Goal: Task Accomplishment & Management: Manage account settings

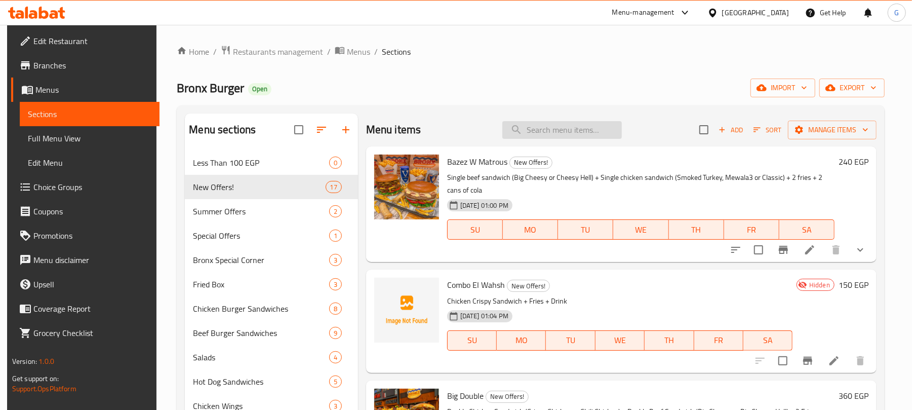
click at [551, 124] on input "search" at bounding box center [562, 130] width 120 height 18
paste input "باظظ ومتروس"
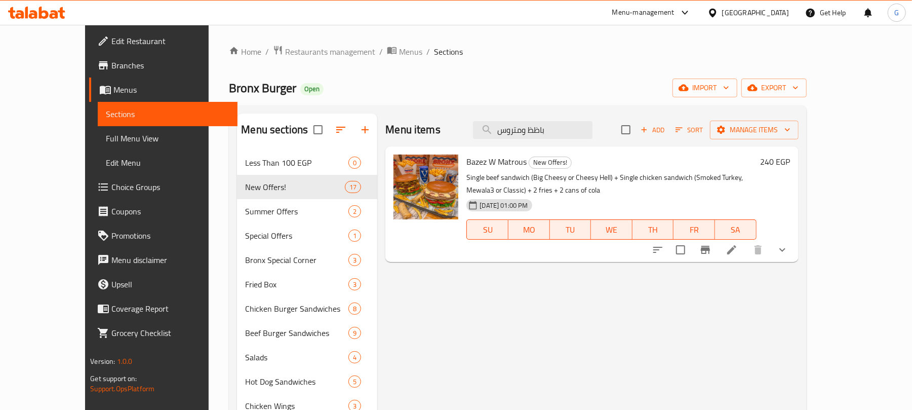
click at [472, 159] on span "Bazez W Matrous" at bounding box center [497, 161] width 60 height 15
copy h6 "Bazez W Matrous"
click at [577, 138] on input "باظظ ومتروس" at bounding box center [533, 130] width 120 height 18
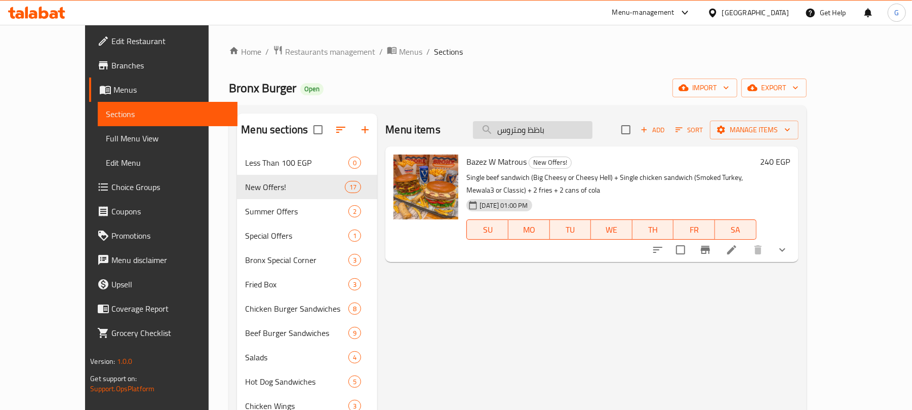
click at [577, 138] on input "باظظ ومتروس" at bounding box center [533, 130] width 120 height 18
paste input "كومبو الوحش:"
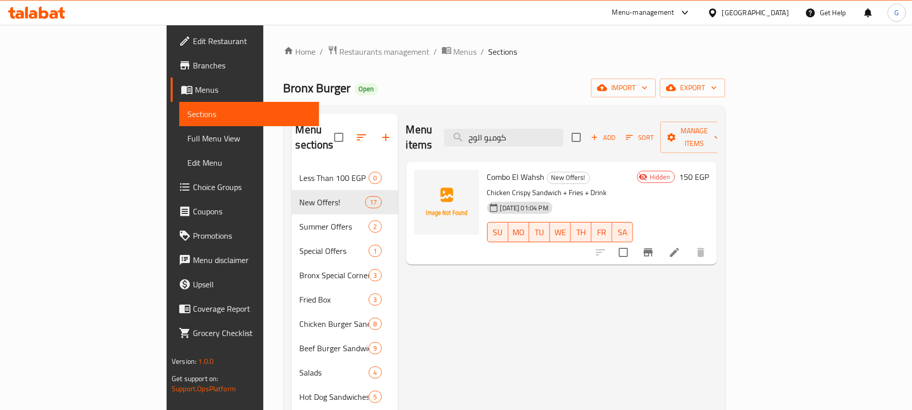
click at [487, 169] on span "Combo El Wahsh" at bounding box center [516, 176] width 58 height 15
copy h6 "Combo El Wahsh"
click at [487, 169] on span "Combo El Wahsh" at bounding box center [516, 176] width 58 height 15
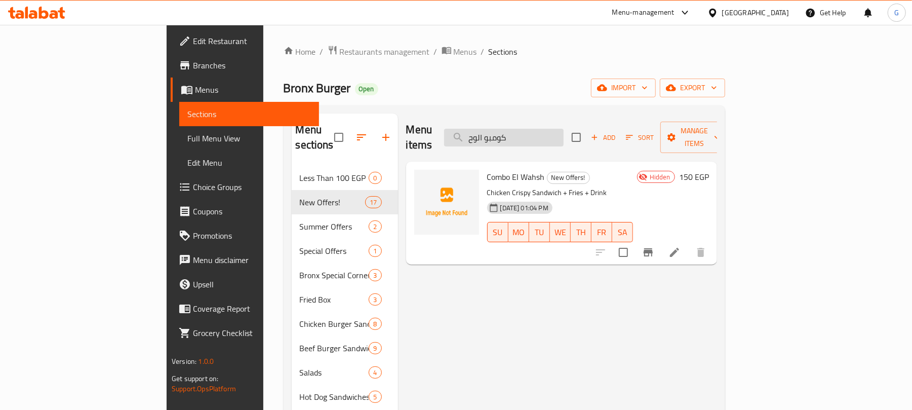
click at [564, 137] on input "كومبو الوح" at bounding box center [504, 138] width 120 height 18
paste input "بيج دابل"
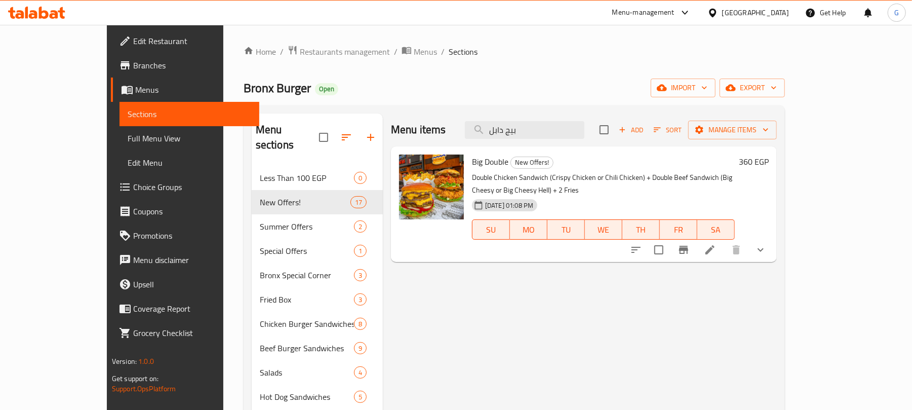
click at [472, 155] on span "Big Double" at bounding box center [490, 161] width 36 height 15
copy h6 "Double"
click at [472, 155] on span "Big Double" at bounding box center [490, 161] width 36 height 15
copy h6 "Big Double"
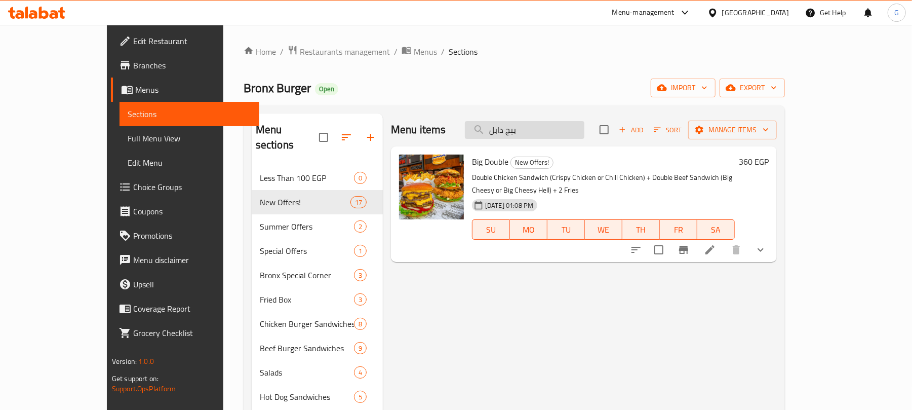
click at [553, 124] on input "بيج دابل" at bounding box center [525, 130] width 120 height 18
paste input "وبر ماك ميل:"
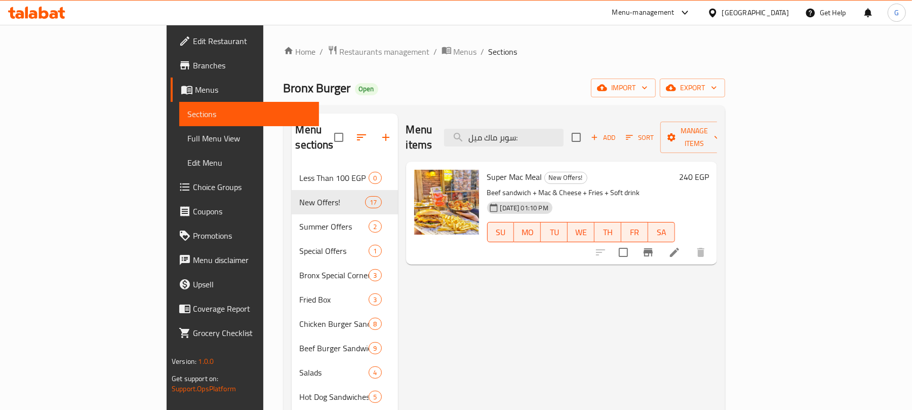
click at [487, 169] on span "Super Mac Meal" at bounding box center [514, 176] width 55 height 15
copy h6 "Super Mac Meal"
click at [564, 138] on input "سوبر ماك ميل:" at bounding box center [504, 138] width 120 height 18
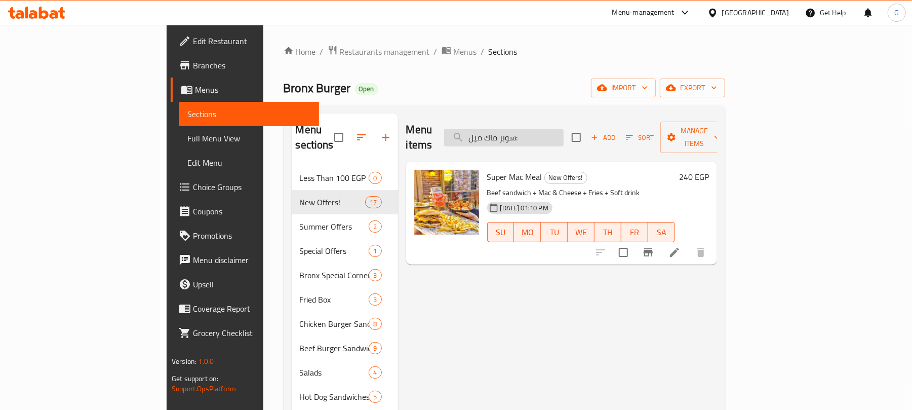
click at [564, 138] on input "سوبر ماك ميل:" at bounding box center [504, 138] width 120 height 18
paste input "برونكس"
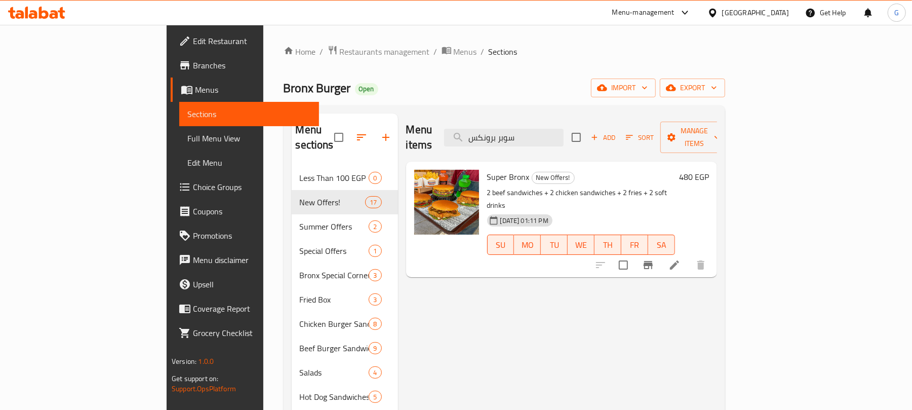
click at [487, 169] on span "Super Bronx" at bounding box center [508, 176] width 43 height 15
copy h6 "Super Bronx"
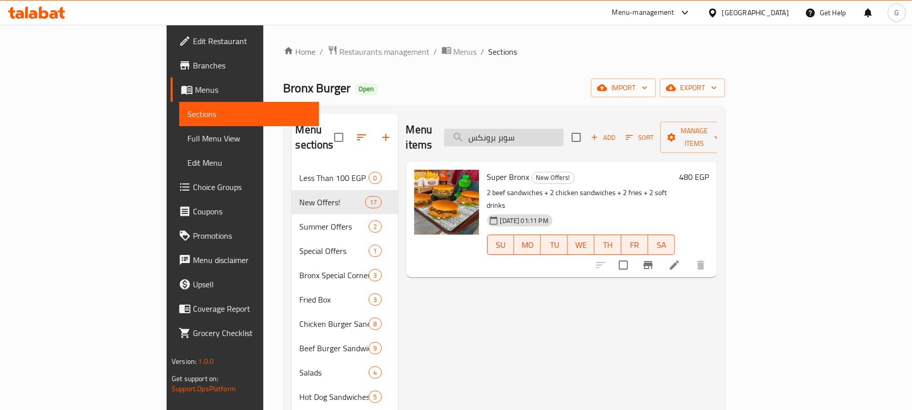
click at [564, 129] on input "سوبر برونكس" at bounding box center [504, 138] width 120 height 18
paste input "ظظ"
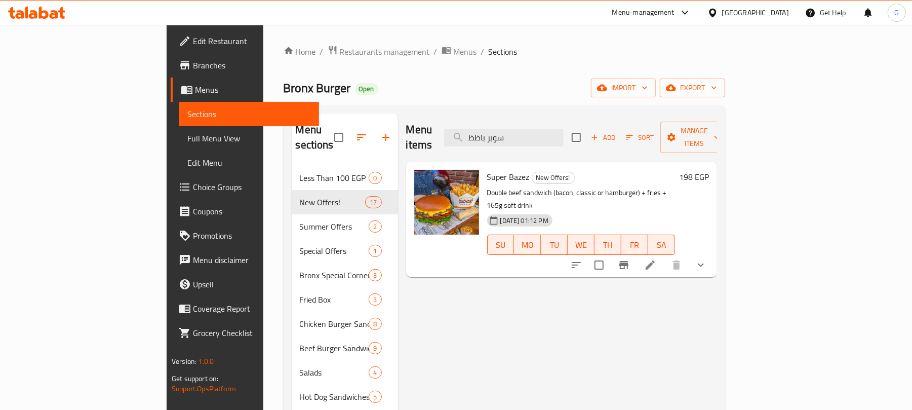
click at [487, 169] on span "Super Bazez" at bounding box center [508, 176] width 43 height 15
copy h6 "Super Bazez"
click at [564, 130] on input "سوبر باظظ" at bounding box center [504, 138] width 120 height 18
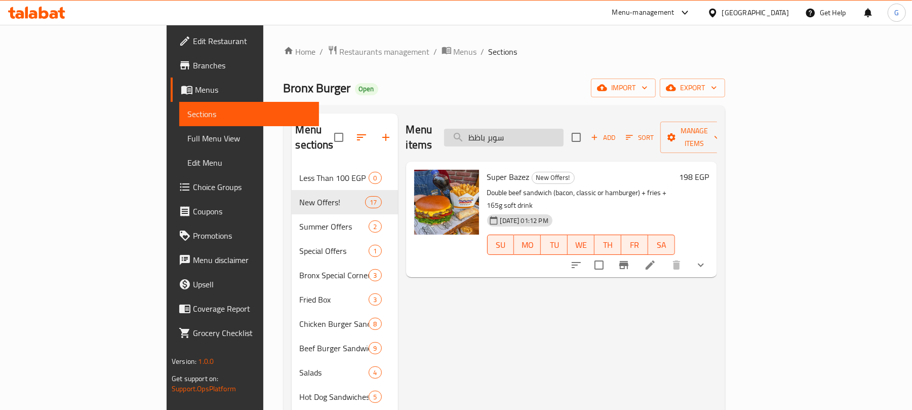
click at [564, 130] on input "سوبر باظظ" at bounding box center [504, 138] width 120 height 18
paste input "اظظ ماكس"
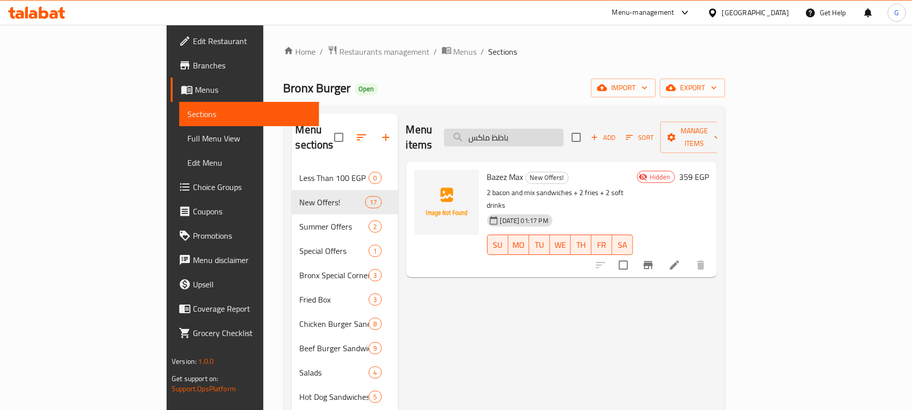
click at [564, 131] on input "باظظ ماكس" at bounding box center [504, 138] width 120 height 18
paste input "ماك توفير:"
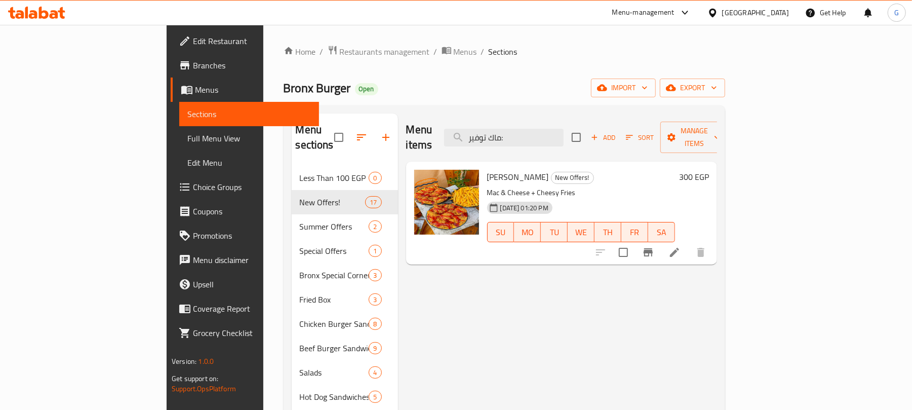
click at [487, 169] on span "Mac Tafweer" at bounding box center [518, 176] width 62 height 15
copy h6 "Tafweer"
click at [487, 169] on span "Mac Tafweer" at bounding box center [518, 176] width 62 height 15
copy h6 "Mac Tafweer"
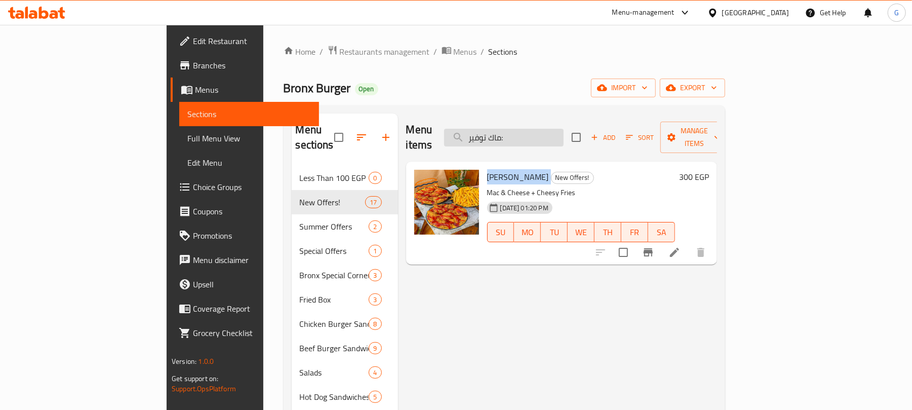
click at [549, 138] on input "ماك توفير:" at bounding box center [504, 138] width 120 height 18
paste input "يكس توينز"
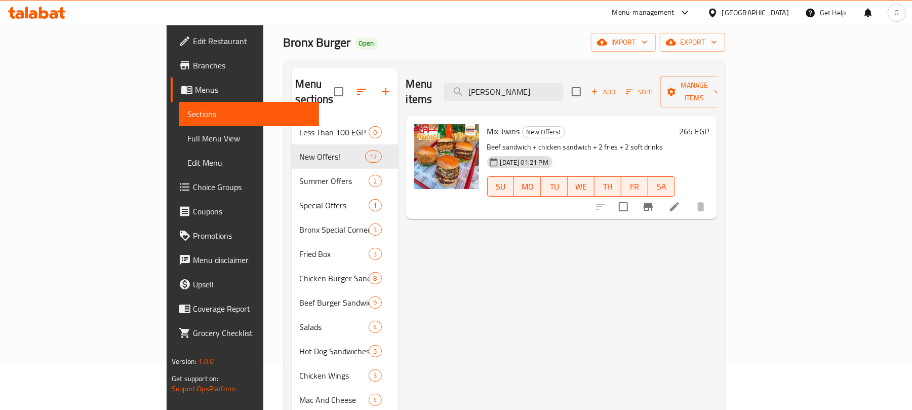
scroll to position [67, 0]
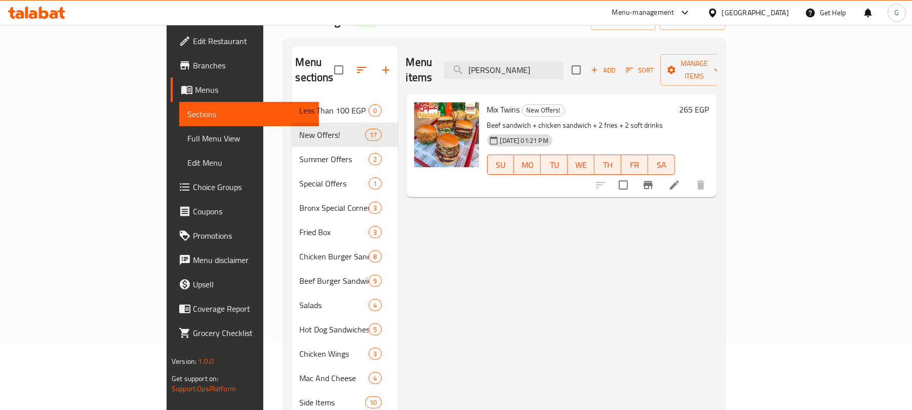
click at [487, 102] on span "Mix Twins" at bounding box center [503, 109] width 33 height 15
copy h6 "Mix Twins"
click at [564, 61] on input "ميكس توينز" at bounding box center [504, 70] width 120 height 18
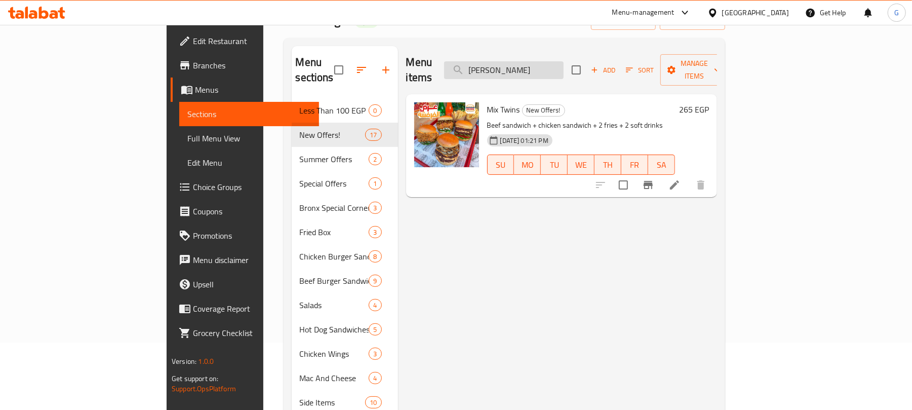
click at [564, 61] on input "ميكس توينز" at bounding box center [504, 70] width 120 height 18
paste input "ومبو باظظ"
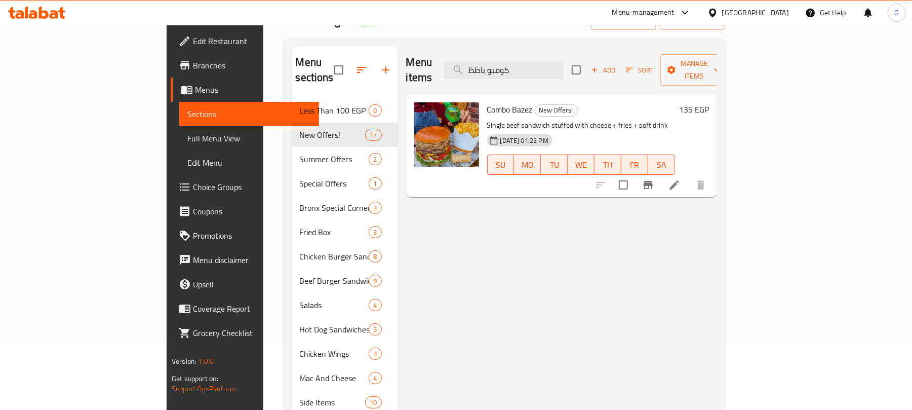
click at [487, 102] on span "Combo Bazez" at bounding box center [510, 109] width 46 height 15
click at [551, 65] on input "كومبو باظظ" at bounding box center [504, 70] width 120 height 18
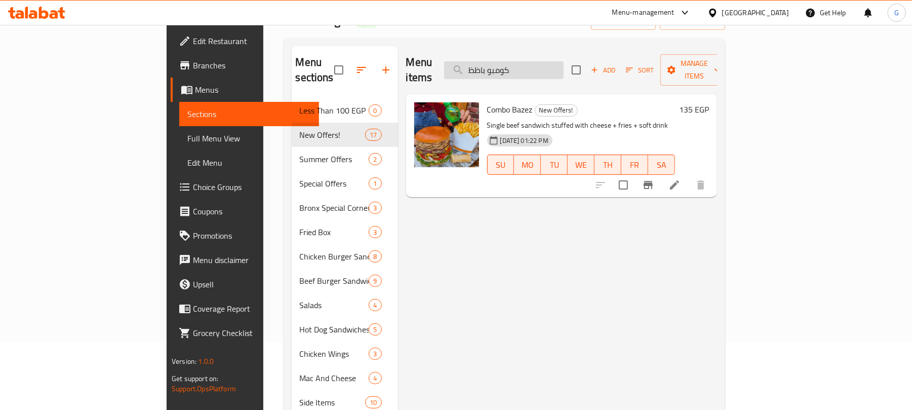
click at [551, 65] on input "كومبو باظظ" at bounding box center [504, 70] width 120 height 18
paste input "تروس كرسبي"
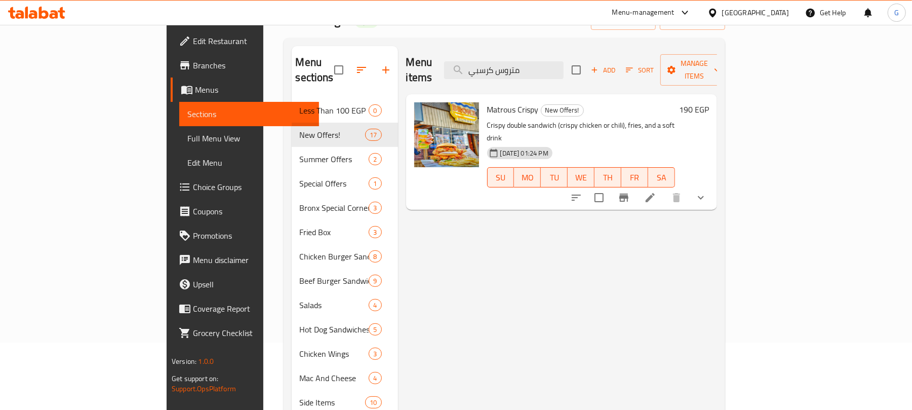
click at [487, 102] on span "Matrous Crispy" at bounding box center [513, 109] width 52 height 15
click at [562, 71] on input "متروس كرسبي" at bounding box center [504, 70] width 120 height 18
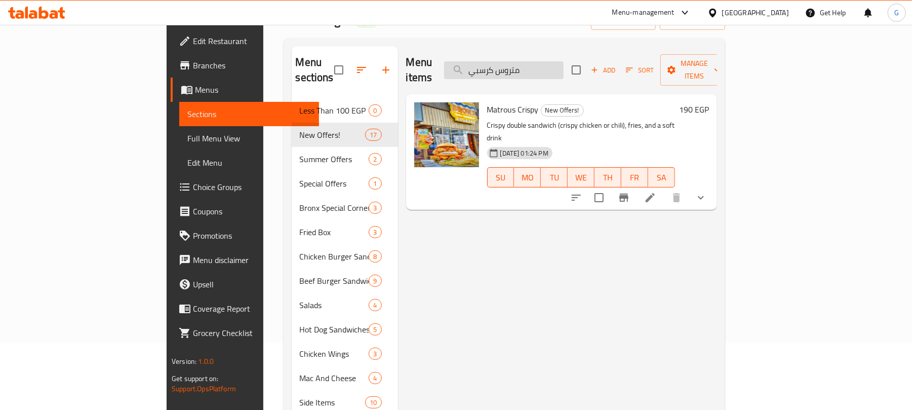
click at [562, 71] on input "متروس كرسبي" at bounding box center [504, 70] width 120 height 18
paste input "عرض الوحوش"
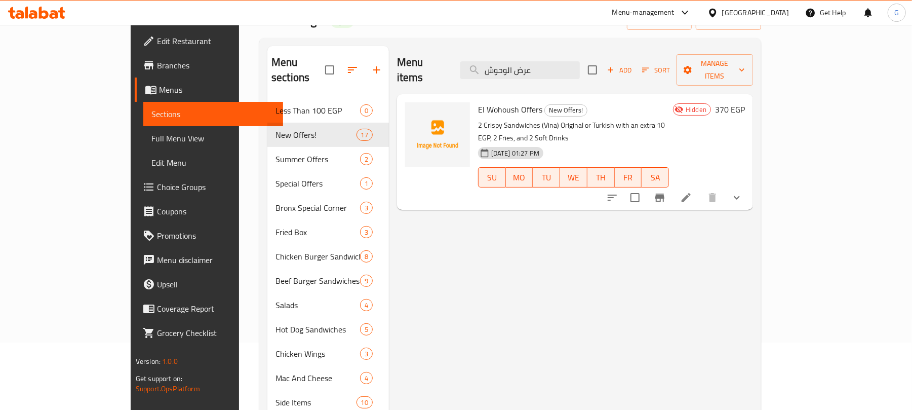
click at [481, 102] on span "El Wohoush Offers" at bounding box center [510, 109] width 64 height 15
click at [580, 64] on input "عرض الوحوش" at bounding box center [520, 70] width 120 height 18
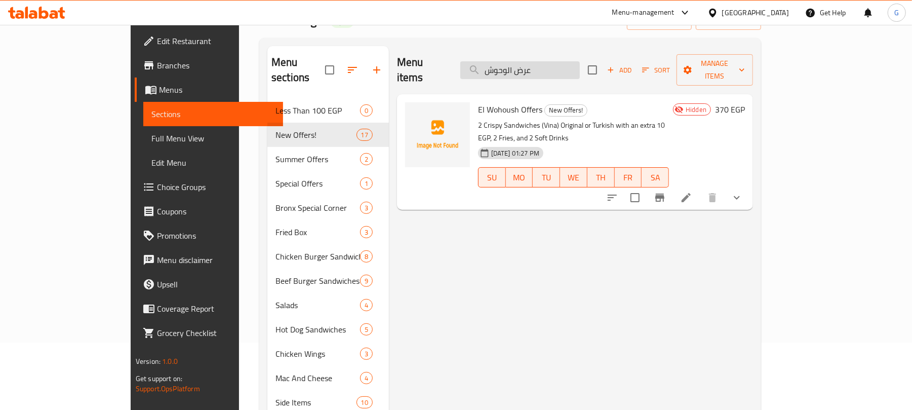
click at [580, 64] on input "عرض الوحوش" at bounding box center [520, 70] width 120 height 18
paste input "وكس"
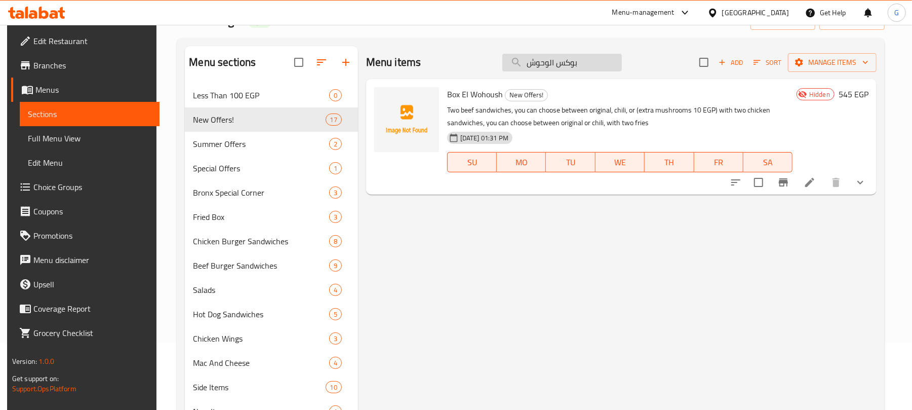
click at [586, 69] on input "بوكس الوحوش" at bounding box center [562, 63] width 120 height 18
paste input "رض الكينج"
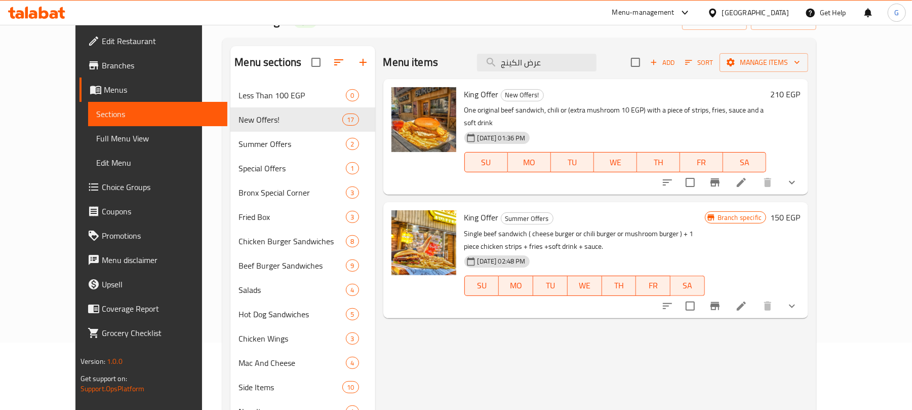
click at [464, 92] on span "King Offer" at bounding box center [481, 94] width 34 height 15
click at [566, 65] on input "عرض الكينج" at bounding box center [537, 63] width 120 height 18
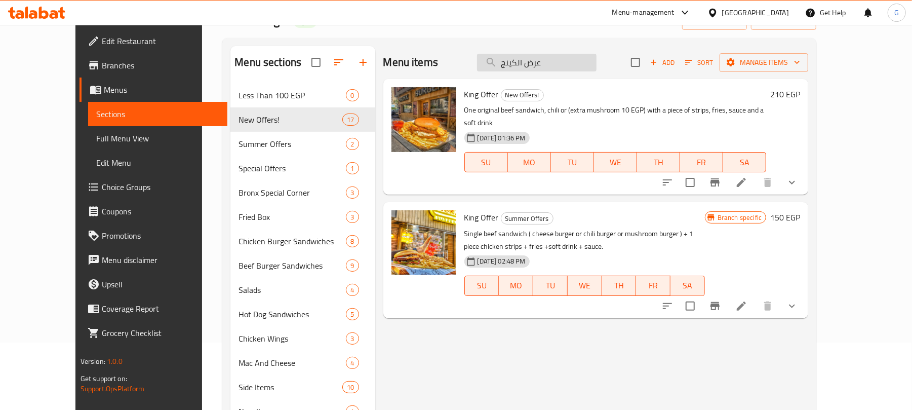
click at [566, 65] on input "عرض الكينج" at bounding box center [537, 63] width 120 height 18
paste input "مبو"
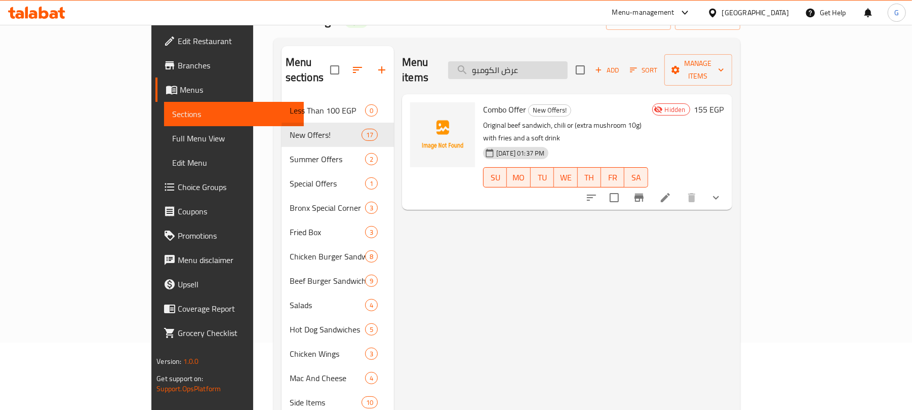
click at [568, 61] on input "عرض الكومبو" at bounding box center [508, 70] width 120 height 18
paste input "سفاح"
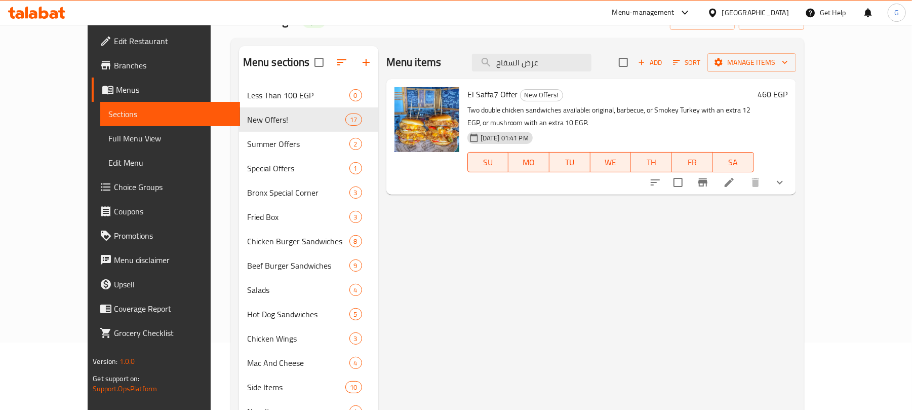
click at [480, 94] on span "El Saffa7 Offer" at bounding box center [493, 94] width 51 height 15
click at [575, 65] on input "عرض السفاح" at bounding box center [532, 63] width 120 height 18
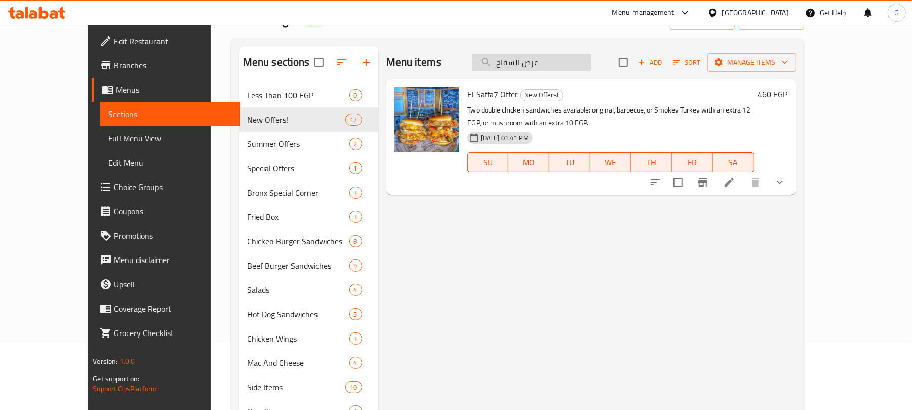
click at [575, 65] on input "عرض السفاح" at bounding box center [532, 63] width 120 height 18
paste input "اظظ مشروم"
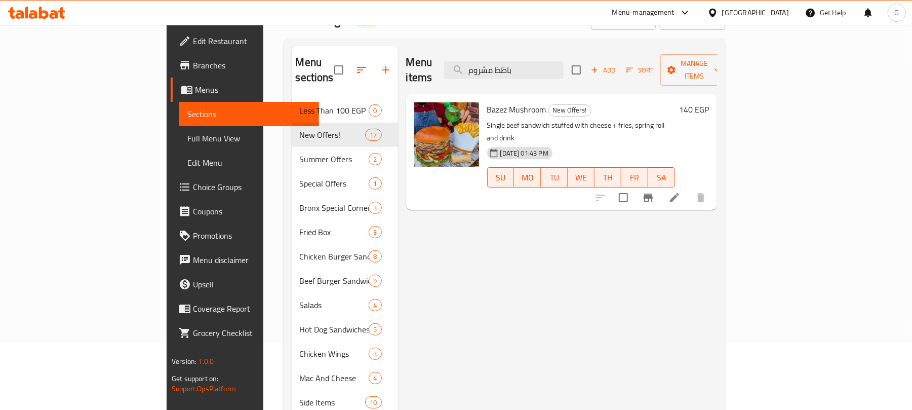
type input "باظظ مشروم"
click at [487, 102] on span "Bazez Mushroom" at bounding box center [516, 109] width 59 height 15
click at [564, 61] on input "باظظ مشروم" at bounding box center [504, 70] width 120 height 18
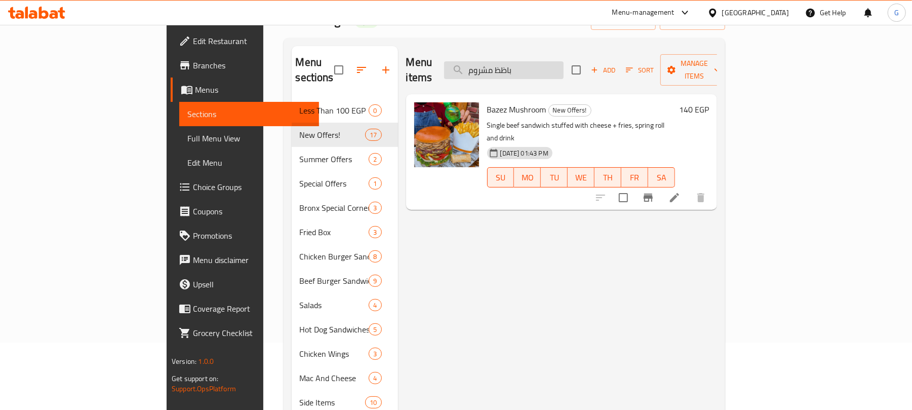
click at [564, 61] on input "باظظ مشروم" at bounding box center [504, 70] width 120 height 18
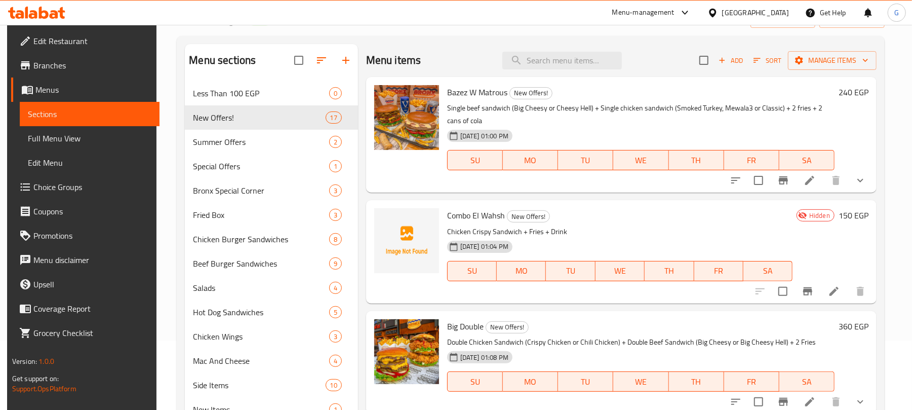
scroll to position [0, 0]
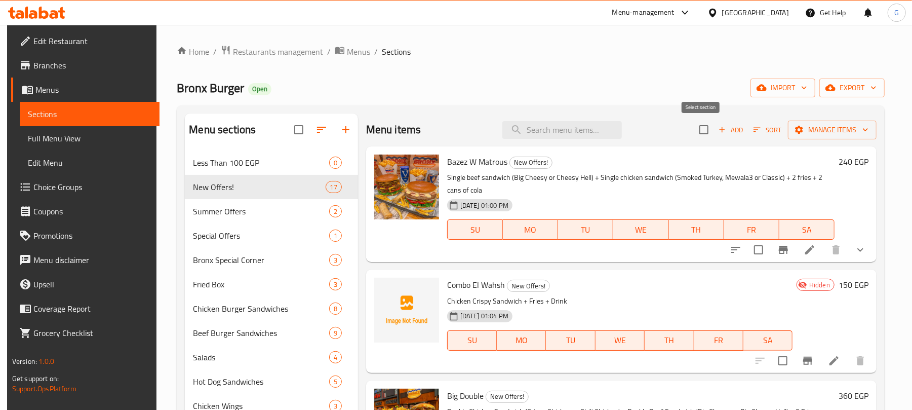
click at [697, 129] on input "checkbox" at bounding box center [703, 129] width 21 height 21
checkbox input "true"
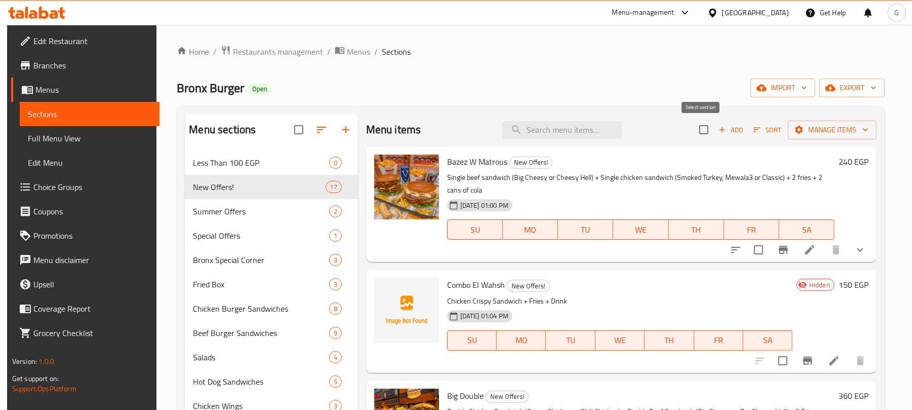
checkbox input "true"
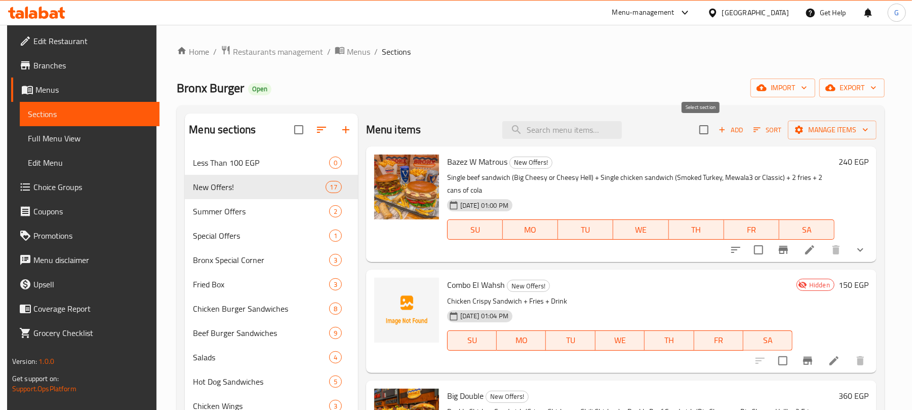
checkbox input "true"
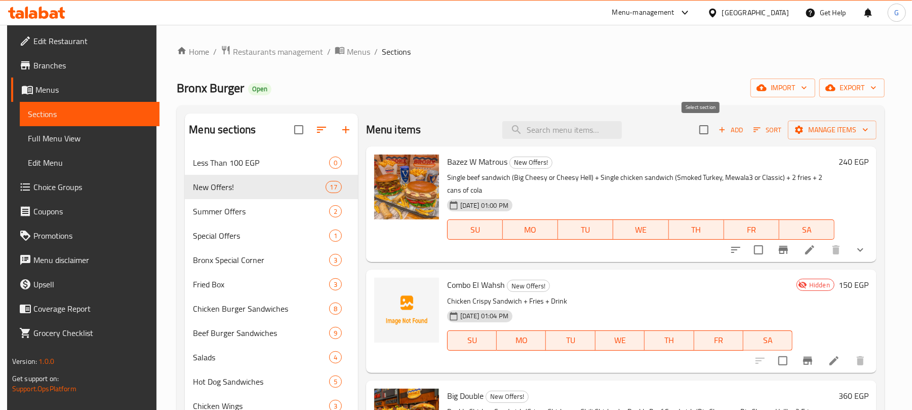
checkbox input "true"
click at [704, 133] on input "checkbox" at bounding box center [703, 129] width 21 height 21
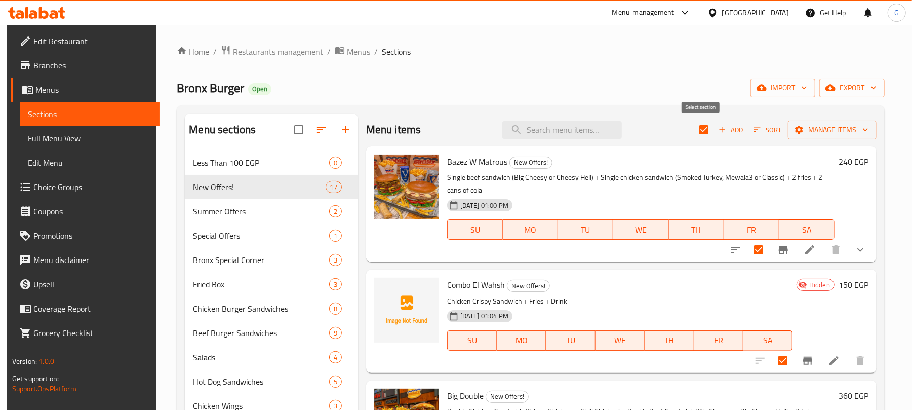
checkbox input "false"
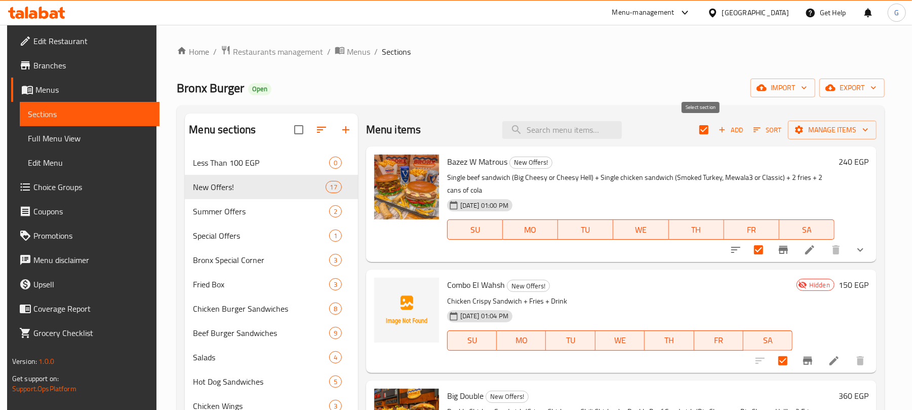
checkbox input "false"
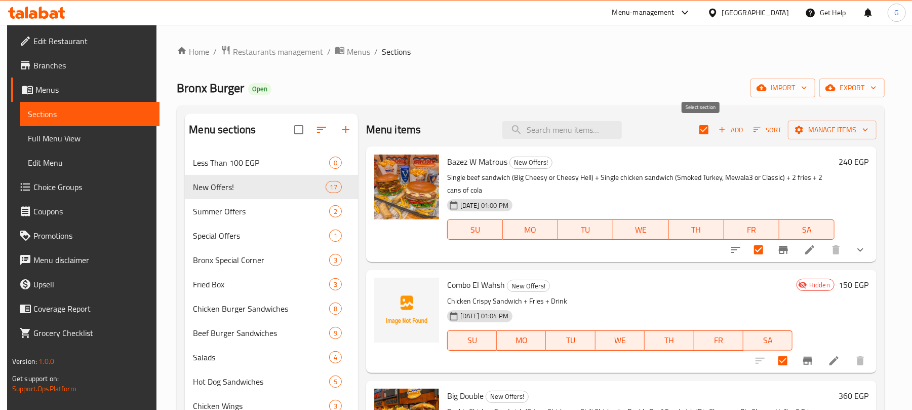
checkbox input "false"
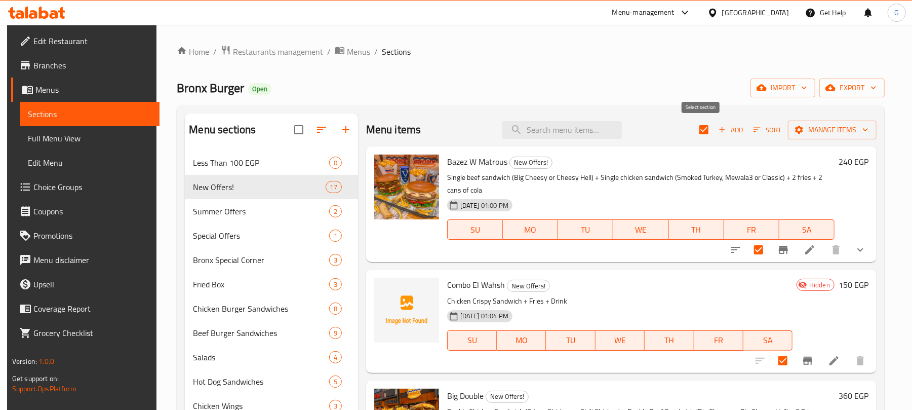
checkbox input "false"
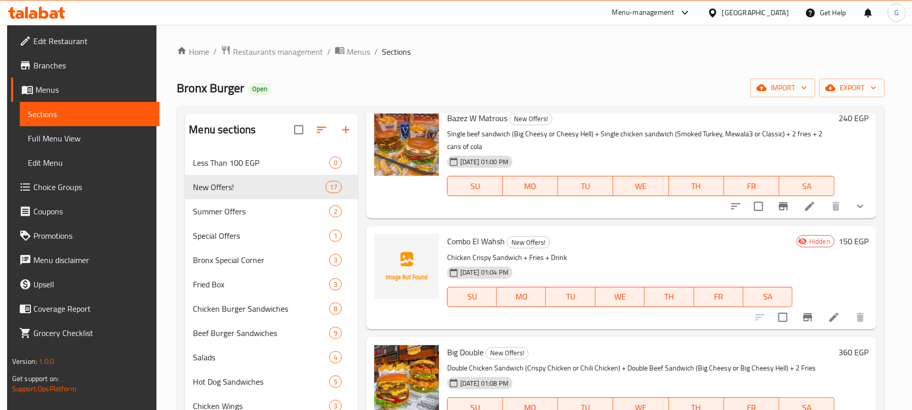
scroll to position [67, 0]
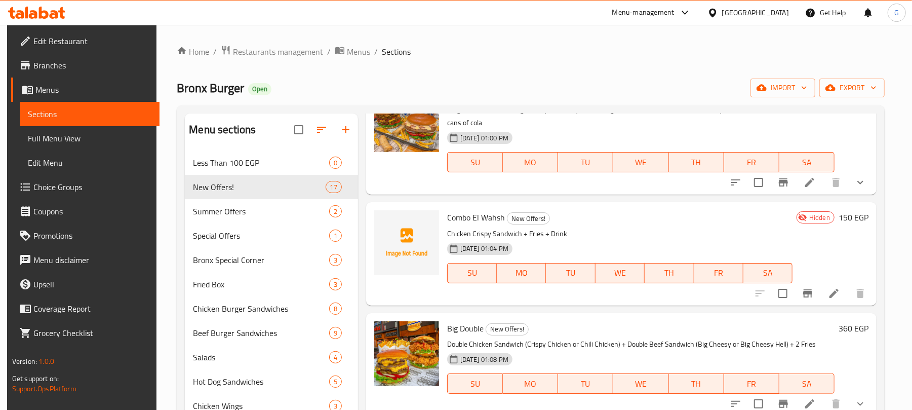
click at [465, 217] on span "Combo El Wahsh" at bounding box center [476, 217] width 58 height 15
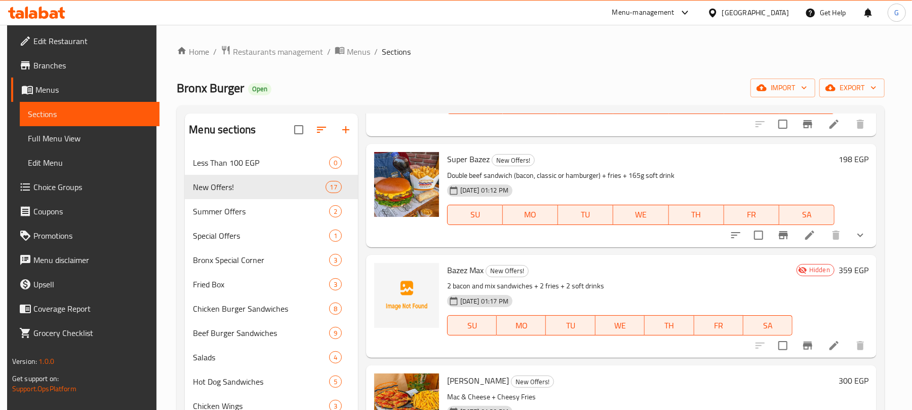
scroll to position [608, 0]
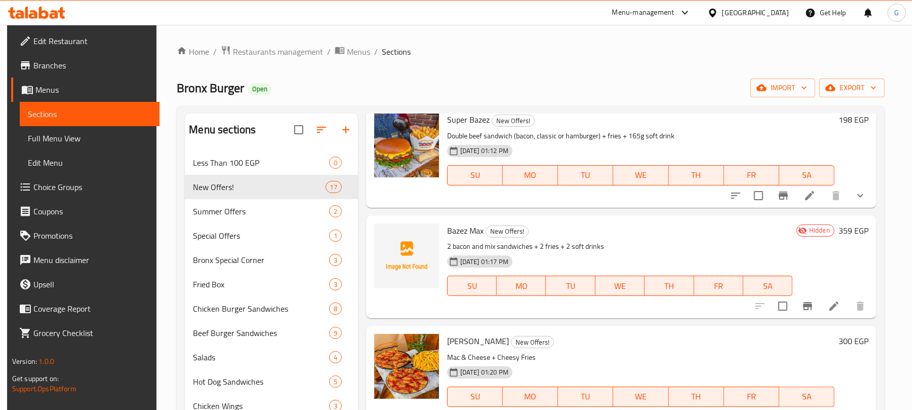
click at [458, 237] on span "Bazez Max" at bounding box center [465, 230] width 36 height 15
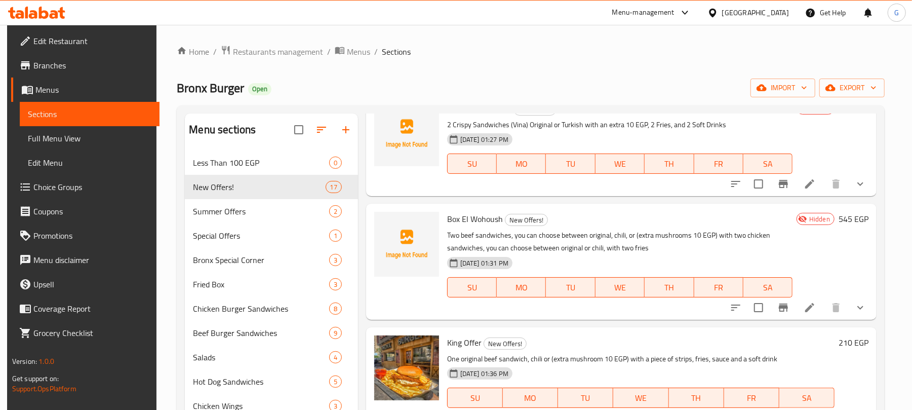
scroll to position [1216, 0]
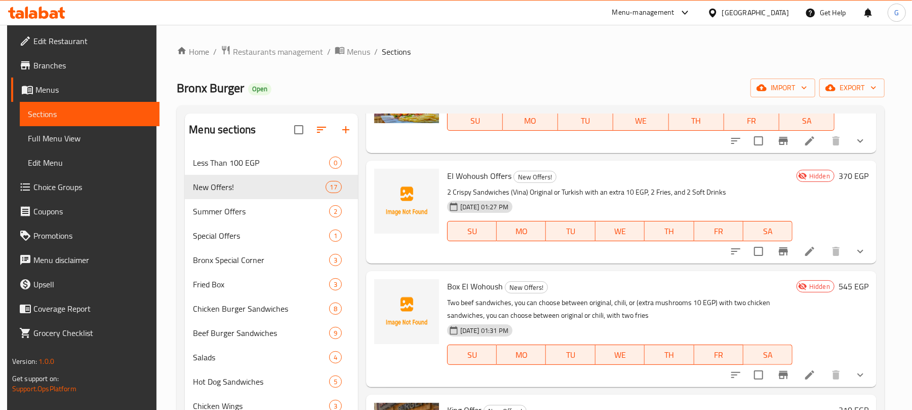
click at [477, 180] on span "El Wohoush Offers" at bounding box center [479, 175] width 64 height 15
click at [472, 289] on span "Box El Wohoush" at bounding box center [475, 286] width 56 height 15
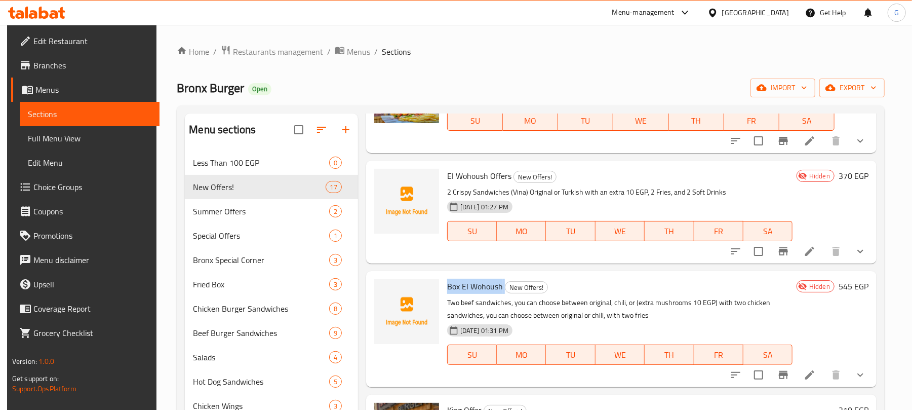
click at [472, 289] on span "Box El Wohoush" at bounding box center [475, 286] width 56 height 15
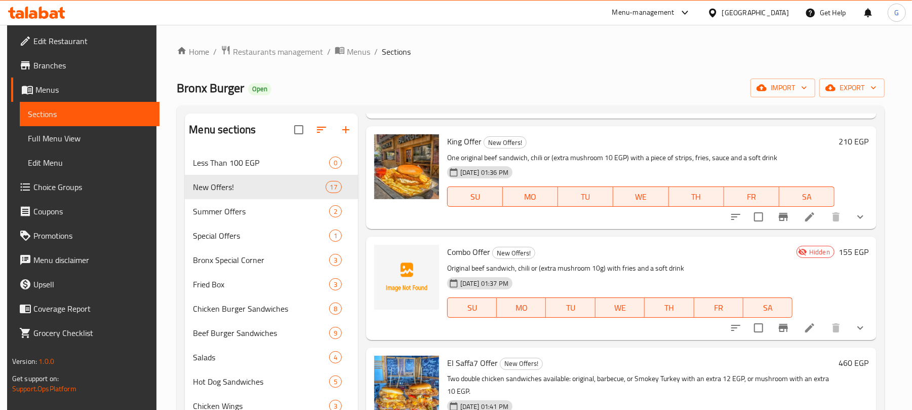
scroll to position [1486, 0]
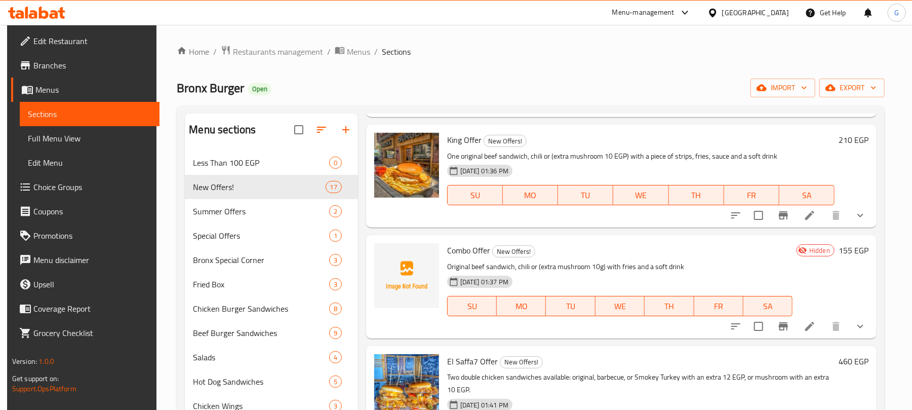
click at [479, 255] on span "Combo Offer" at bounding box center [468, 250] width 43 height 15
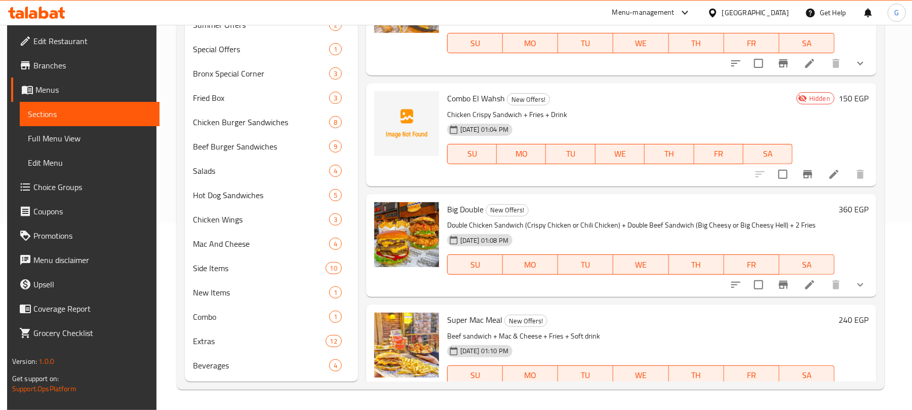
scroll to position [0, 0]
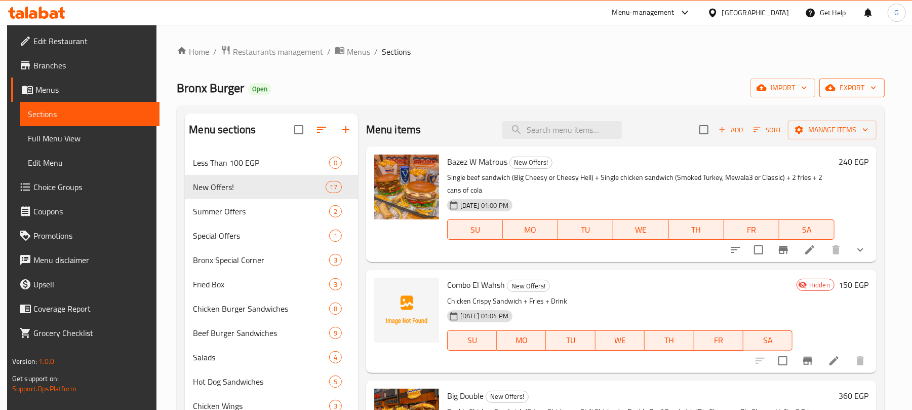
click at [861, 94] on span "export" at bounding box center [852, 88] width 49 height 13
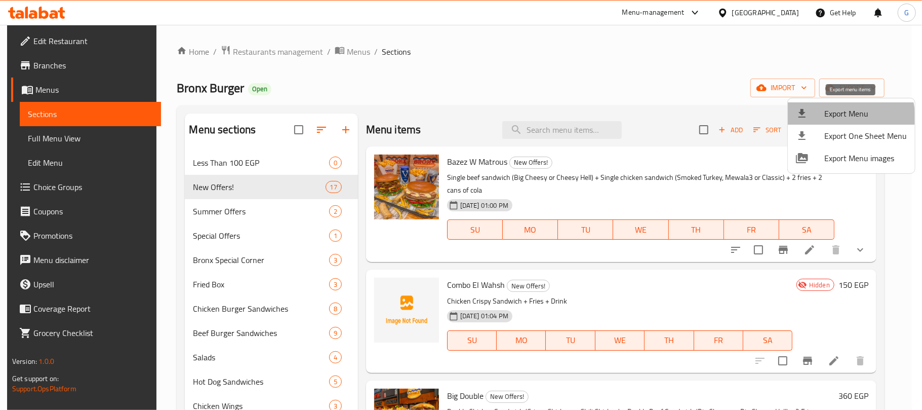
click at [829, 120] on span "Export Menu" at bounding box center [866, 113] width 83 height 12
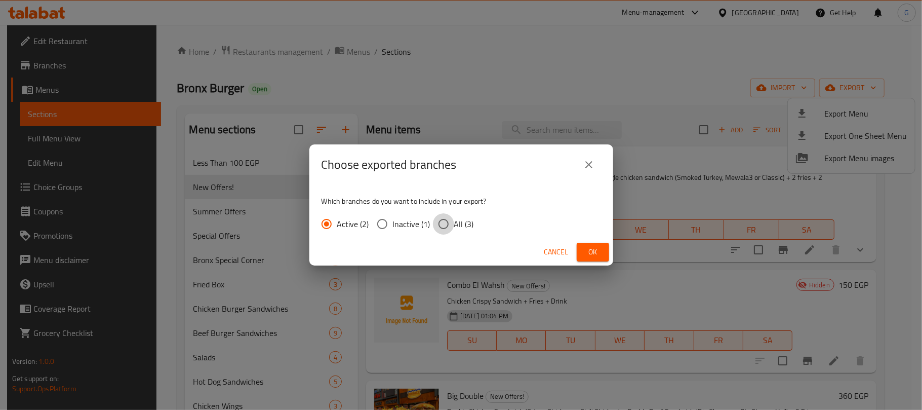
click at [450, 225] on input "All (3)" at bounding box center [443, 223] width 21 height 21
radio input "true"
click at [580, 248] on button "Ok" at bounding box center [593, 252] width 32 height 19
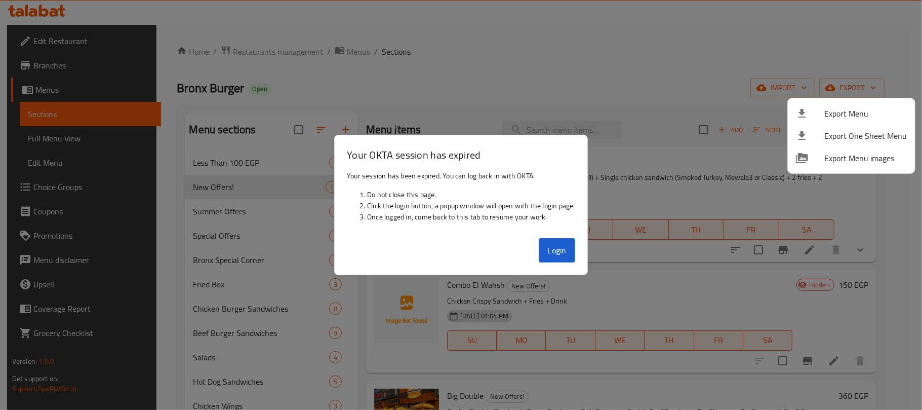
click at [233, 56] on div at bounding box center [461, 205] width 922 height 410
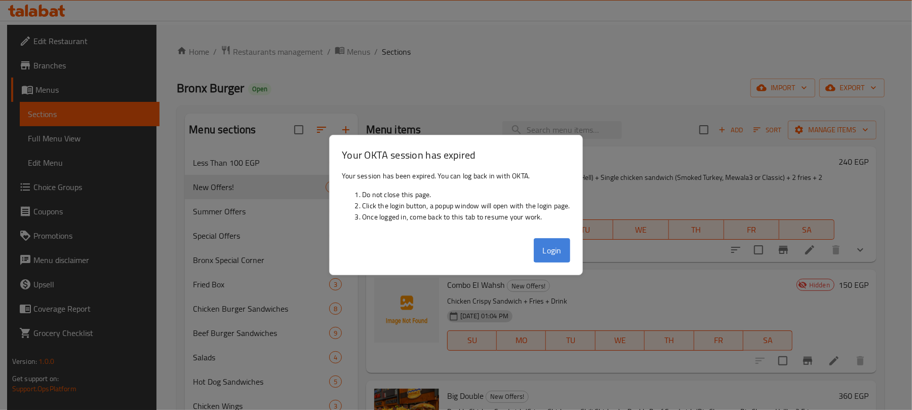
click at [542, 250] on button "Login" at bounding box center [552, 250] width 36 height 24
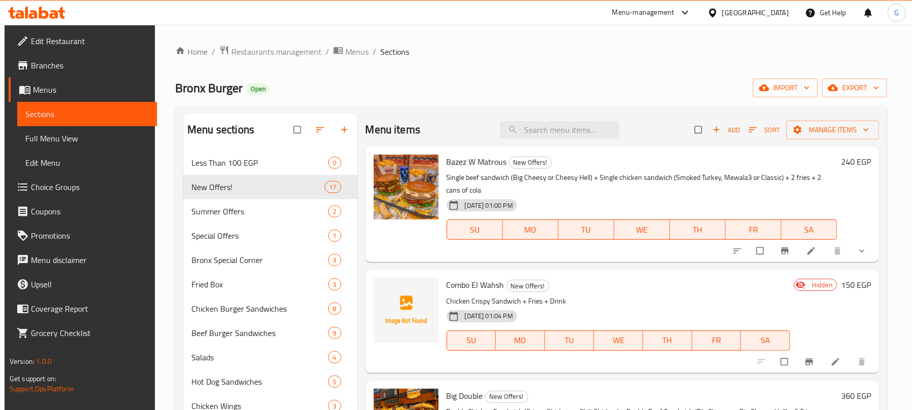
click at [244, 43] on div "Home / Restaurants management / Menus / Sections Bronx Burger Open import expor…" at bounding box center [531, 310] width 753 height 571
click at [253, 51] on span "Restaurants management" at bounding box center [276, 52] width 90 height 12
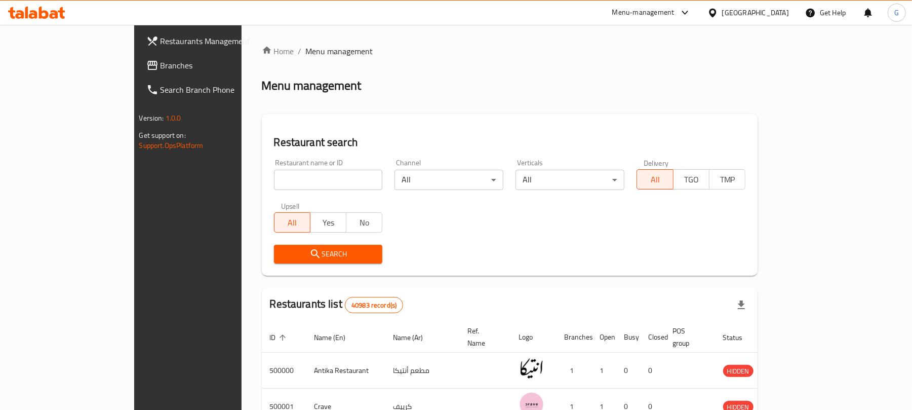
click at [274, 171] on input "search" at bounding box center [328, 180] width 109 height 20
paste input "687261"
type input "687261"
click at [282, 250] on span "Search" at bounding box center [328, 254] width 93 height 13
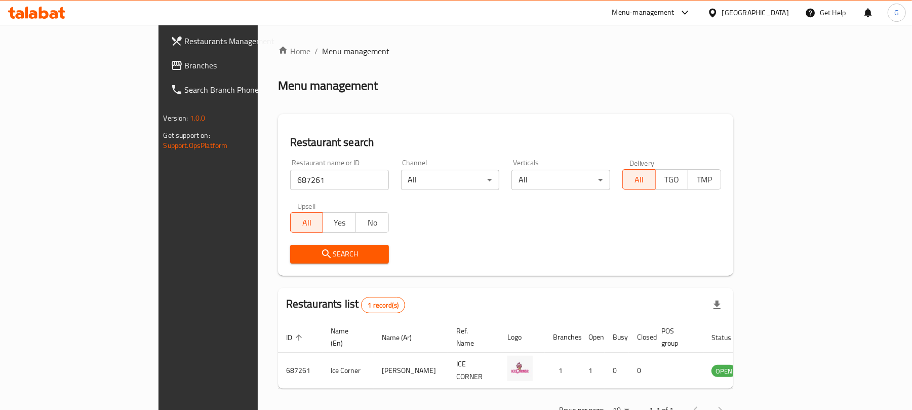
scroll to position [23, 0]
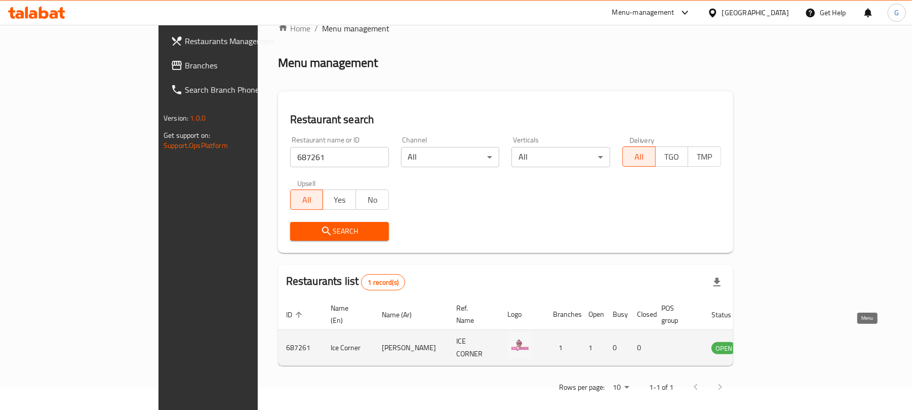
click at [777, 341] on icon "enhanced table" at bounding box center [771, 347] width 12 height 12
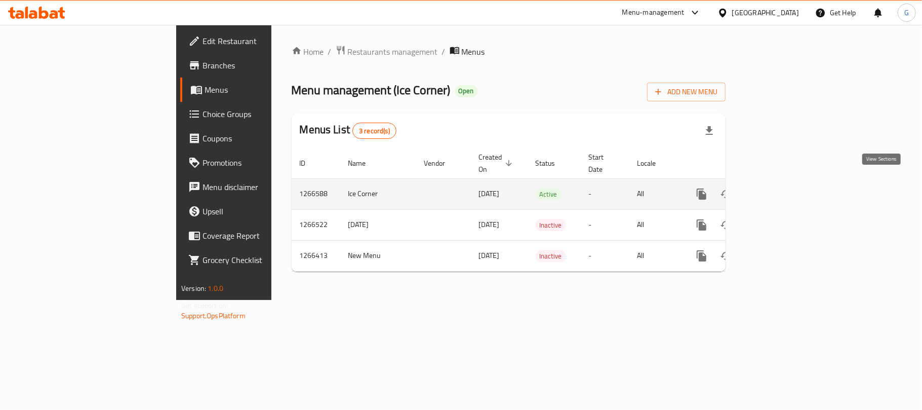
click at [781, 188] on icon "enhanced table" at bounding box center [775, 194] width 12 height 12
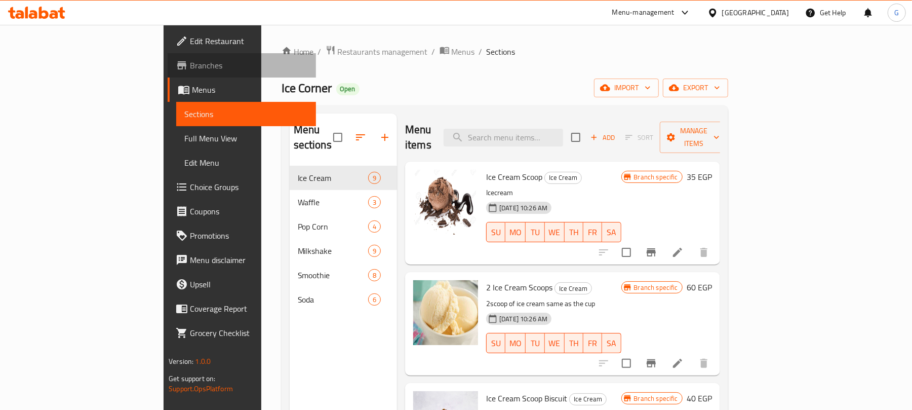
click at [168, 56] on link "Branches" at bounding box center [242, 65] width 148 height 24
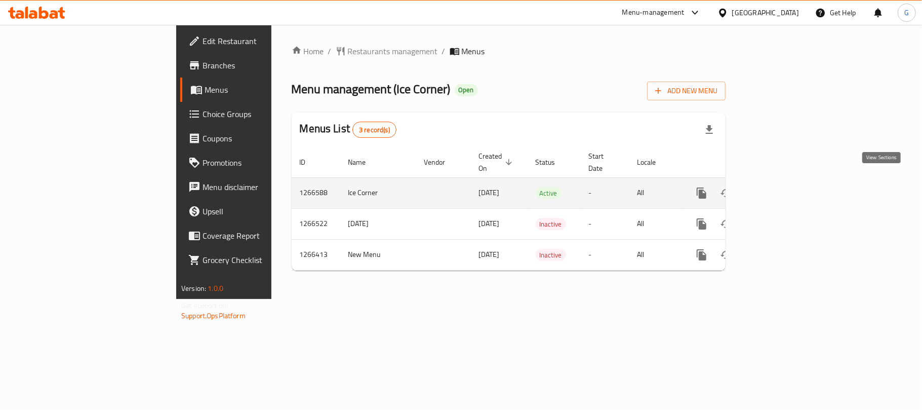
click at [787, 185] on link "enhanced table" at bounding box center [775, 193] width 24 height 24
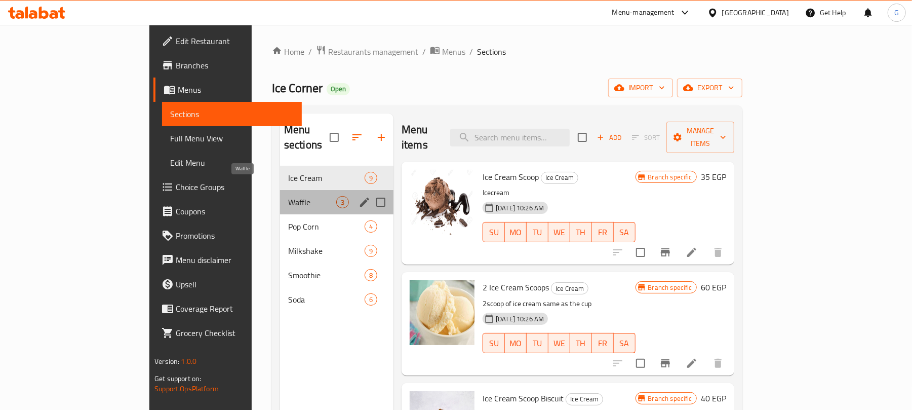
click at [288, 196] on span "Waffle" at bounding box center [312, 202] width 48 height 12
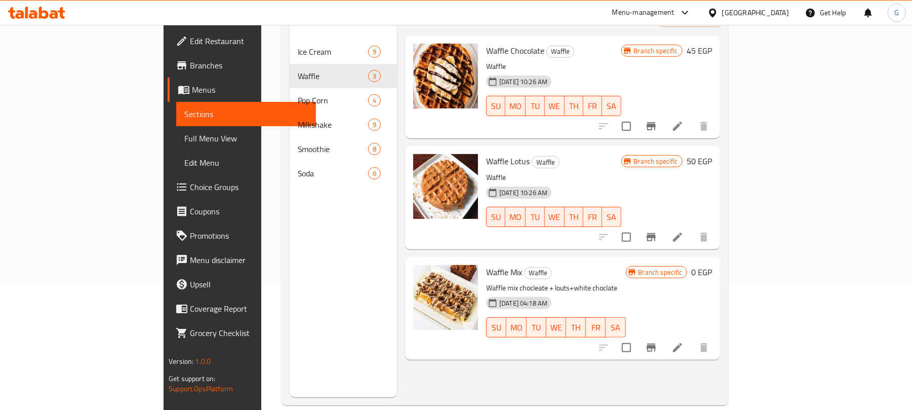
scroll to position [142, 0]
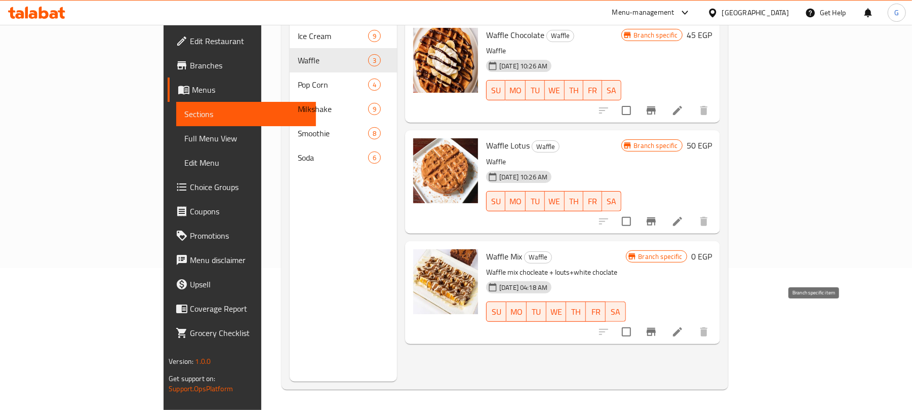
click at [656, 328] on icon "Branch-specific-item" at bounding box center [651, 332] width 9 height 8
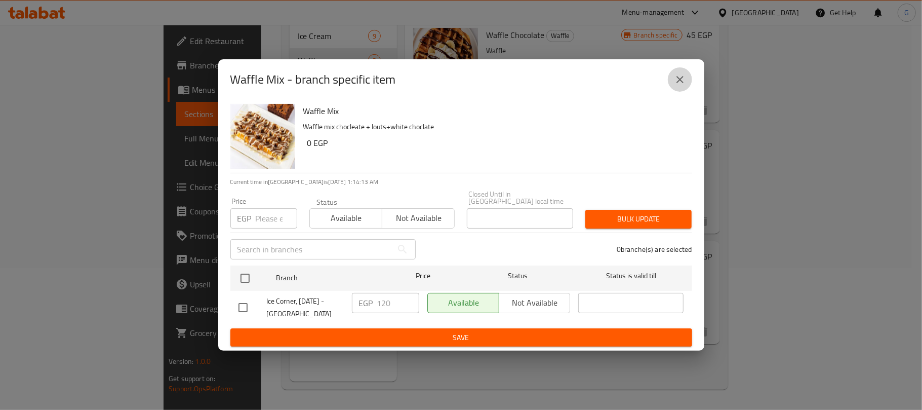
click at [681, 82] on icon "close" at bounding box center [680, 79] width 7 height 7
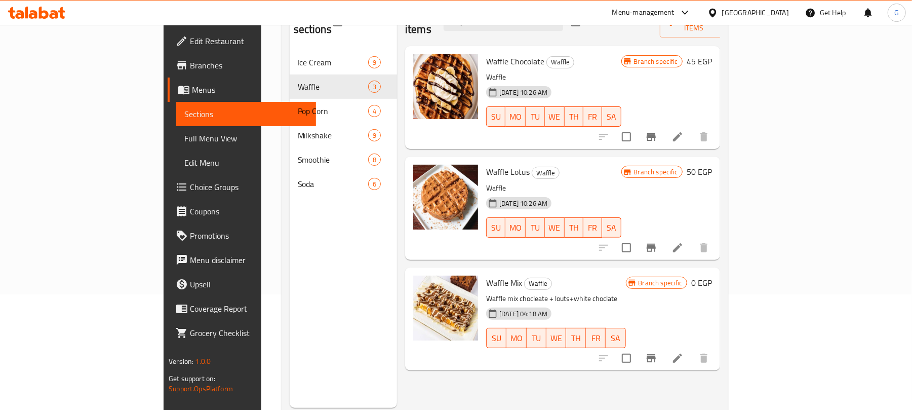
scroll to position [75, 0]
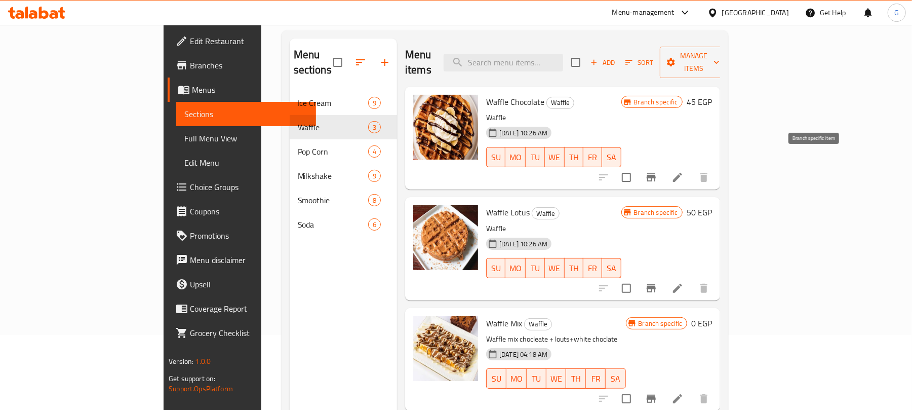
click at [664, 165] on button "Branch-specific-item" at bounding box center [651, 177] width 24 height 24
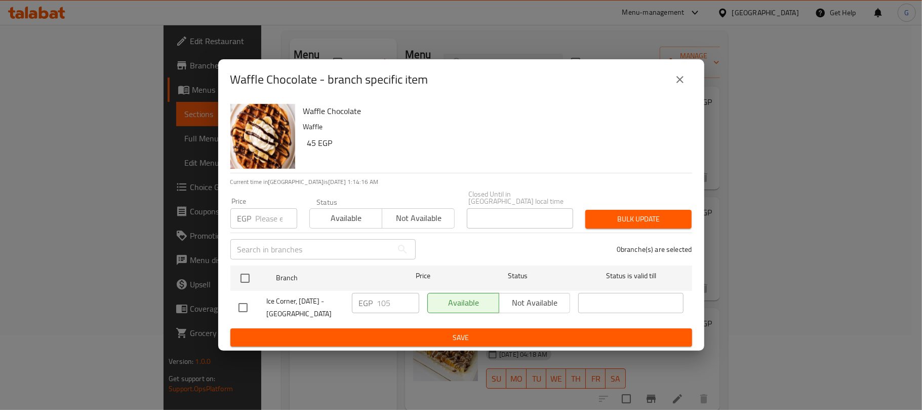
click at [679, 83] on icon "close" at bounding box center [680, 79] width 12 height 12
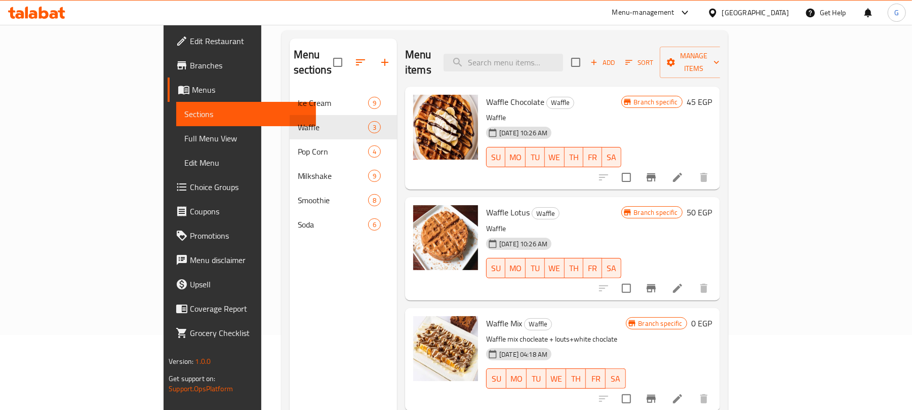
click at [486, 205] on span "Waffle Lotus" at bounding box center [508, 212] width 44 height 15
click at [486, 94] on span "Waffle Chocolate" at bounding box center [515, 101] width 58 height 15
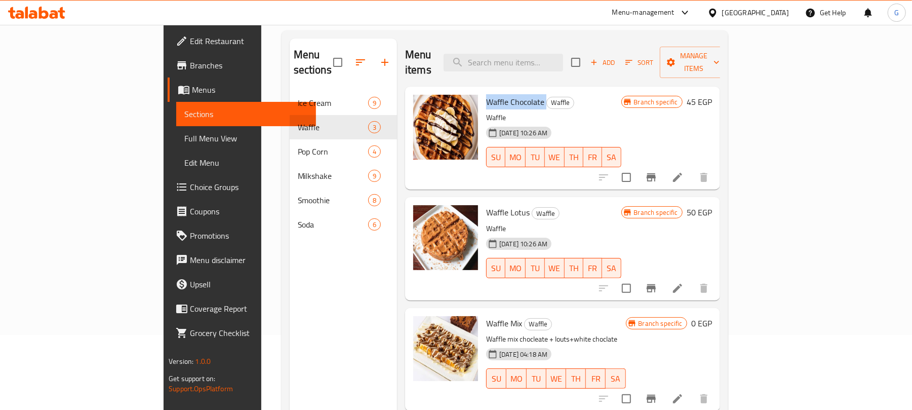
click at [486, 94] on span "Waffle Chocolate" at bounding box center [515, 101] width 58 height 15
copy h6 "Waffle Chocolate"
click at [486, 205] on span "Waffle Lotus" at bounding box center [508, 212] width 44 height 15
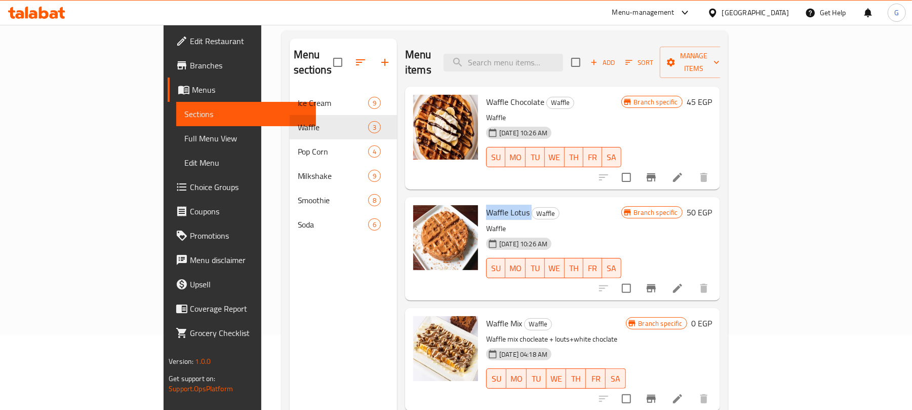
copy h6 "Waffle Lotus"
click at [486, 205] on span "Waffle Lotus" at bounding box center [508, 212] width 44 height 15
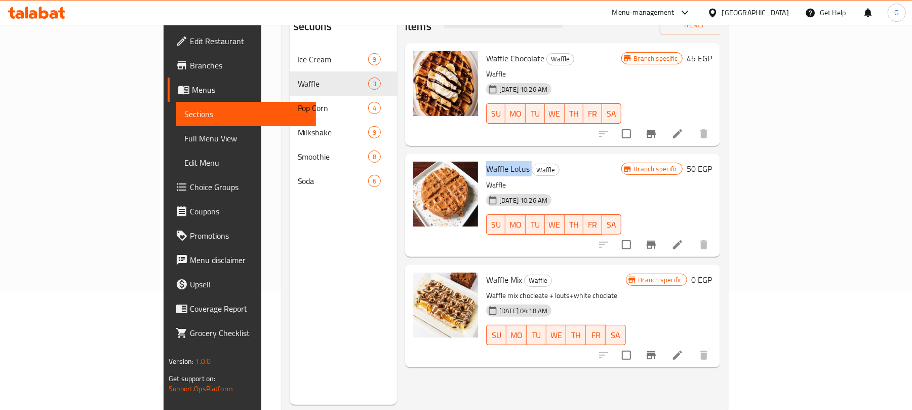
scroll to position [142, 0]
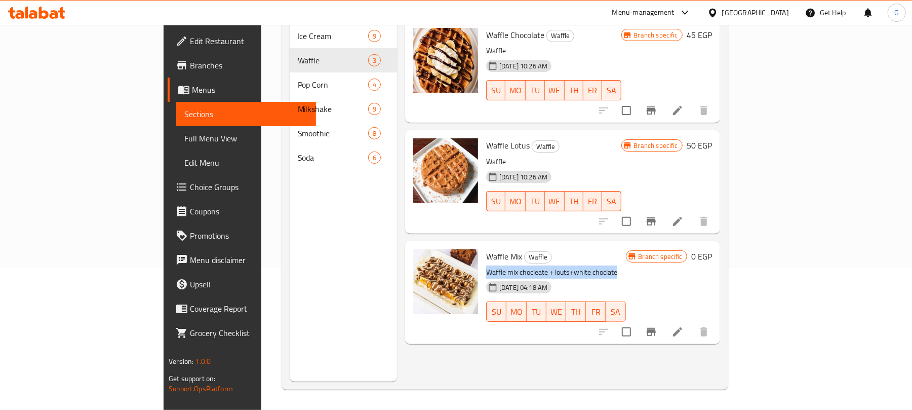
drag, startPoint x: 580, startPoint y: 258, endPoint x: 446, endPoint y: 257, distance: 134.7
click at [486, 266] on p "Waffle mix chocleate + louts+white choclate" at bounding box center [555, 272] width 139 height 13
click at [572, 277] on div "28-01-2025 04:18 AM SU MO TU WE TH FR SA" at bounding box center [555, 304] width 147 height 55
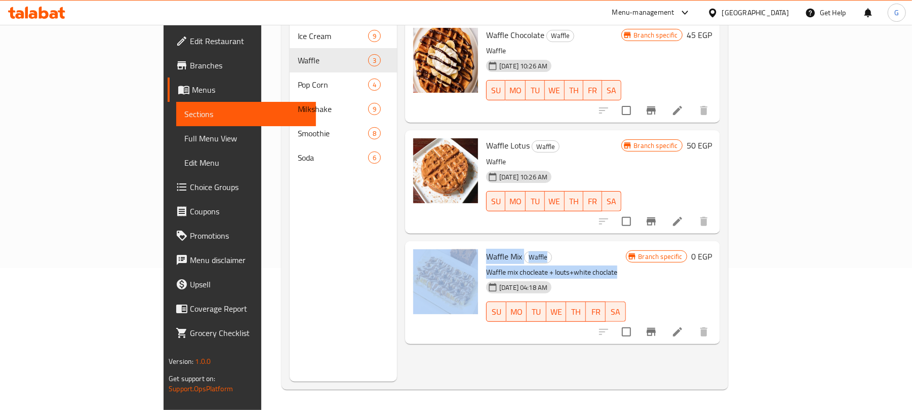
drag, startPoint x: 575, startPoint y: 258, endPoint x: 438, endPoint y: 258, distance: 137.3
click at [438, 258] on div "Waffle Mix Waffle Waffle mix chocleate + louts+white choclate 28-01-2025 04:18 …" at bounding box center [562, 292] width 307 height 95
click at [486, 249] on span "Waffle Mix" at bounding box center [504, 256] width 36 height 15
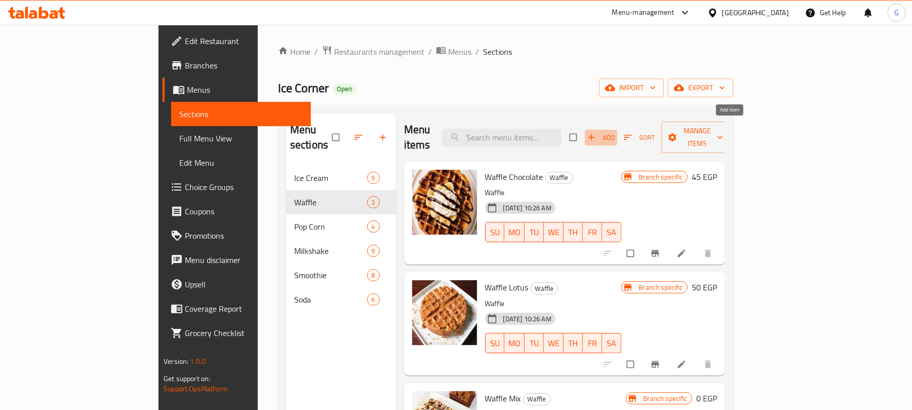
click at [597, 132] on icon "button" at bounding box center [592, 137] width 10 height 10
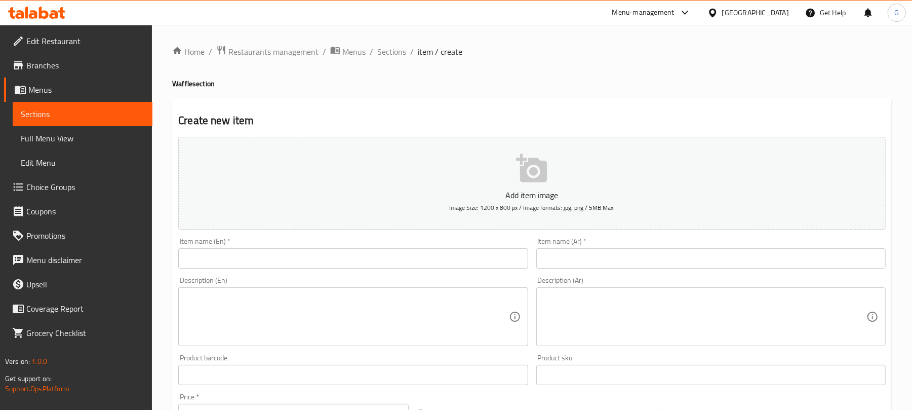
click at [252, 262] on input "text" at bounding box center [353, 258] width 350 height 20
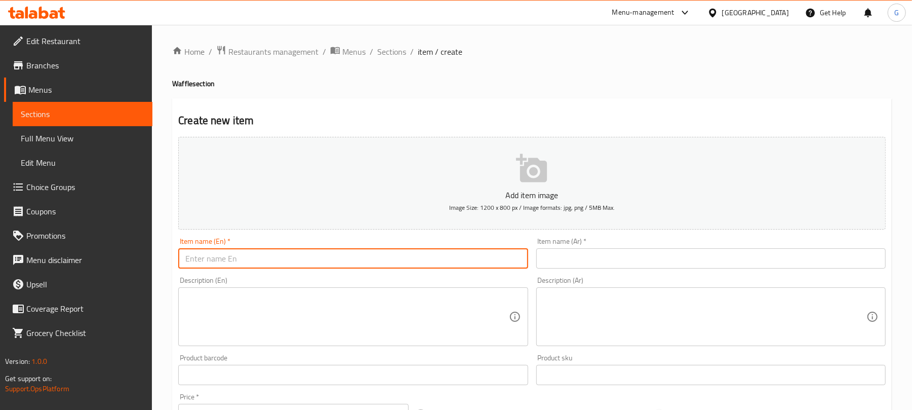
paste input "2 Waffle Chocolate And Waffle Lotus offer"
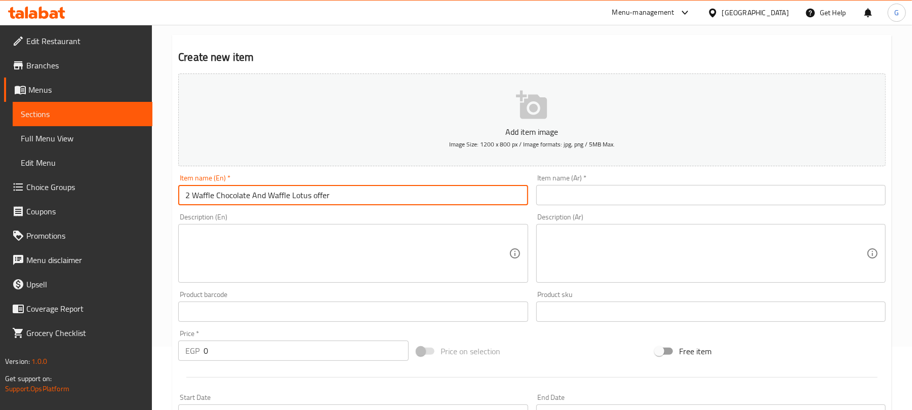
scroll to position [135, 0]
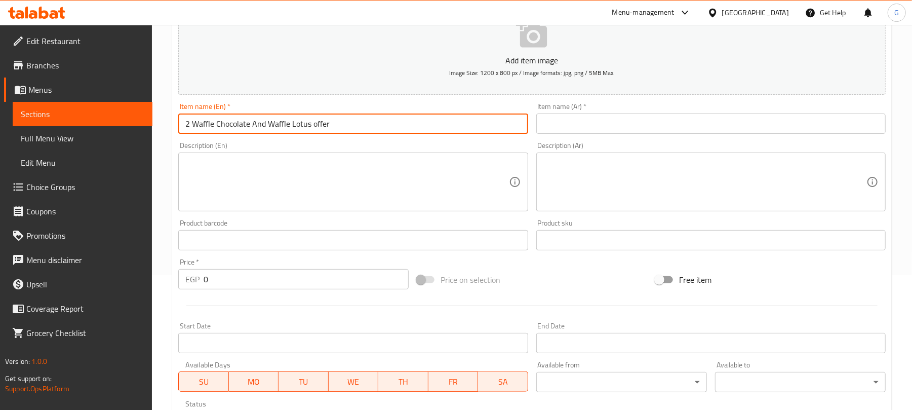
type input "2 Waffle Chocolate And Waffle Lotus offer"
click at [321, 275] on input "0" at bounding box center [306, 279] width 205 height 20
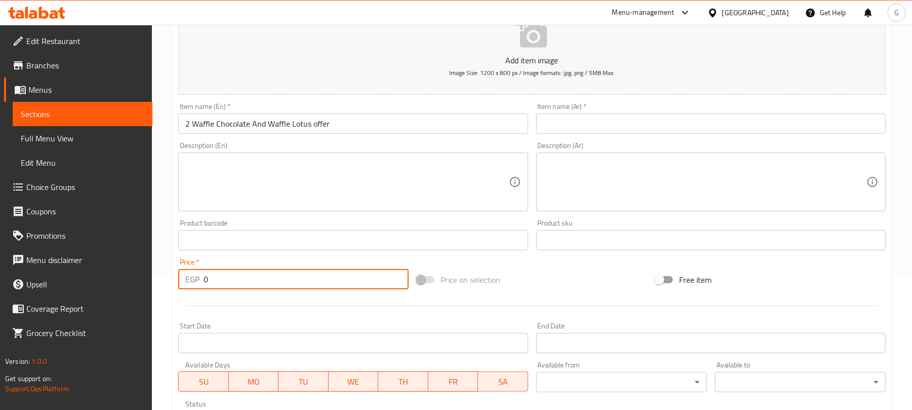
click at [321, 275] on input "0" at bounding box center [306, 279] width 205 height 20
paste input "315"
type input "315"
click at [341, 182] on textarea at bounding box center [346, 182] width 323 height 48
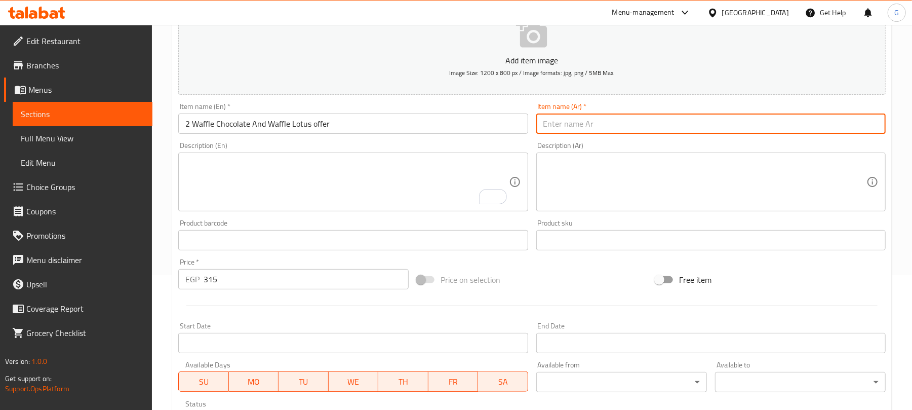
click at [583, 128] on input "text" at bounding box center [711, 123] width 350 height 20
paste input "عرض 2 وافل شوكولاتة ووافل لوتس"
type input "عرض 2 وافل شوكولاتة ووافل لوتس"
click at [265, 124] on input "2 Waffle Chocolate And Waffle Lotus offer" at bounding box center [353, 123] width 350 height 20
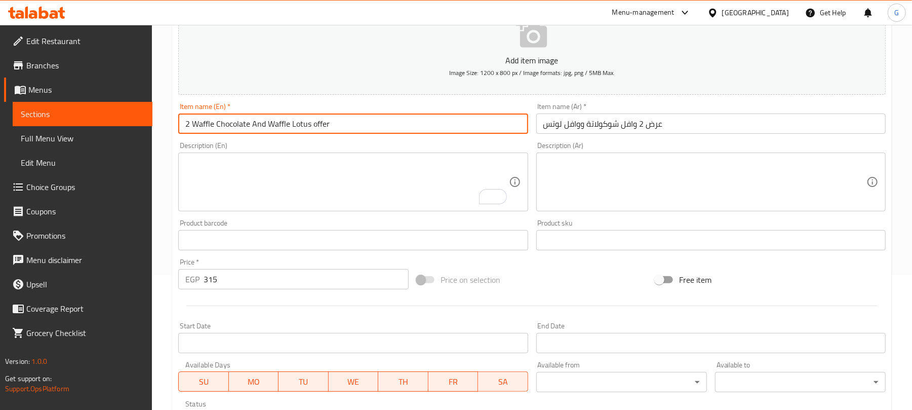
click at [268, 128] on input "2 Waffle Chocolate And Waffle Lotus offer" at bounding box center [353, 123] width 350 height 20
type input "2 Waffle Chocolate And 1 Waffle Lotus offer"
click at [579, 126] on input "عرض 2 وافل شوكولاتة ووافل لوتس" at bounding box center [711, 123] width 350 height 20
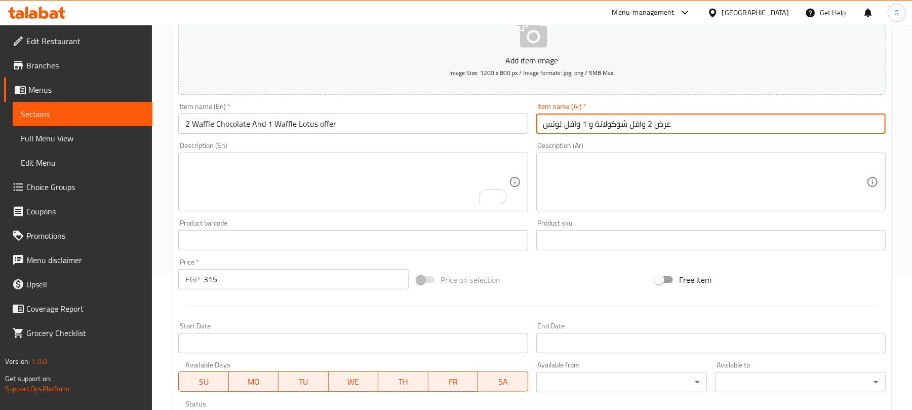
type input "عرض 2 وافل شوكولاتة و 1 وافل لوتس"
click at [422, 198] on textarea "To enrich screen reader interactions, please activate Accessibility in Grammarl…" at bounding box center [346, 182] width 323 height 48
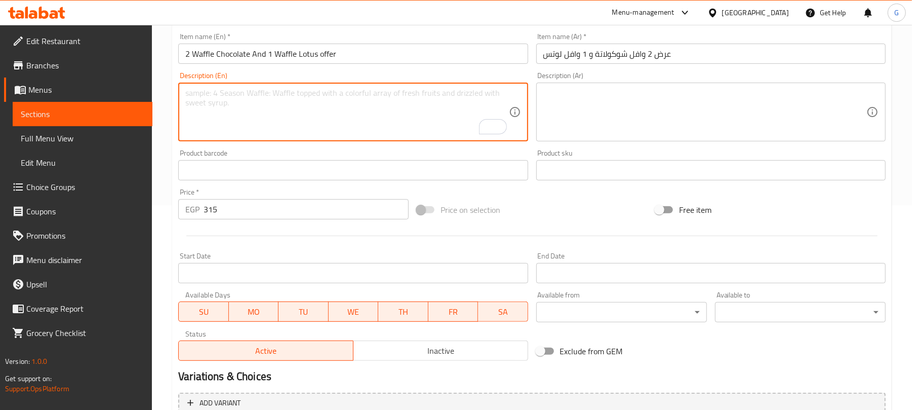
scroll to position [305, 0]
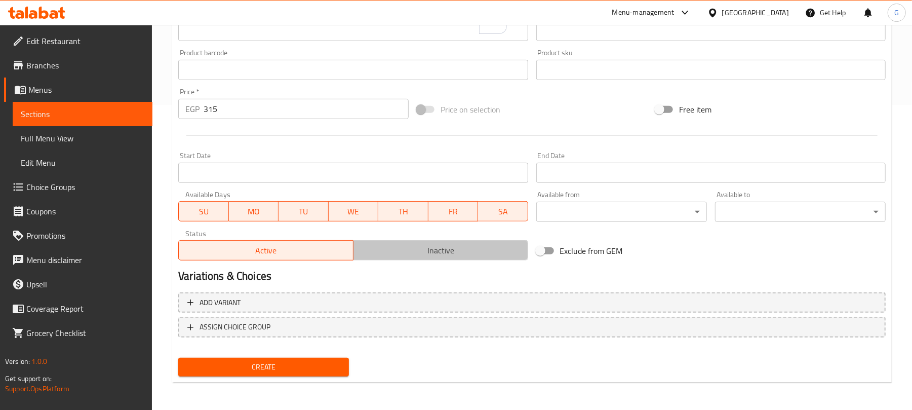
click at [493, 256] on span "Inactive" at bounding box center [441, 250] width 167 height 15
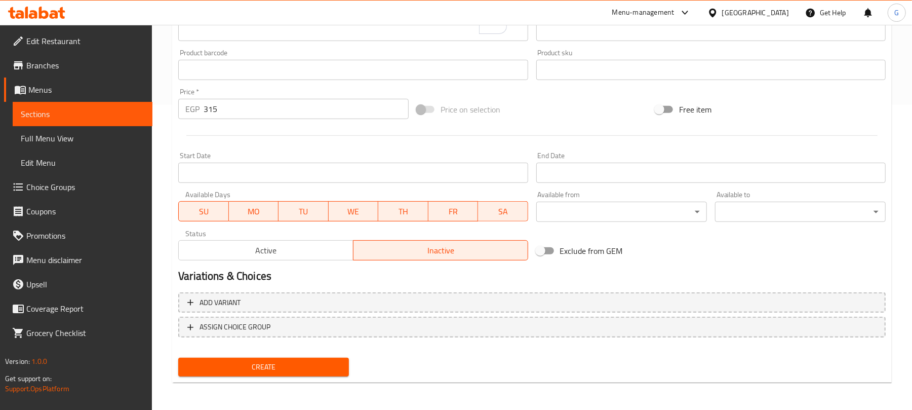
click at [318, 368] on span "Create" at bounding box center [263, 367] width 154 height 13
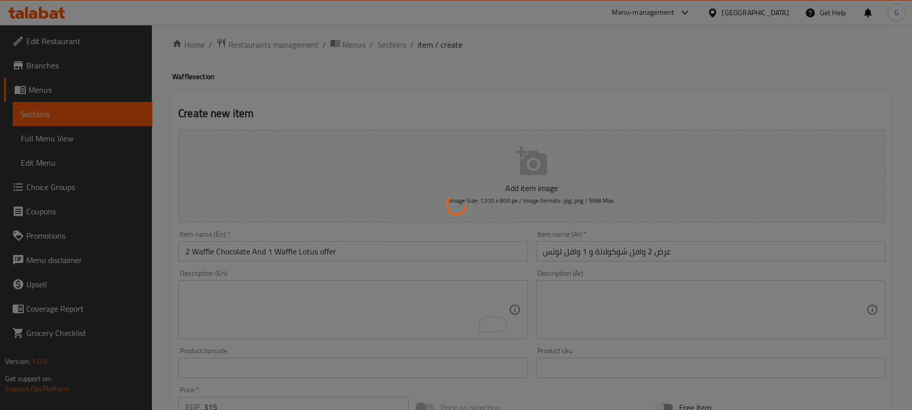
scroll to position [0, 0]
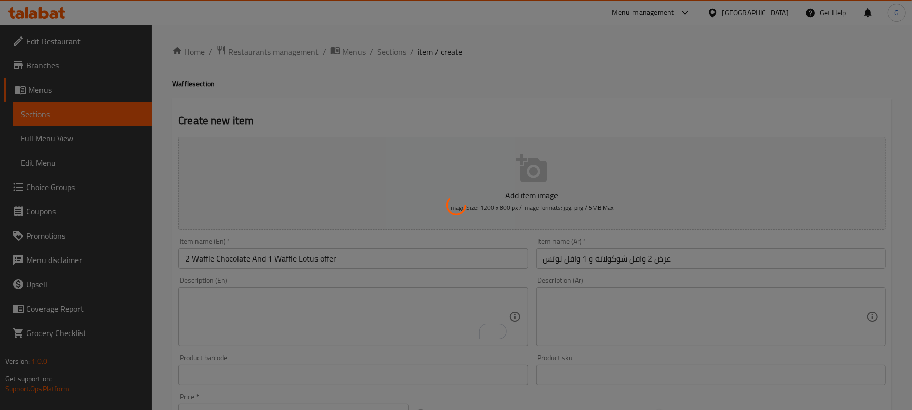
type input "0"
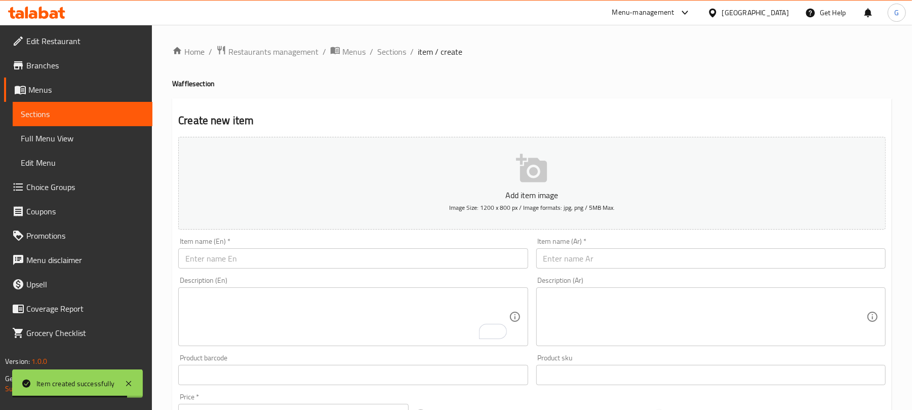
click at [223, 258] on input "text" at bounding box center [353, 258] width 350 height 20
paste input "4 Waffle Mix Sauces Offer"
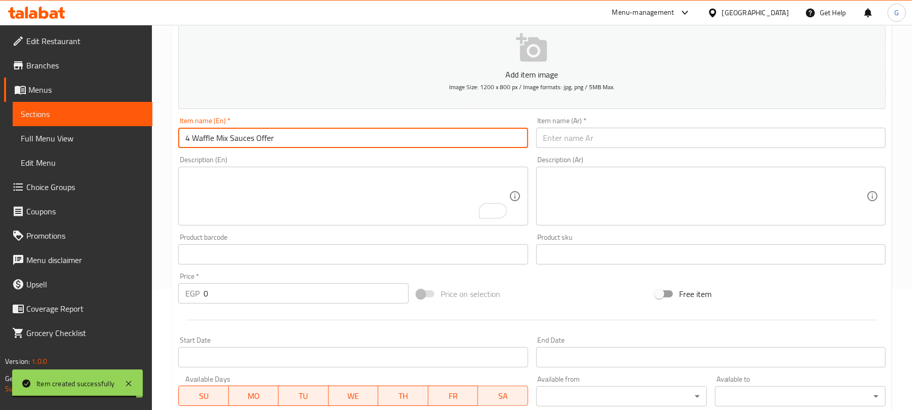
scroll to position [135, 0]
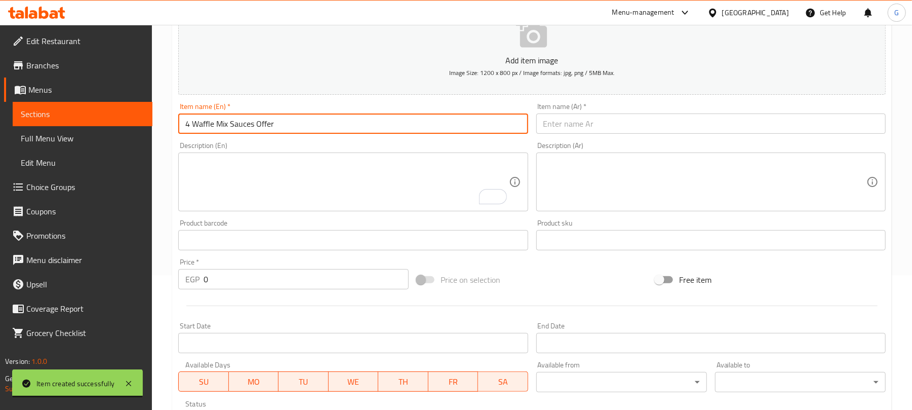
type input "4 Waffle Mix Sauces Offer"
click at [596, 134] on input "text" at bounding box center [711, 123] width 350 height 20
paste input "عرض 4 صلصات وافل ميكس"
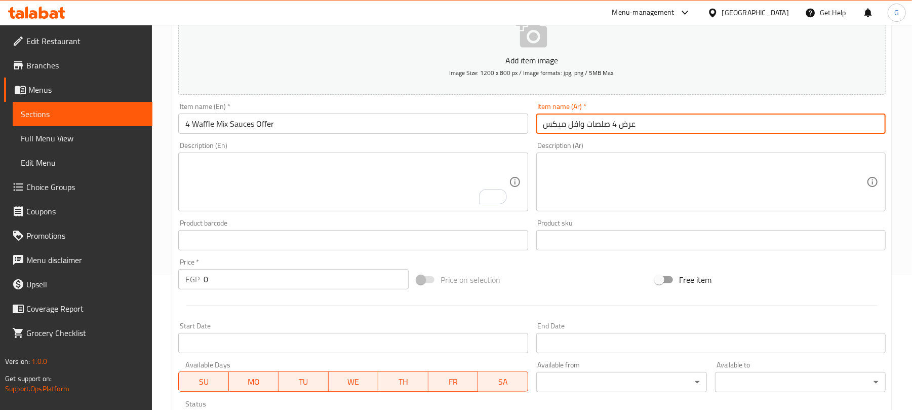
drag, startPoint x: 610, startPoint y: 128, endPoint x: 540, endPoint y: 126, distance: 69.9
click at [540, 126] on input "عرض 4 صلصات وافل ميكس" at bounding box center [711, 123] width 350 height 20
paste input "وافل ميكس صوصات"
type input "عرض 4 وافل ميكس صوصات"
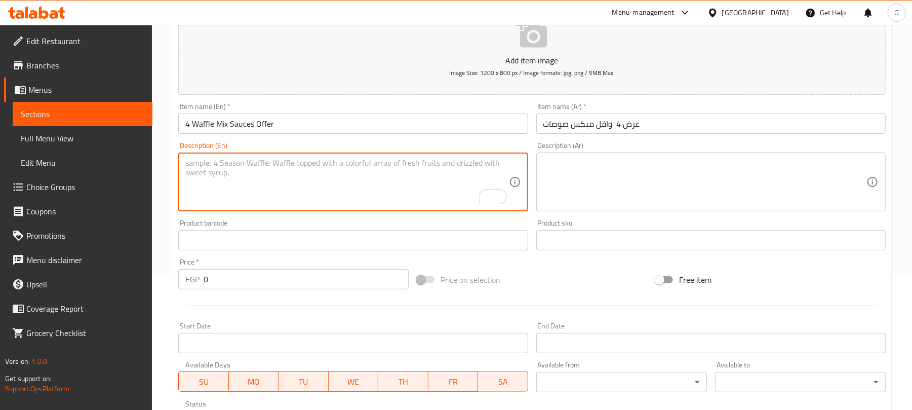
click at [320, 169] on textarea "To enrich screen reader interactions, please activate Accessibility in Grammarl…" at bounding box center [346, 182] width 323 height 48
paste textarea "White chocolate, chocolate, lotus"
drag, startPoint x: 185, startPoint y: 165, endPoint x: 178, endPoint y: 165, distance: 6.6
click at [178, 165] on div "White chocolate, chocolate, lotus Description (En)" at bounding box center [353, 181] width 350 height 59
click at [351, 170] on textarea "White chocolate, chocolate, lotus" at bounding box center [346, 182] width 323 height 48
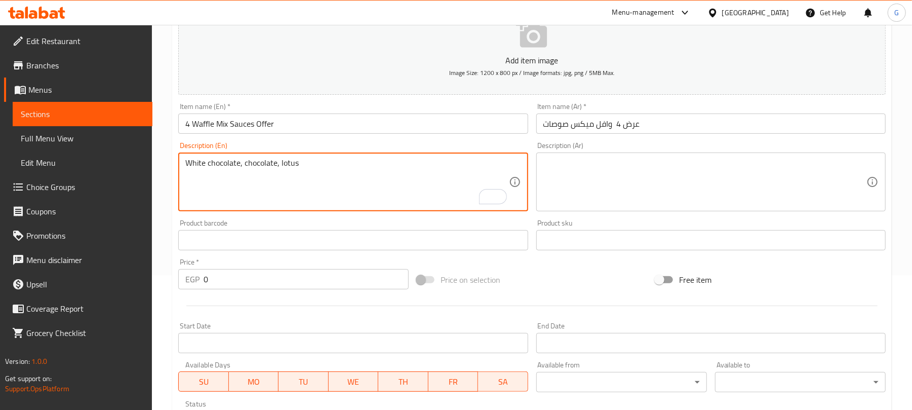
type textarea "White chocolate, chocolate, lotus"
click at [661, 158] on textarea at bounding box center [704, 182] width 323 height 48
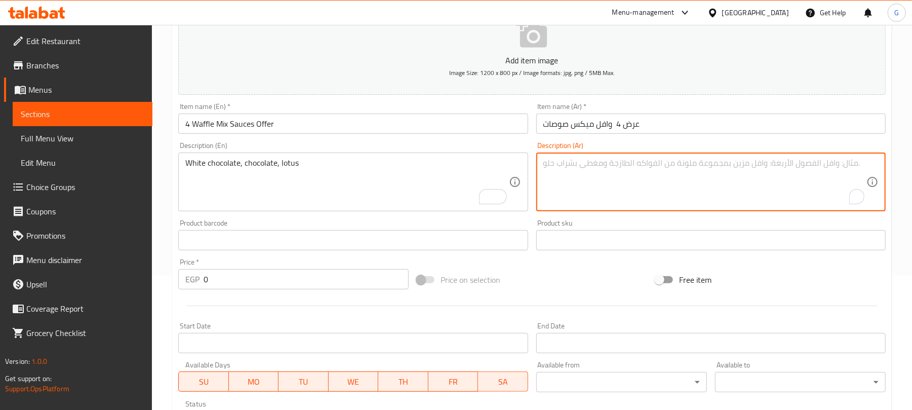
paste textarea "شوكولاتة بيضاء، شوكولاتة، لوتس"
click at [665, 170] on textarea "شوكولاتة بيضاء، شوكولاتة، لوتس" at bounding box center [704, 182] width 323 height 48
drag, startPoint x: 657, startPoint y: 164, endPoint x: 602, endPoint y: 163, distance: 55.2
click at [602, 163] on textarea "شوكولاتة بيضاء، شوكولاتة، لوتس" at bounding box center [704, 182] width 323 height 48
paste textarea "وايت شوكلت"
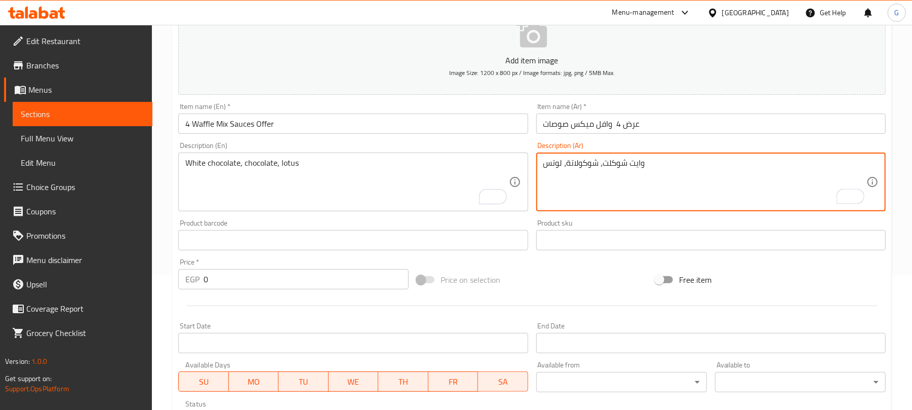
click at [614, 166] on textarea "وايت شوكلت، شوكولاتة، لوتس" at bounding box center [704, 182] width 323 height 48
click at [584, 161] on textarea "وايت شوكلت، شوكولاتة، لوتس" at bounding box center [704, 182] width 323 height 48
paste textarea "ت"
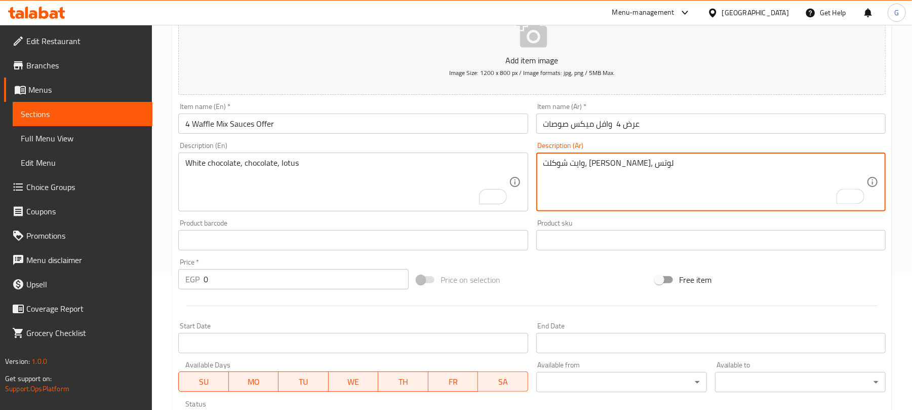
type textarea "وايت شوكلت، [PERSON_NAME]، لوتس"
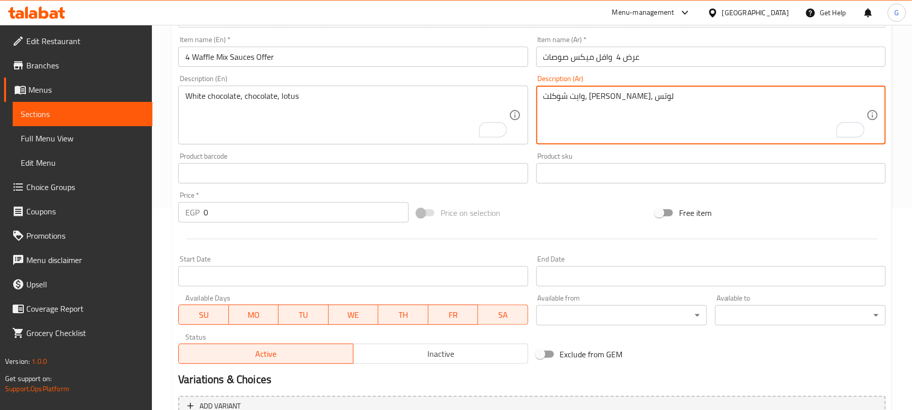
scroll to position [203, 0]
click at [297, 217] on input "0" at bounding box center [306, 211] width 205 height 20
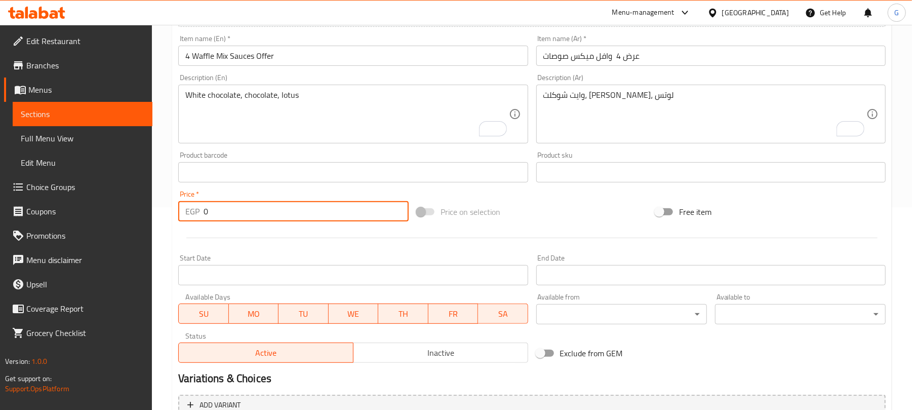
click at [297, 217] on input "0" at bounding box center [306, 211] width 205 height 20
paste input "445"
click at [363, 240] on div at bounding box center [532, 237] width 716 height 25
click at [291, 207] on input "0445" at bounding box center [306, 211] width 205 height 20
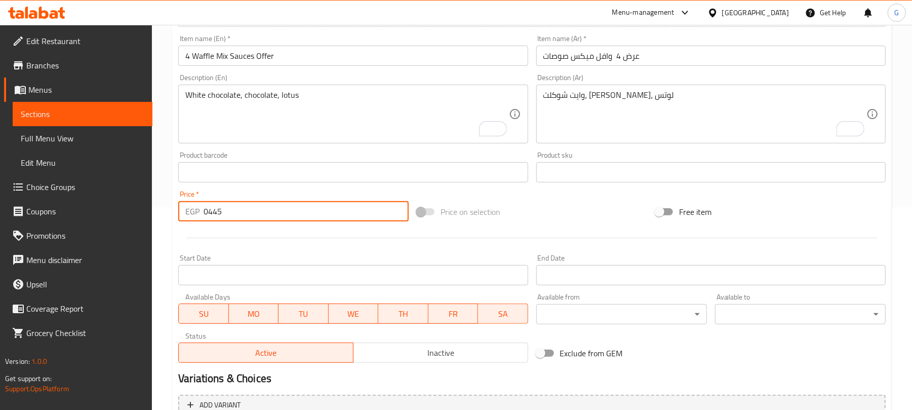
click at [291, 207] on input "0445" at bounding box center [306, 211] width 205 height 20
paste input "number"
type input "445"
click at [315, 229] on div at bounding box center [532, 237] width 716 height 25
click at [320, 236] on div at bounding box center [532, 237] width 716 height 25
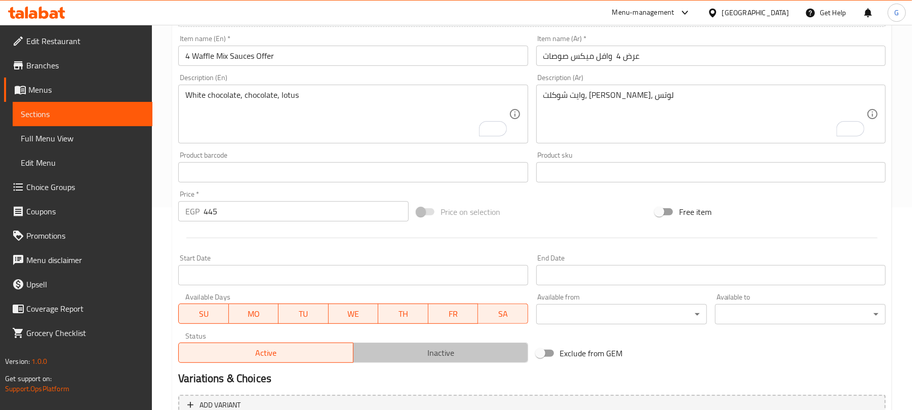
click at [507, 351] on span "Inactive" at bounding box center [441, 352] width 167 height 15
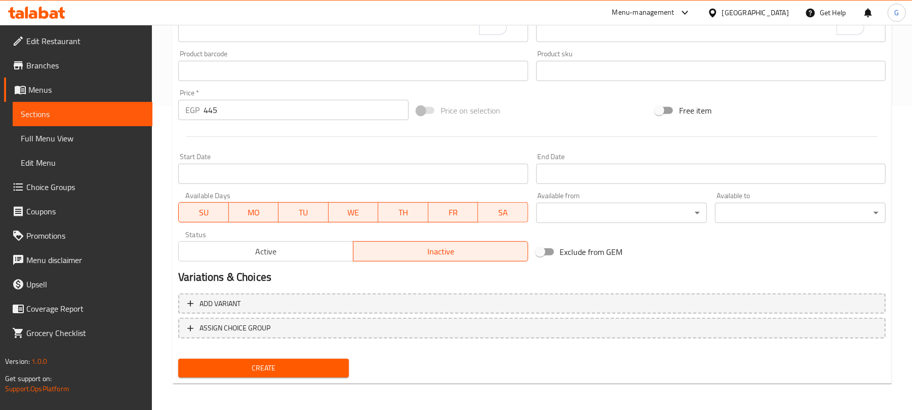
scroll to position [305, 0]
click at [331, 365] on span "Create" at bounding box center [263, 367] width 154 height 13
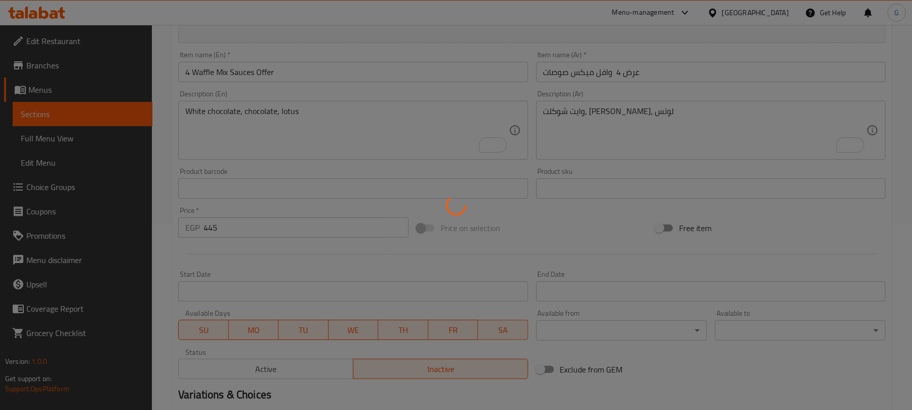
type input "0"
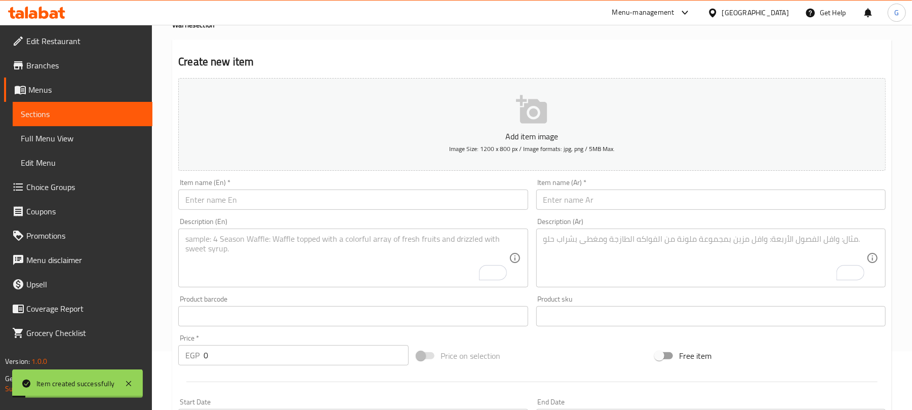
scroll to position [0, 0]
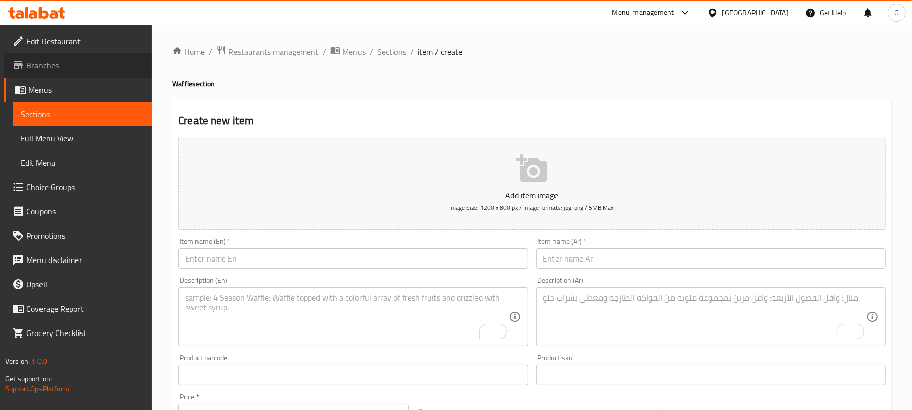
click at [43, 61] on span "Branches" at bounding box center [85, 65] width 118 height 12
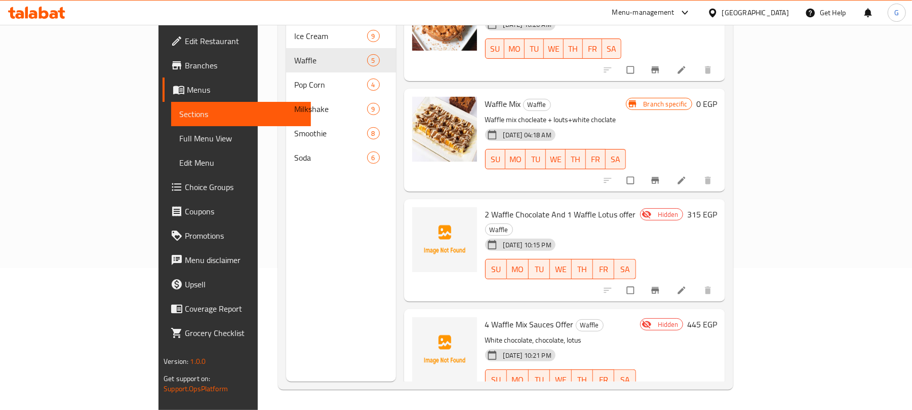
scroll to position [153, 0]
click at [642, 280] on input "checkbox" at bounding box center [631, 289] width 21 height 19
checkbox input "true"
click at [642, 391] on input "checkbox" at bounding box center [631, 400] width 21 height 19
checkbox input "true"
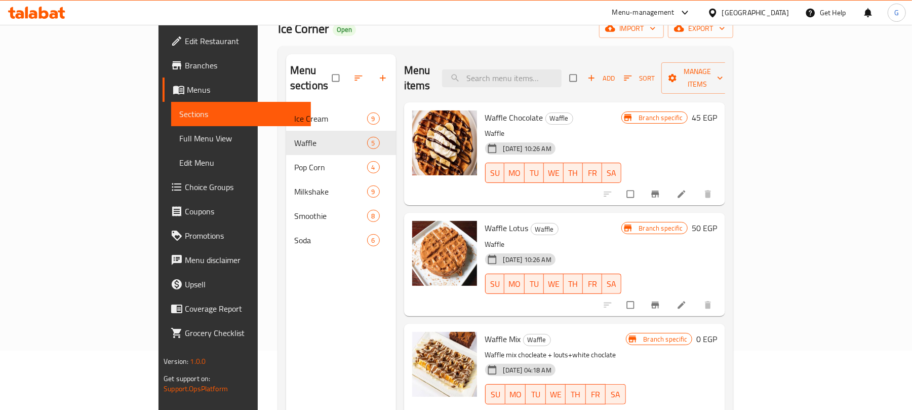
scroll to position [0, 0]
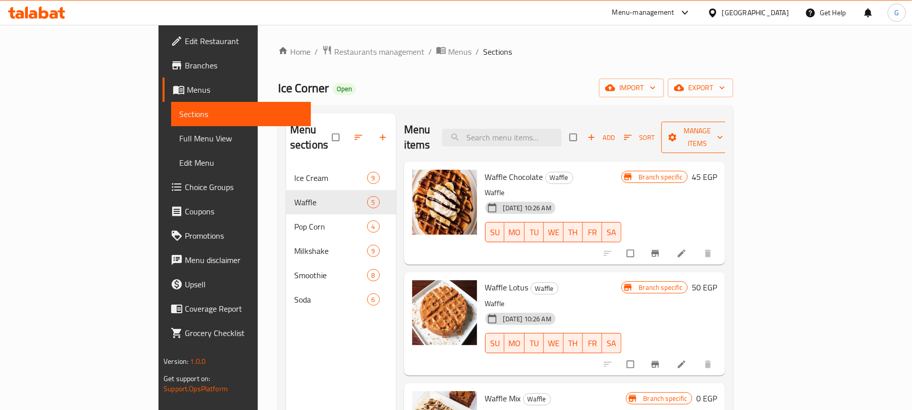
click at [725, 130] on span "Manage items" at bounding box center [698, 137] width 56 height 25
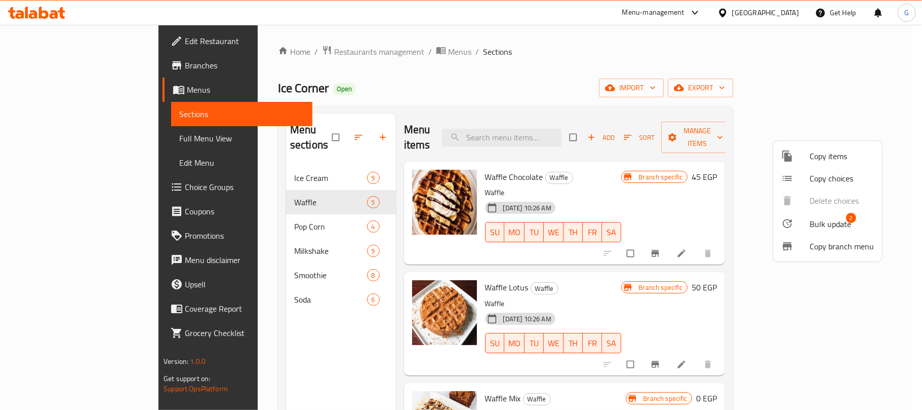
click at [827, 224] on span "Bulk update" at bounding box center [831, 224] width 42 height 12
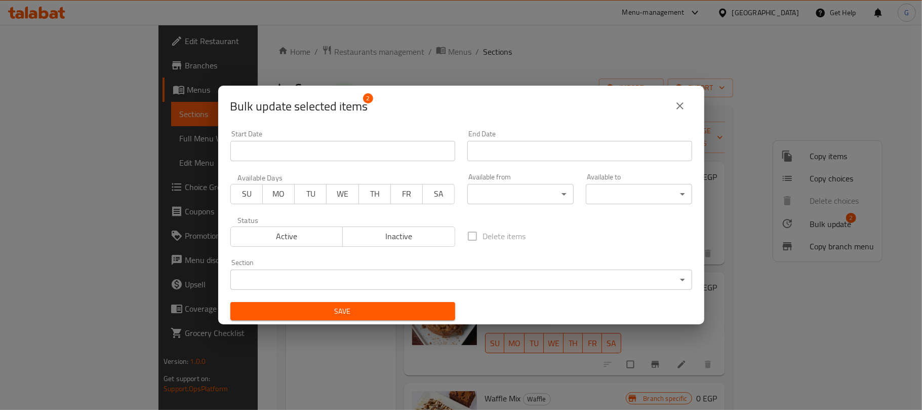
click at [402, 157] on input "Start Date" at bounding box center [342, 151] width 225 height 20
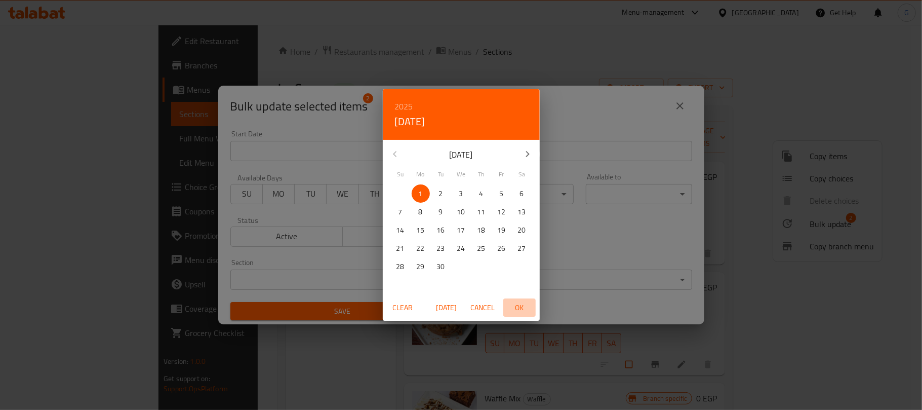
click at [520, 306] on span "OK" at bounding box center [520, 307] width 24 height 13
type input "[DATE]"
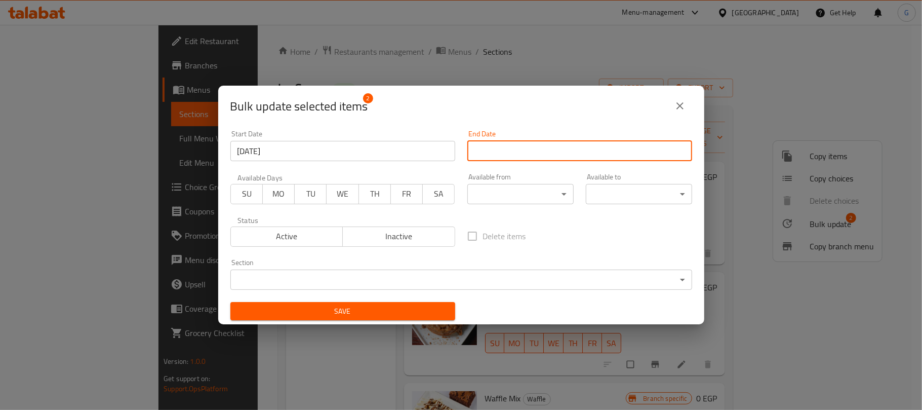
click at [535, 158] on input "Start Date" at bounding box center [580, 151] width 225 height 20
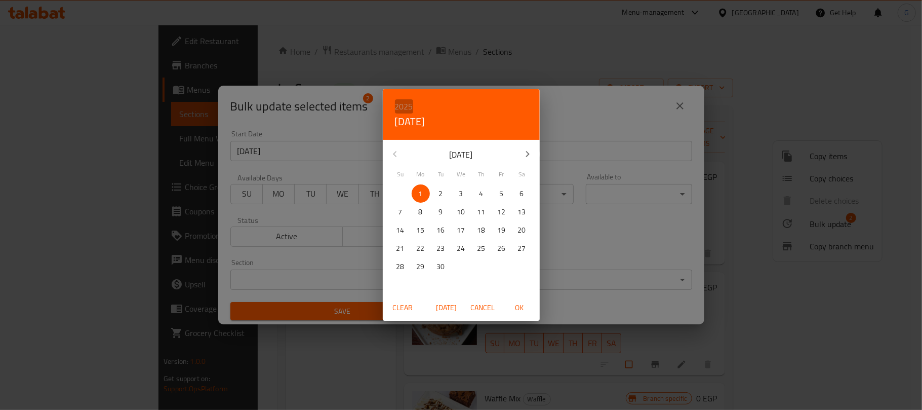
click at [404, 104] on h6 "2025" at bounding box center [404, 106] width 18 height 14
click at [460, 178] on div "2026" at bounding box center [461, 181] width 157 height 20
click at [394, 150] on icon "button" at bounding box center [395, 154] width 12 height 12
click at [503, 267] on p "28" at bounding box center [502, 266] width 8 height 13
click at [517, 306] on span "OK" at bounding box center [520, 307] width 24 height 13
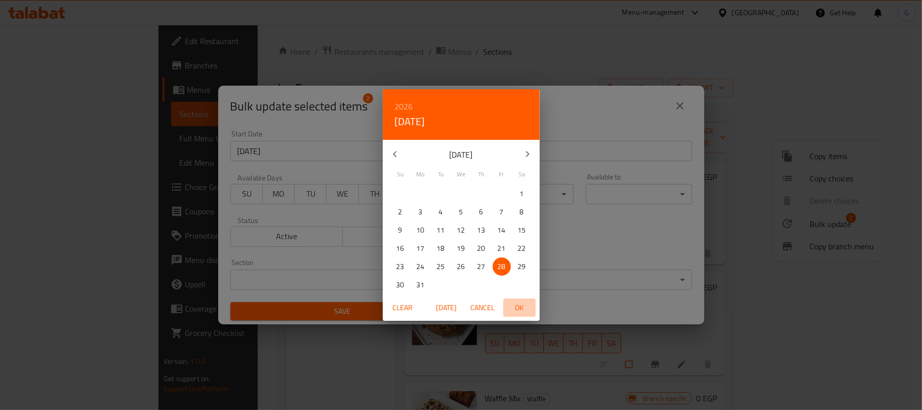
type input "[DATE]"
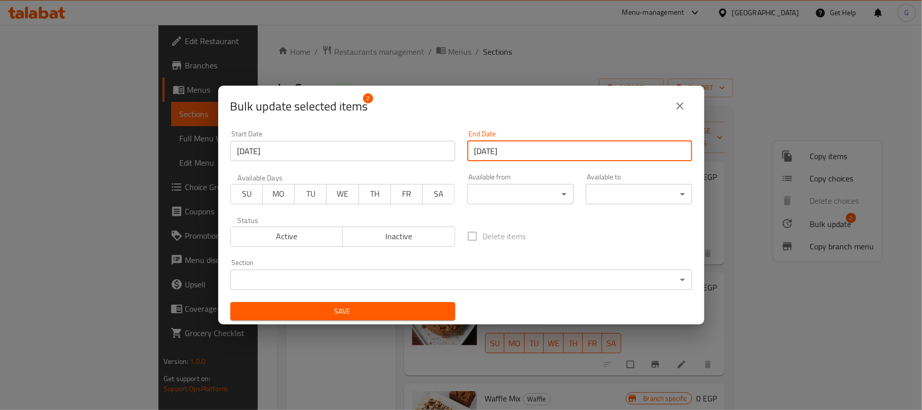
click at [406, 306] on span "Save" at bounding box center [343, 311] width 209 height 13
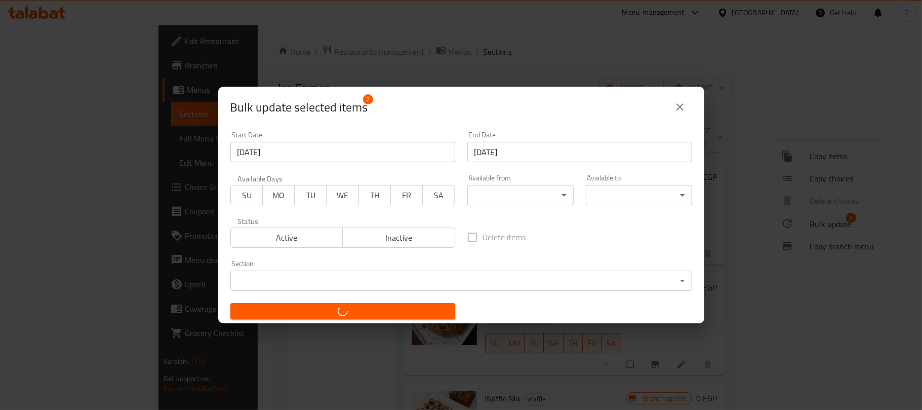
checkbox input "false"
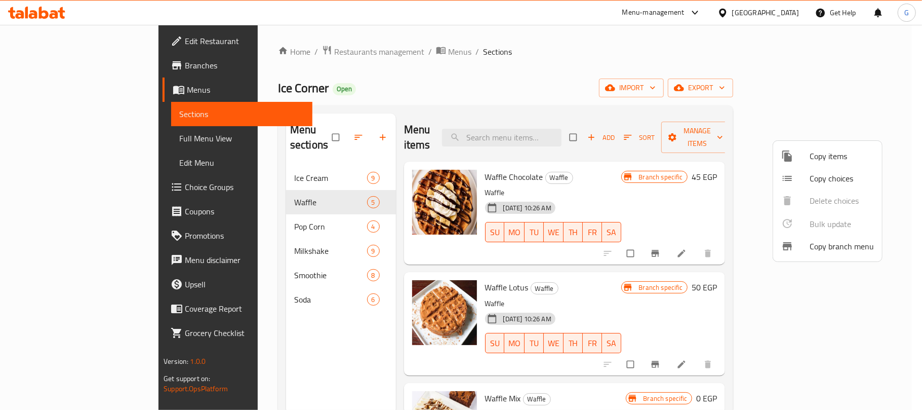
click at [576, 258] on div at bounding box center [461, 205] width 922 height 410
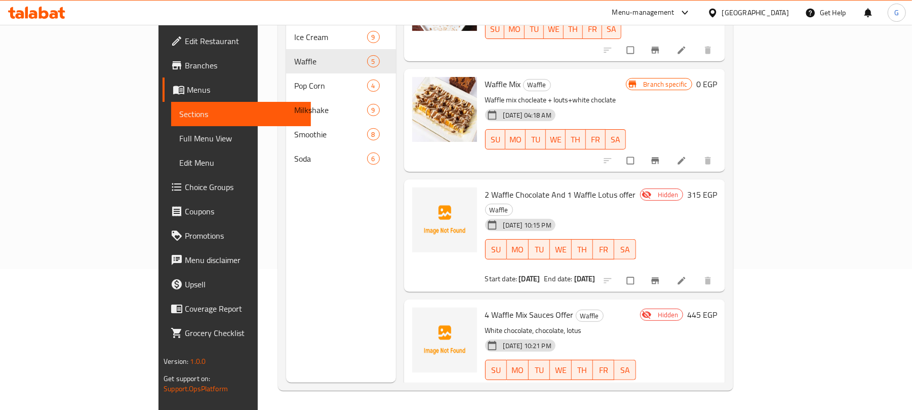
scroll to position [142, 0]
click at [687, 395] on icon at bounding box center [682, 400] width 10 height 10
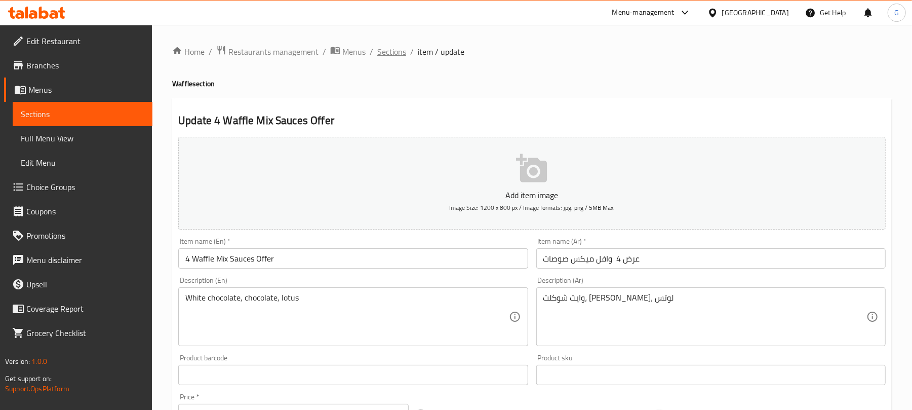
click at [396, 53] on span "Sections" at bounding box center [391, 52] width 29 height 12
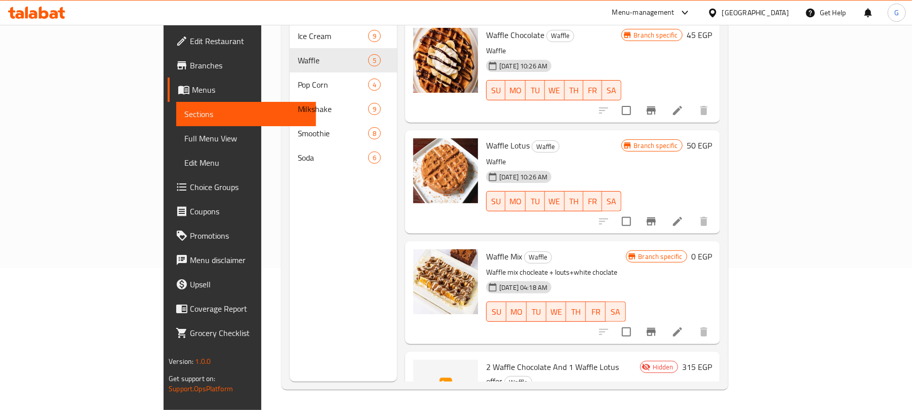
scroll to position [173, 0]
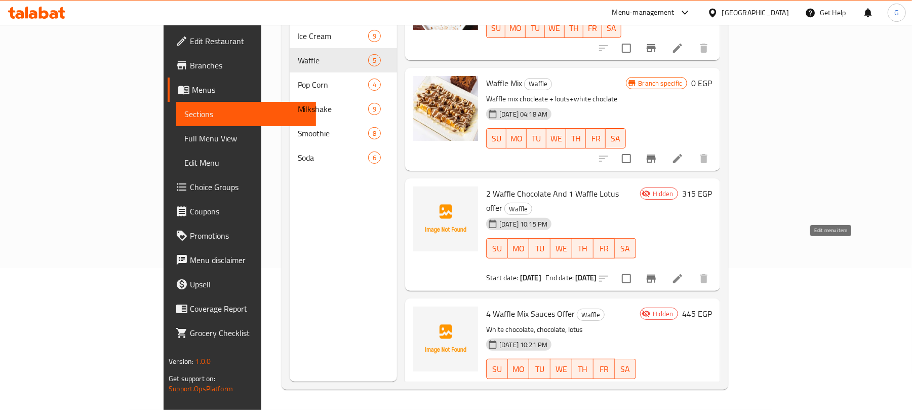
click at [684, 273] on icon at bounding box center [678, 279] width 12 height 12
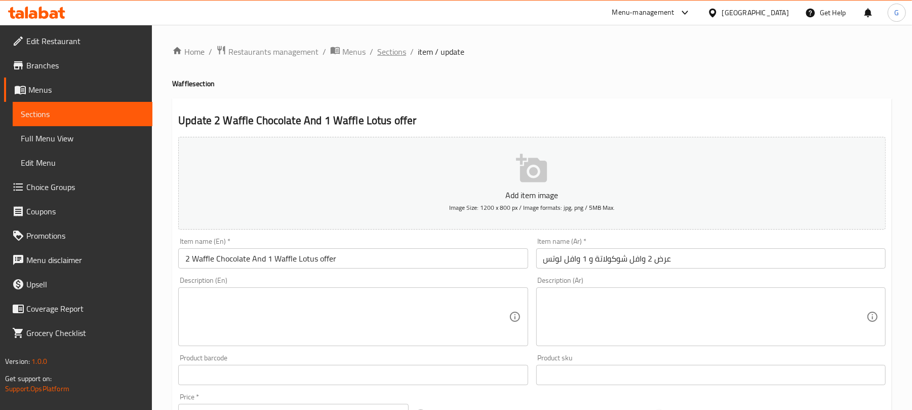
click at [394, 53] on span "Sections" at bounding box center [391, 52] width 29 height 12
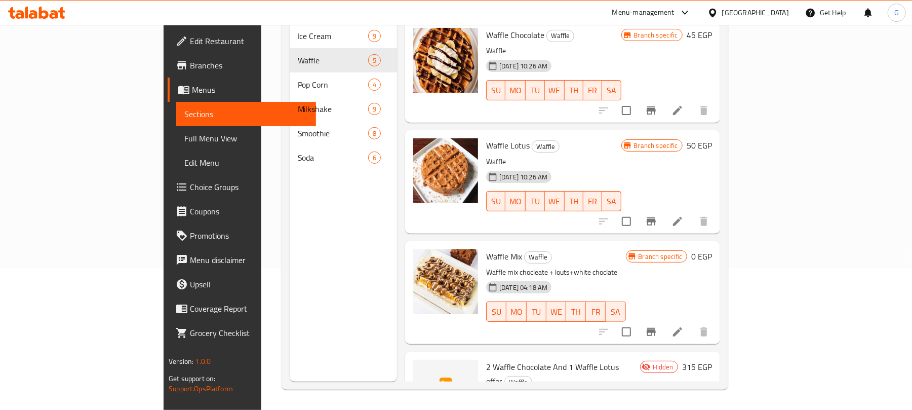
scroll to position [173, 0]
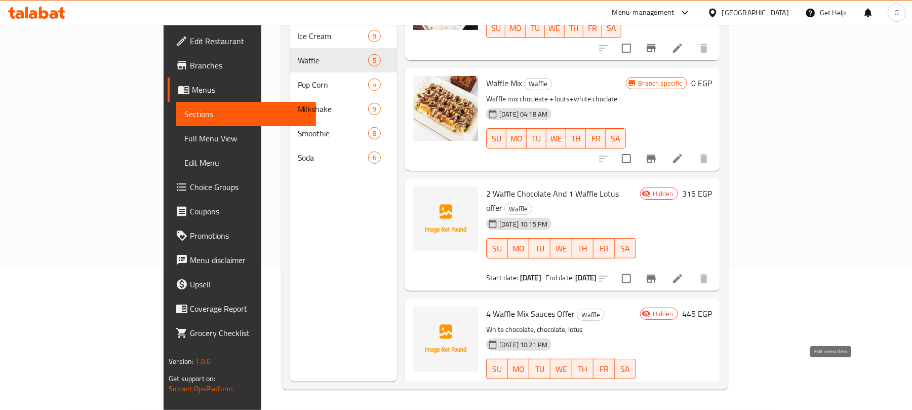
click at [682, 395] on icon at bounding box center [677, 399] width 9 height 9
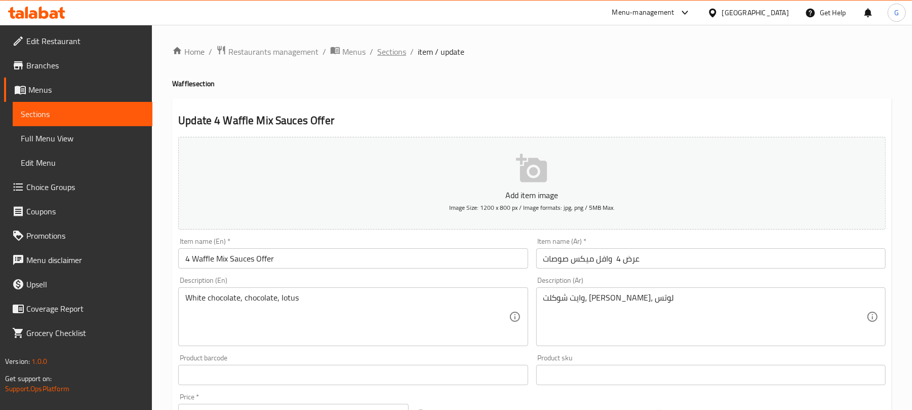
click at [394, 56] on span "Sections" at bounding box center [391, 52] width 29 height 12
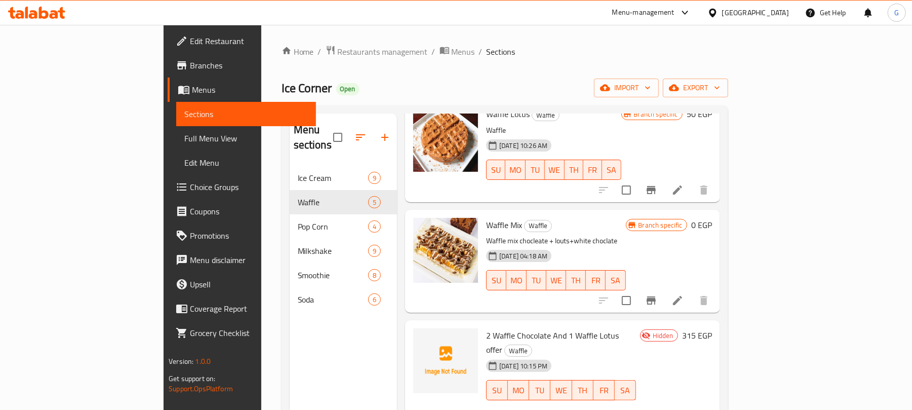
scroll to position [142, 0]
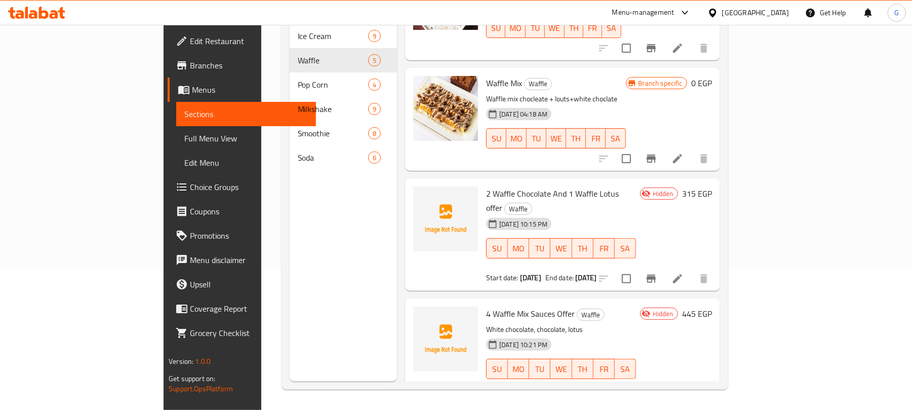
drag, startPoint x: 600, startPoint y: 247, endPoint x: 473, endPoint y: 247, distance: 126.6
click at [486, 273] on div "Start date: [DATE] End date: [DATE]" at bounding box center [561, 278] width 150 height 10
click at [637, 268] on input "checkbox" at bounding box center [626, 278] width 21 height 21
checkbox input "true"
click at [637, 389] on input "checkbox" at bounding box center [626, 399] width 21 height 21
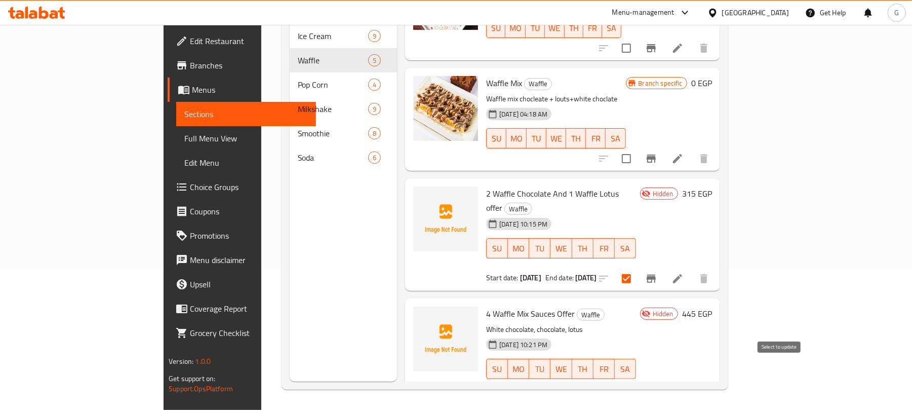
checkbox input "true"
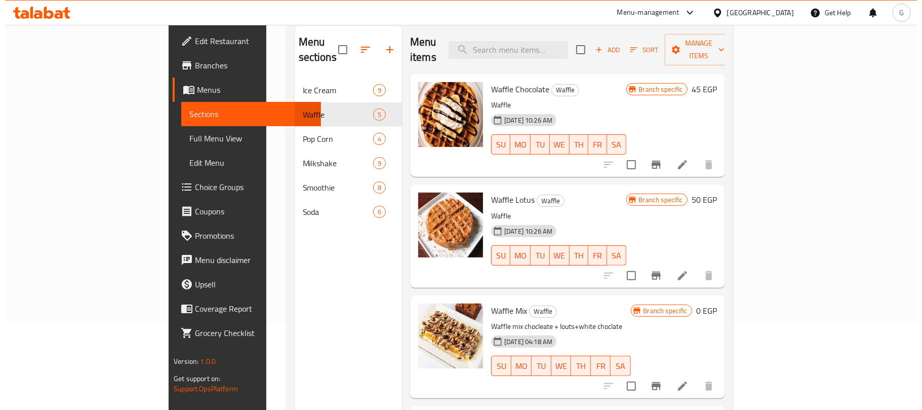
scroll to position [0, 0]
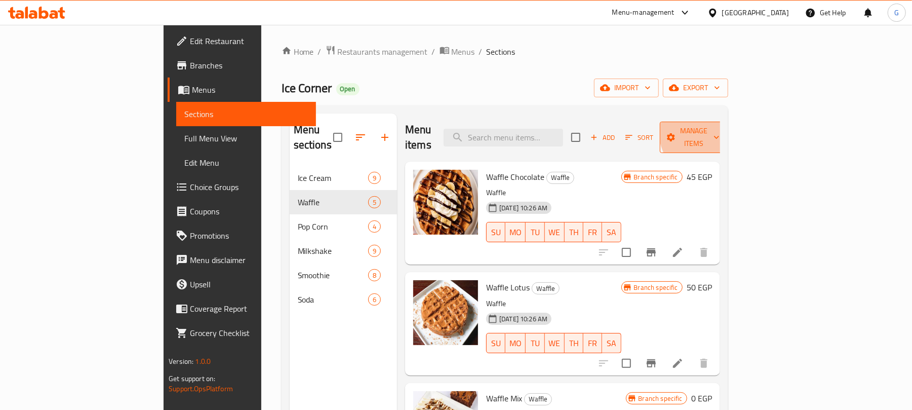
click at [720, 126] on span "Manage items" at bounding box center [694, 137] width 52 height 25
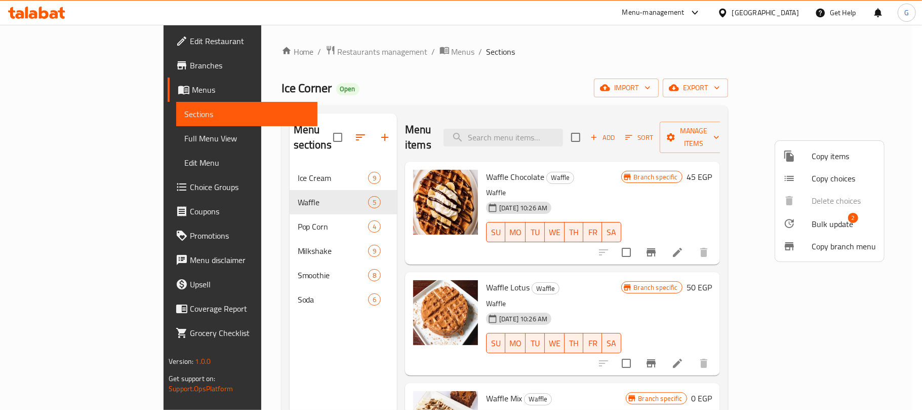
click at [832, 215] on li "Bulk update 2" at bounding box center [829, 223] width 109 height 23
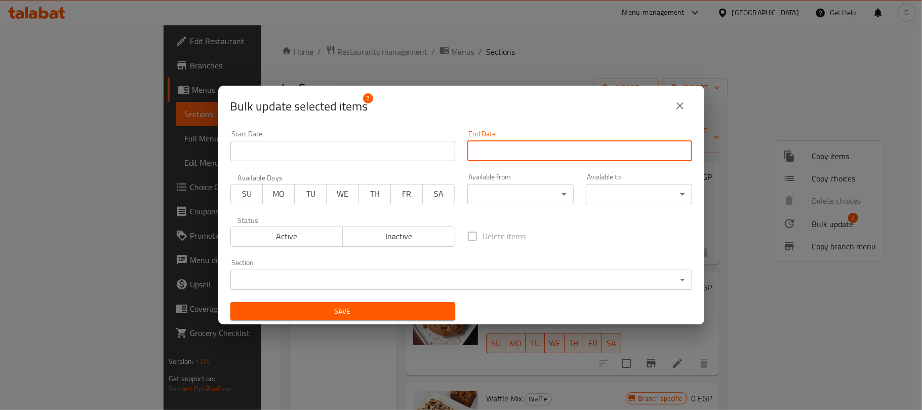
click at [528, 146] on input "Start Date" at bounding box center [580, 151] width 225 height 20
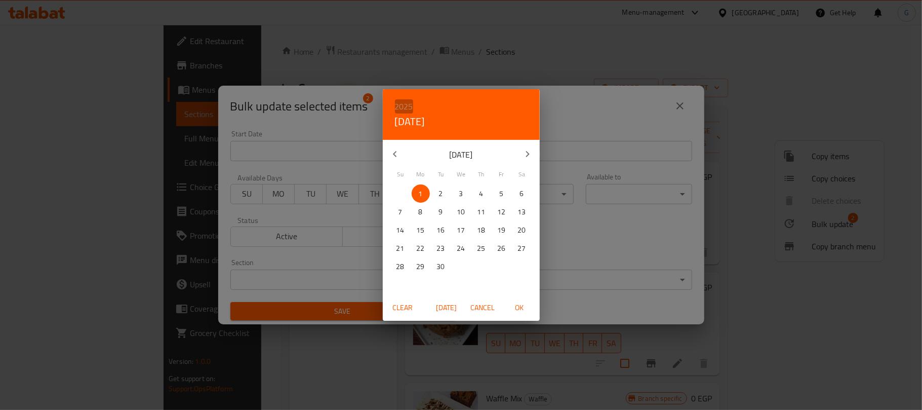
click at [401, 104] on h6 "2025" at bounding box center [404, 106] width 18 height 14
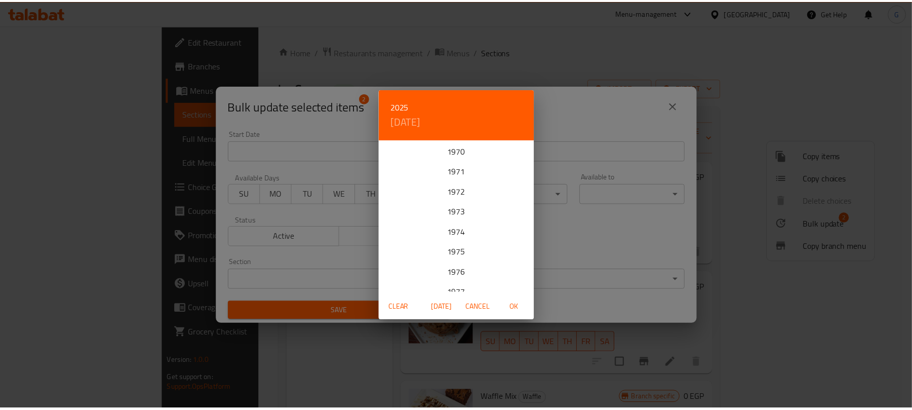
scroll to position [1054, 0]
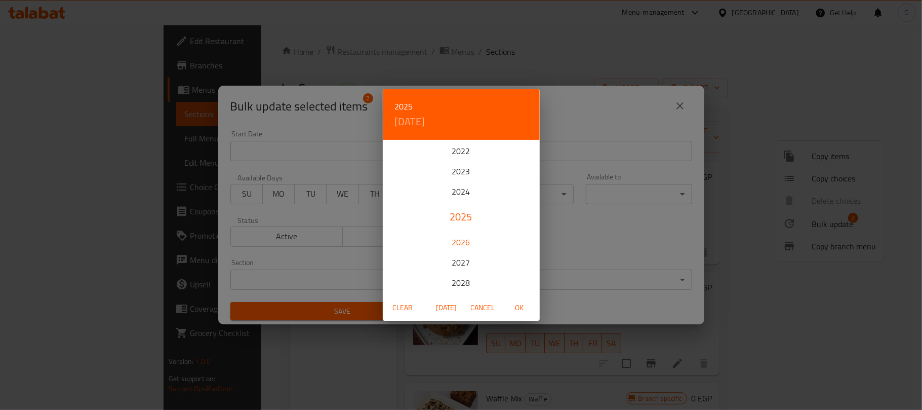
click at [460, 239] on div "2026" at bounding box center [461, 242] width 157 height 20
click at [393, 149] on icon "button" at bounding box center [395, 154] width 12 height 12
click at [496, 263] on span "28" at bounding box center [502, 266] width 18 height 13
click at [515, 306] on span "OK" at bounding box center [520, 307] width 24 height 13
type input "[DATE]"
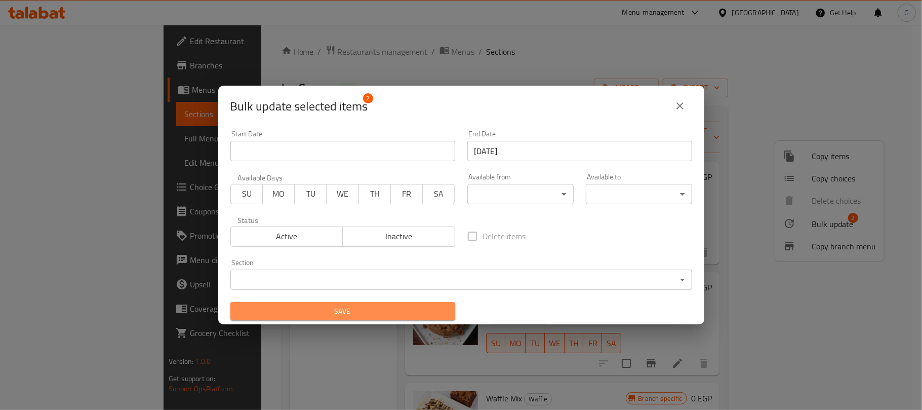
click at [436, 310] on span "Save" at bounding box center [343, 311] width 209 height 13
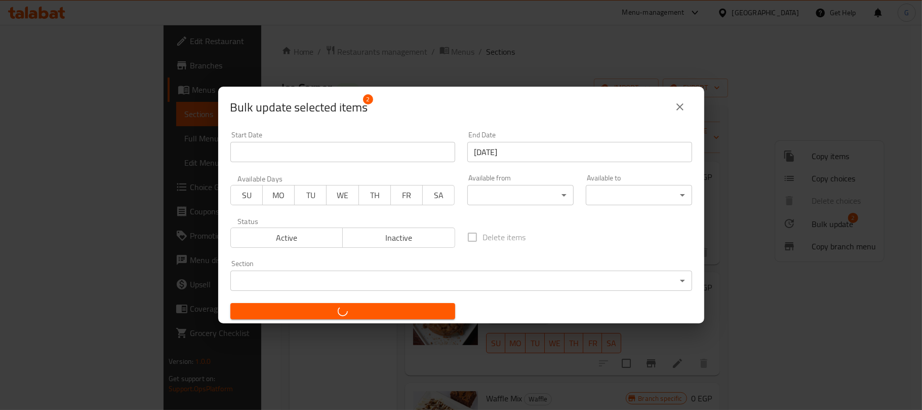
checkbox input "false"
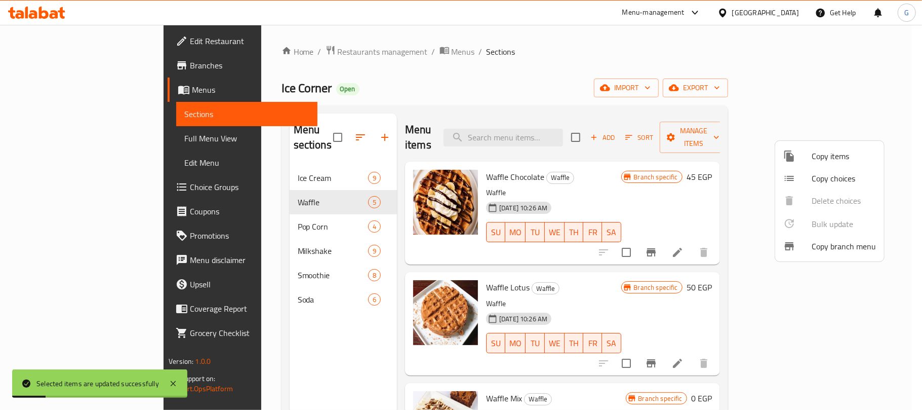
click at [892, 134] on div at bounding box center [461, 205] width 922 height 410
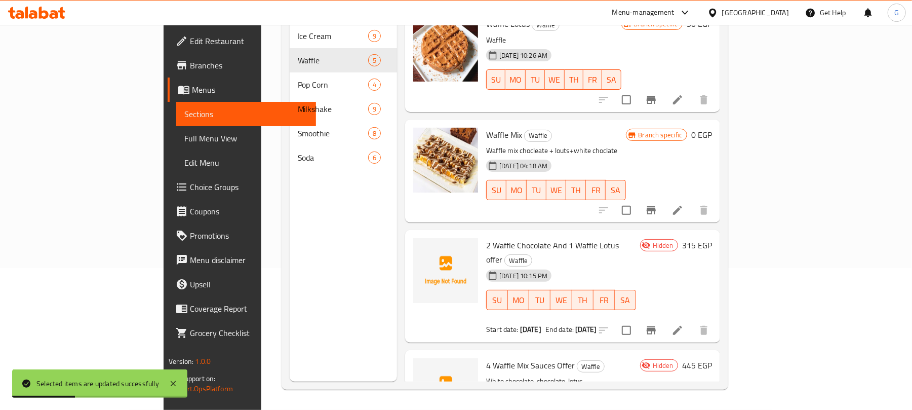
scroll to position [173, 0]
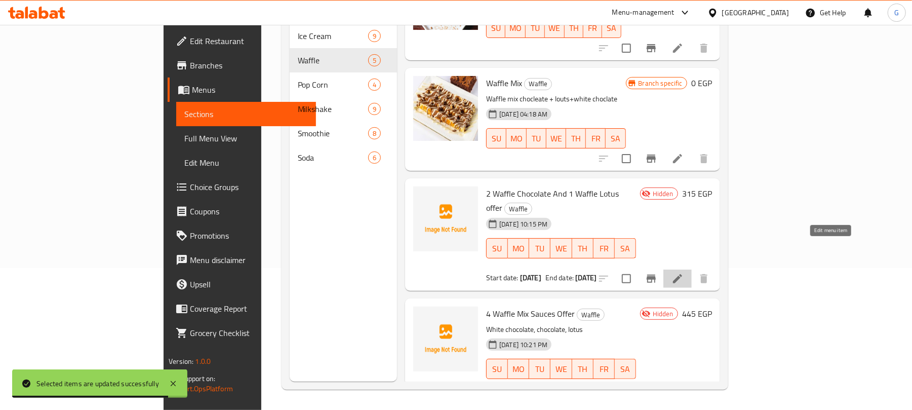
click at [684, 273] on icon at bounding box center [678, 279] width 12 height 12
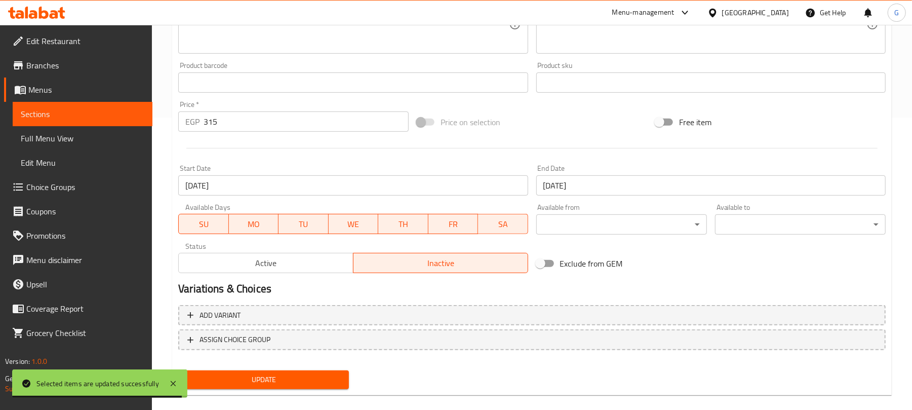
scroll to position [305, 0]
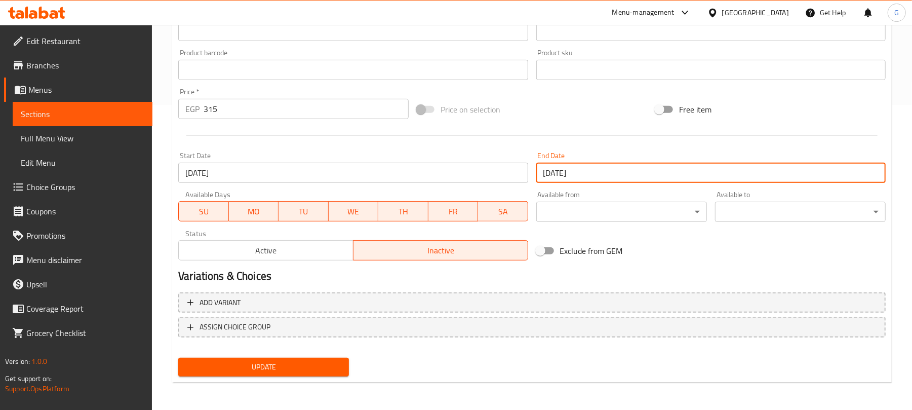
click at [583, 180] on input "[DATE]" at bounding box center [711, 173] width 350 height 20
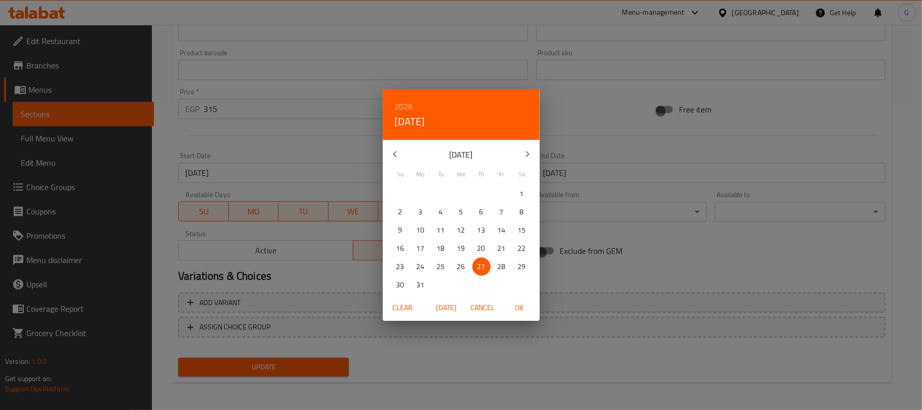
click at [408, 99] on h6 "2026" at bounding box center [404, 106] width 18 height 14
click at [461, 177] on div "2026" at bounding box center [461, 176] width 157 height 20
click at [498, 264] on p "28" at bounding box center [502, 266] width 8 height 13
click at [515, 302] on span "OK" at bounding box center [520, 307] width 24 height 13
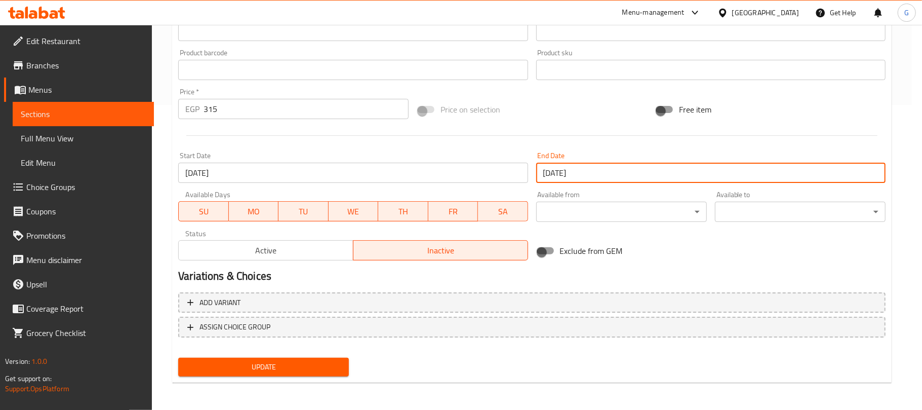
type input "[DATE]"
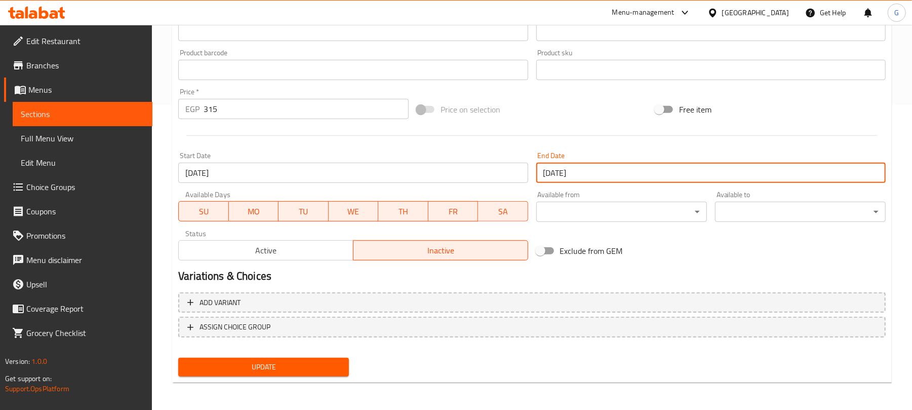
click at [327, 363] on span "Update" at bounding box center [263, 367] width 154 height 13
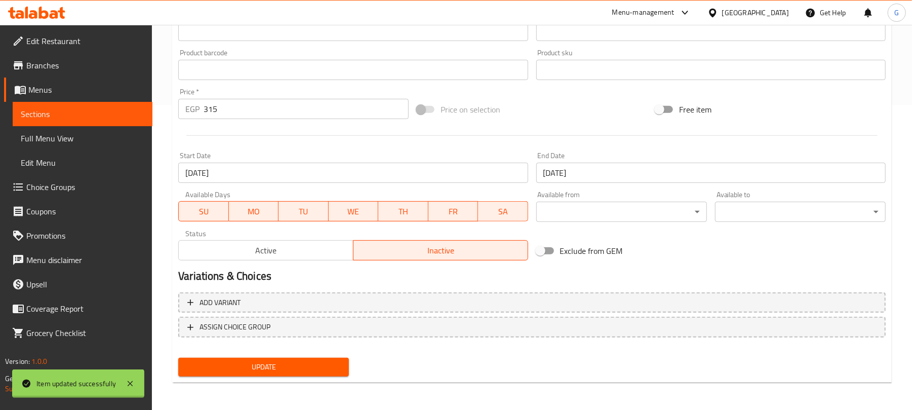
scroll to position [0, 0]
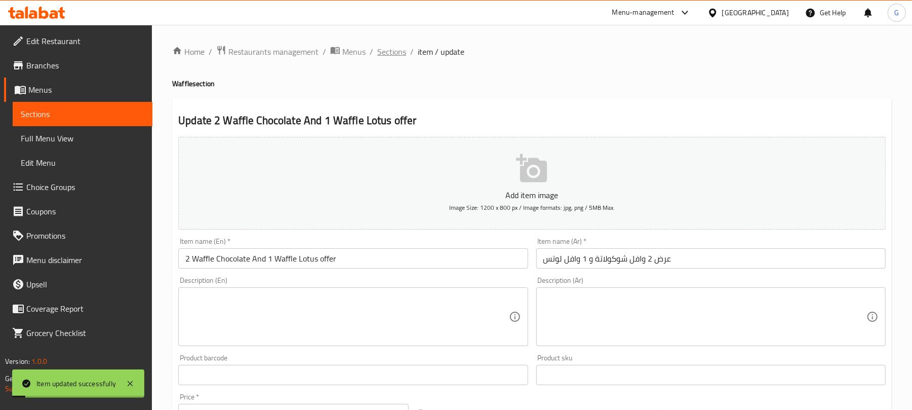
click at [395, 51] on span "Sections" at bounding box center [391, 52] width 29 height 12
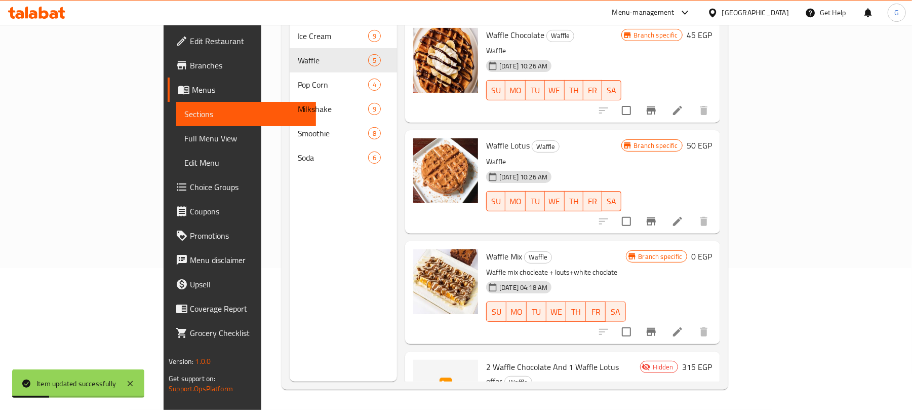
scroll to position [173, 0]
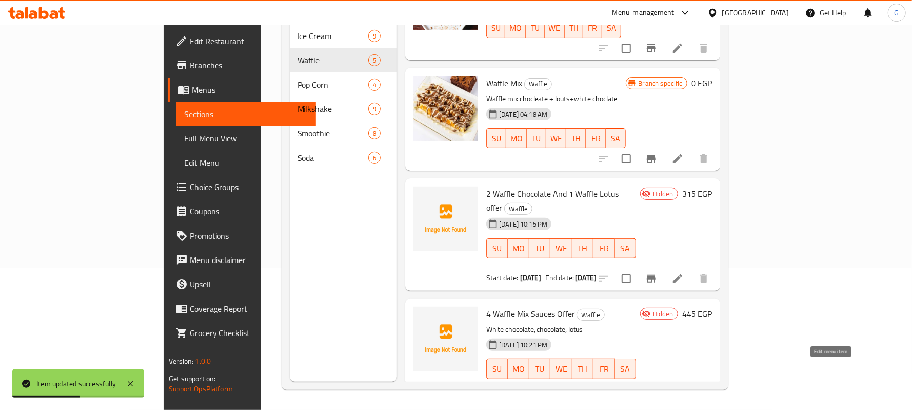
click at [684, 393] on icon at bounding box center [678, 399] width 12 height 12
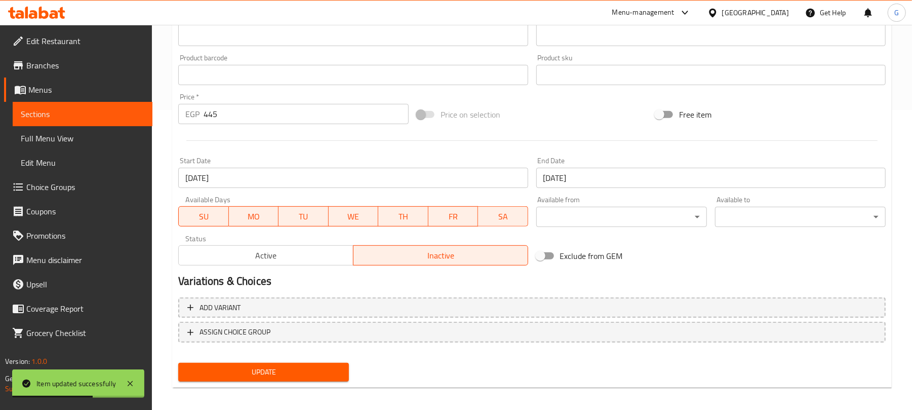
scroll to position [305, 0]
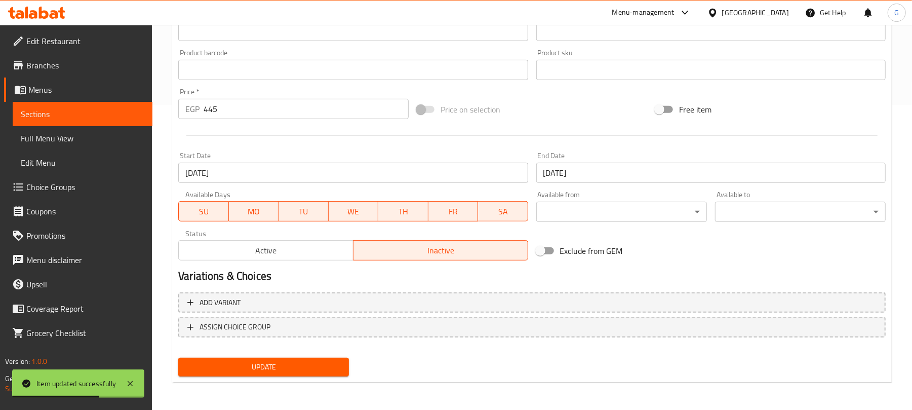
click at [600, 177] on input "[DATE]" at bounding box center [711, 173] width 350 height 20
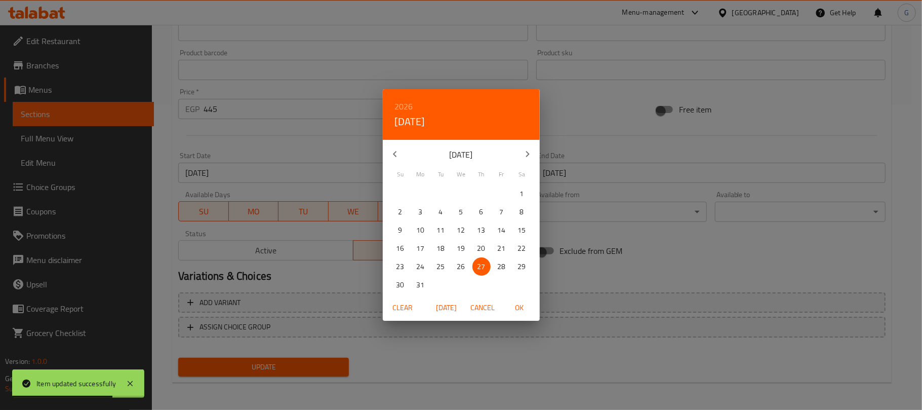
click at [500, 268] on p "28" at bounding box center [502, 266] width 8 height 13
click at [518, 303] on span "OK" at bounding box center [520, 307] width 24 height 13
type input "[DATE]"
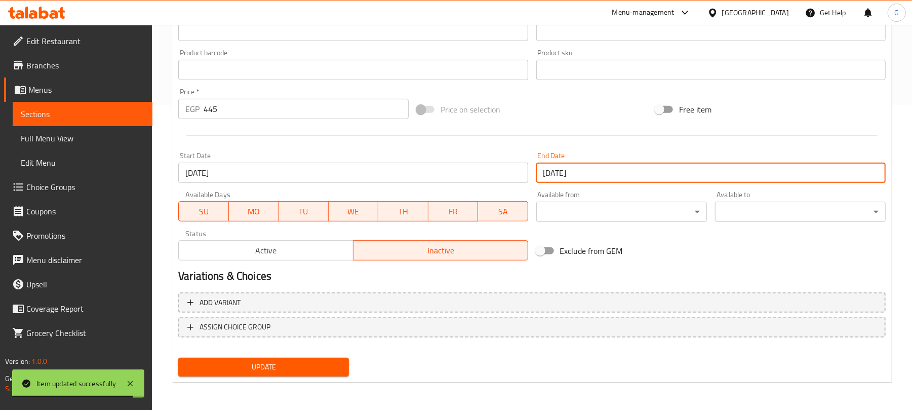
click at [323, 368] on span "Update" at bounding box center [263, 367] width 154 height 13
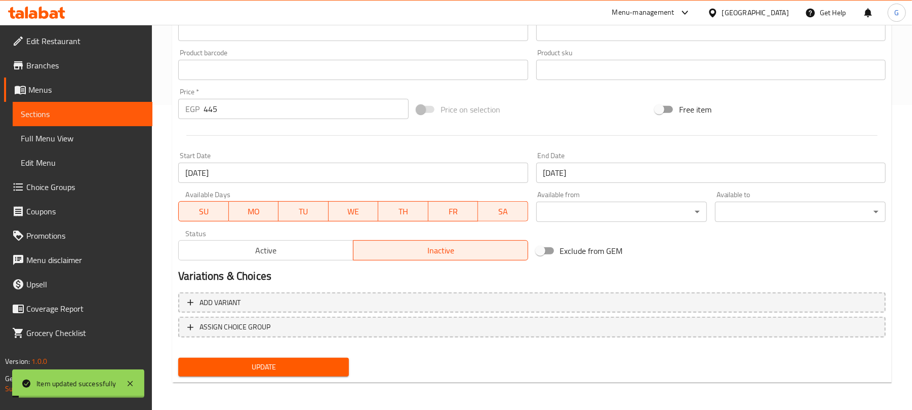
scroll to position [0, 0]
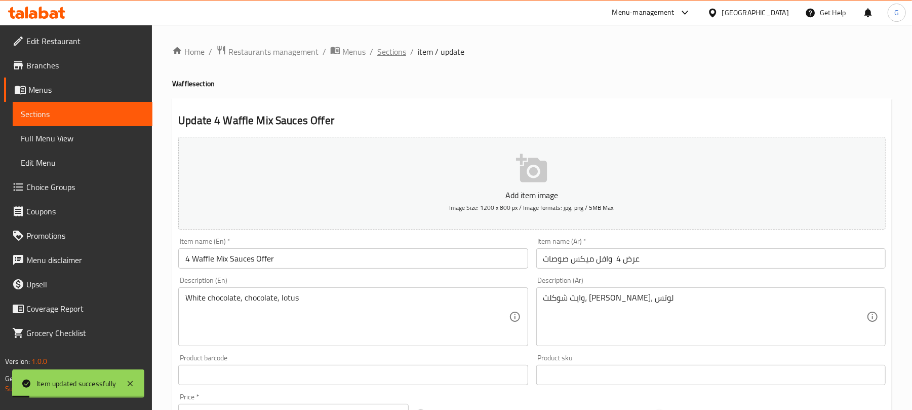
click at [390, 51] on span "Sections" at bounding box center [391, 52] width 29 height 12
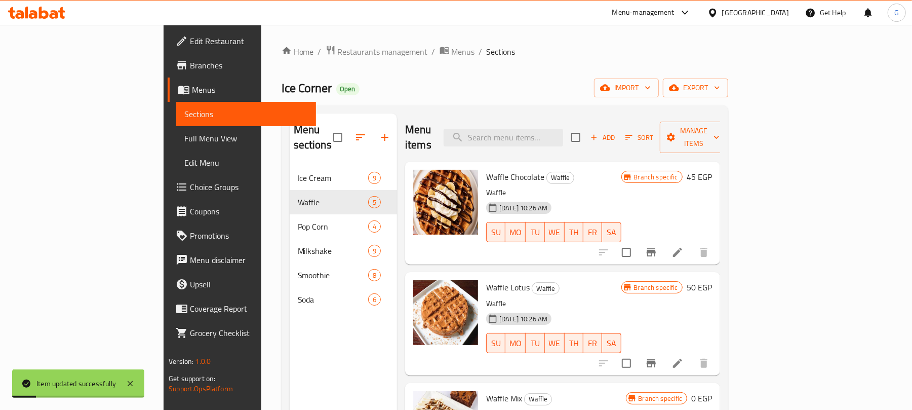
drag, startPoint x: 922, startPoint y: 279, endPoint x: 922, endPoint y: 310, distance: 31.9
click at [912, 310] on html "Item updated successfully ​ Menu-management [GEOGRAPHIC_DATA] Get Help G Edit R…" at bounding box center [456, 205] width 912 height 410
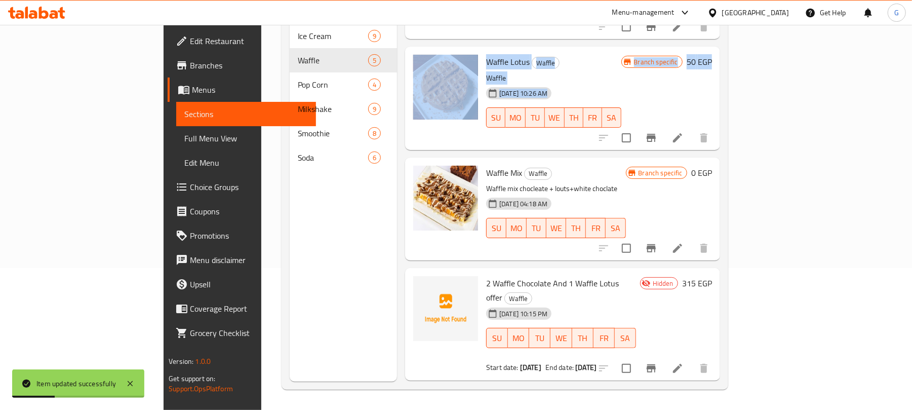
scroll to position [173, 0]
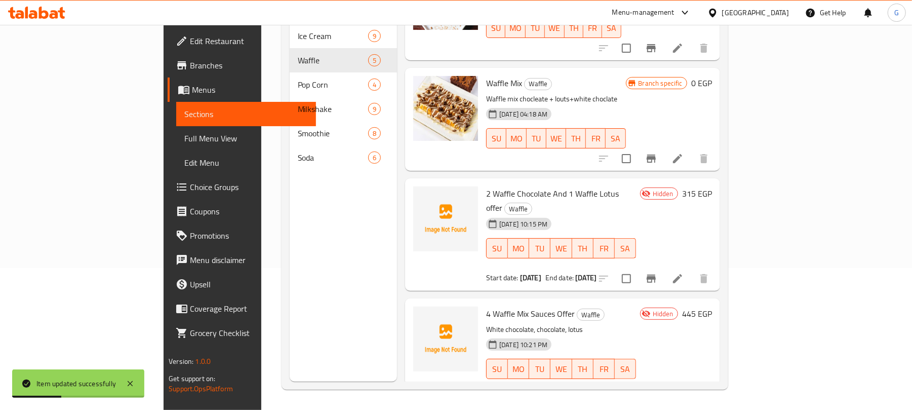
click at [712, 331] on div "Hidden 445 EGP" at bounding box center [674, 354] width 76 height 97
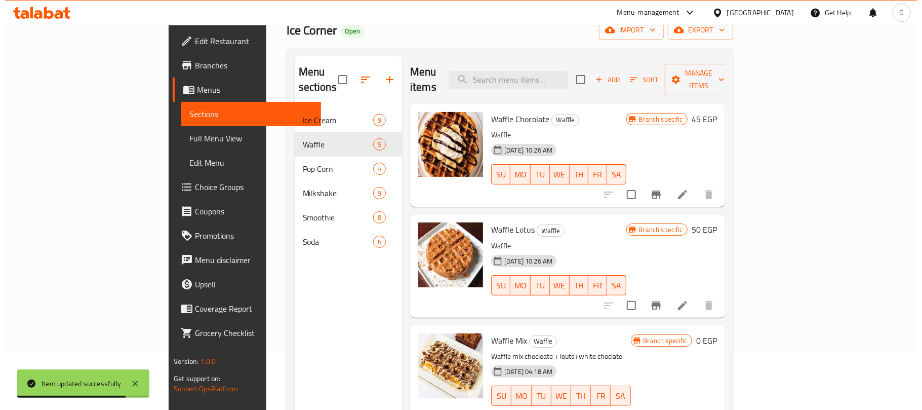
scroll to position [0, 0]
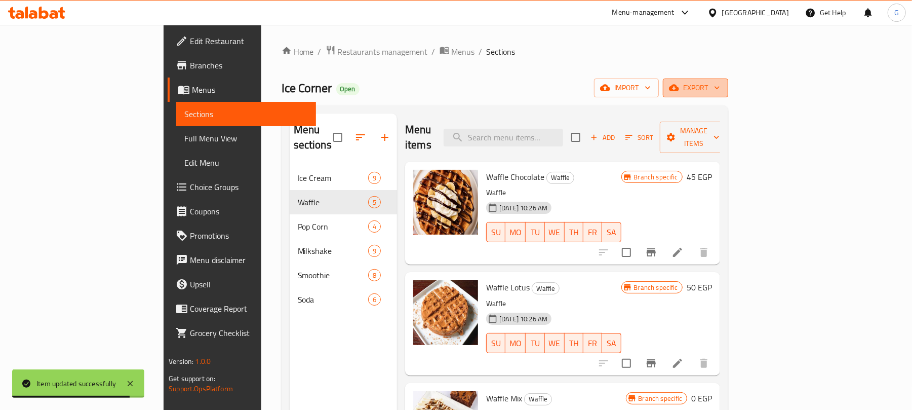
click at [720, 84] on span "export" at bounding box center [695, 88] width 49 height 13
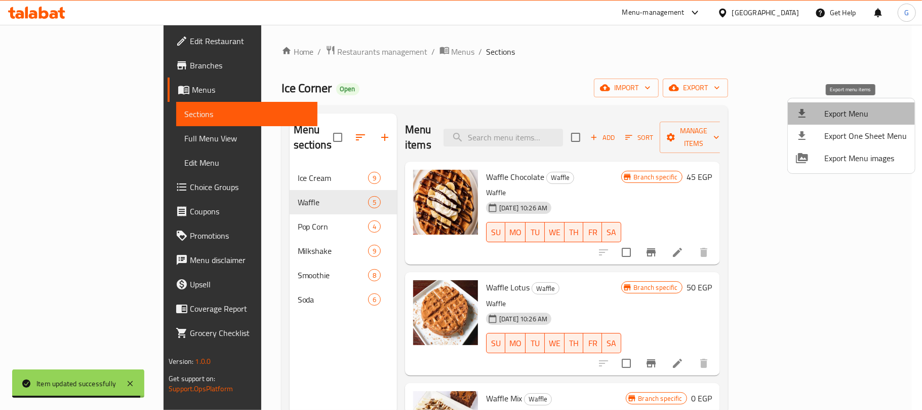
click at [866, 111] on span "Export Menu" at bounding box center [866, 113] width 83 height 12
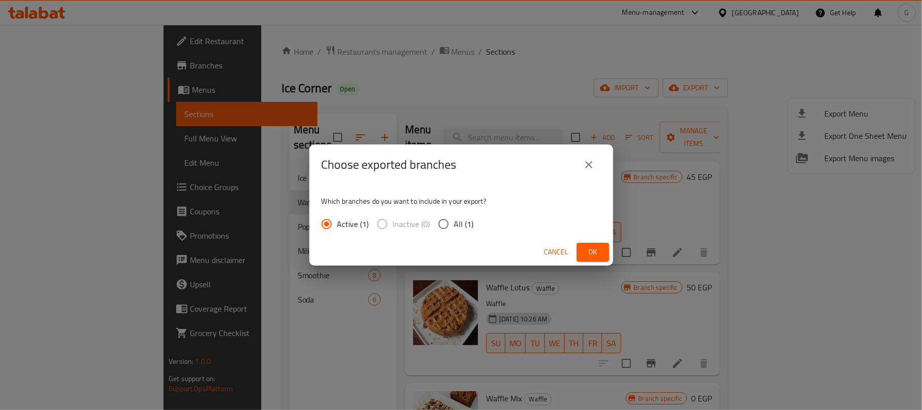
drag, startPoint x: 439, startPoint y: 217, endPoint x: 467, endPoint y: 235, distance: 33.0
click at [443, 219] on input "All (1)" at bounding box center [443, 223] width 21 height 21
radio input "true"
click at [615, 252] on div "Choose exported branches Which branches do you want to include in your export? …" at bounding box center [461, 205] width 922 height 410
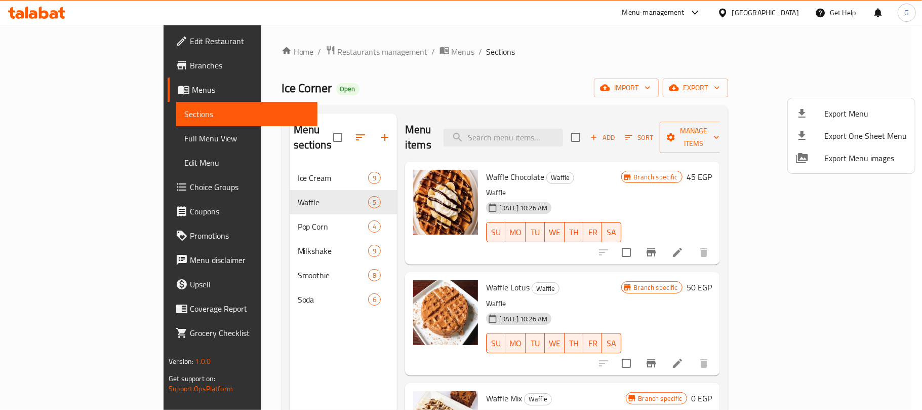
click at [599, 246] on div at bounding box center [461, 205] width 922 height 410
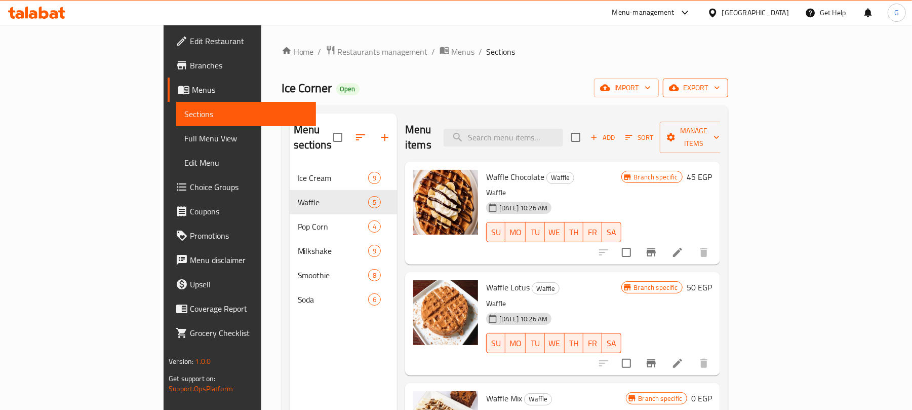
click at [728, 81] on button "export" at bounding box center [695, 88] width 65 height 19
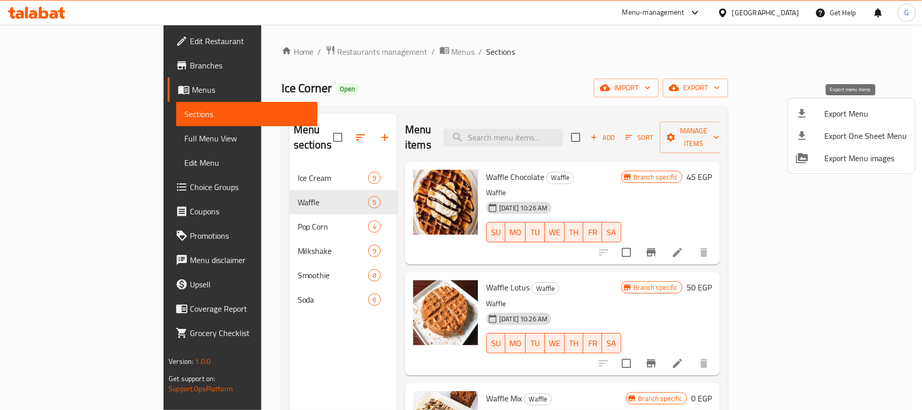
click at [862, 118] on span "Export Menu" at bounding box center [866, 113] width 83 height 12
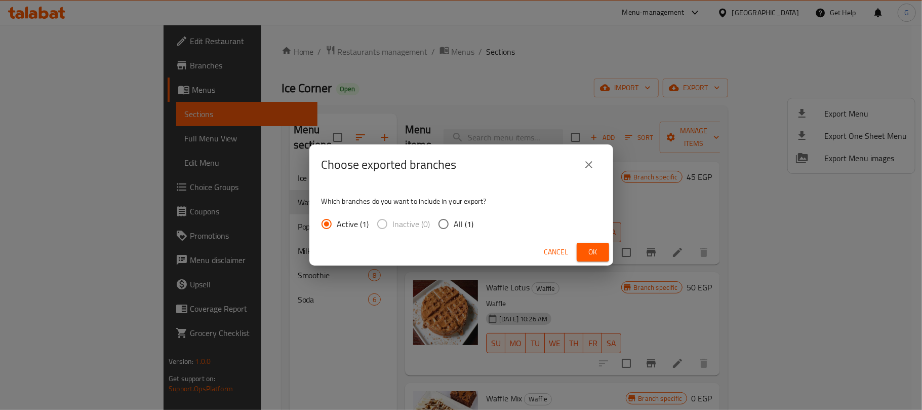
click at [469, 223] on span "All (1)" at bounding box center [464, 224] width 20 height 12
click at [454, 223] on input "All (1)" at bounding box center [443, 223] width 21 height 21
radio input "true"
click at [592, 252] on span "Ok" at bounding box center [593, 252] width 16 height 13
